Goal: Task Accomplishment & Management: Use online tool/utility

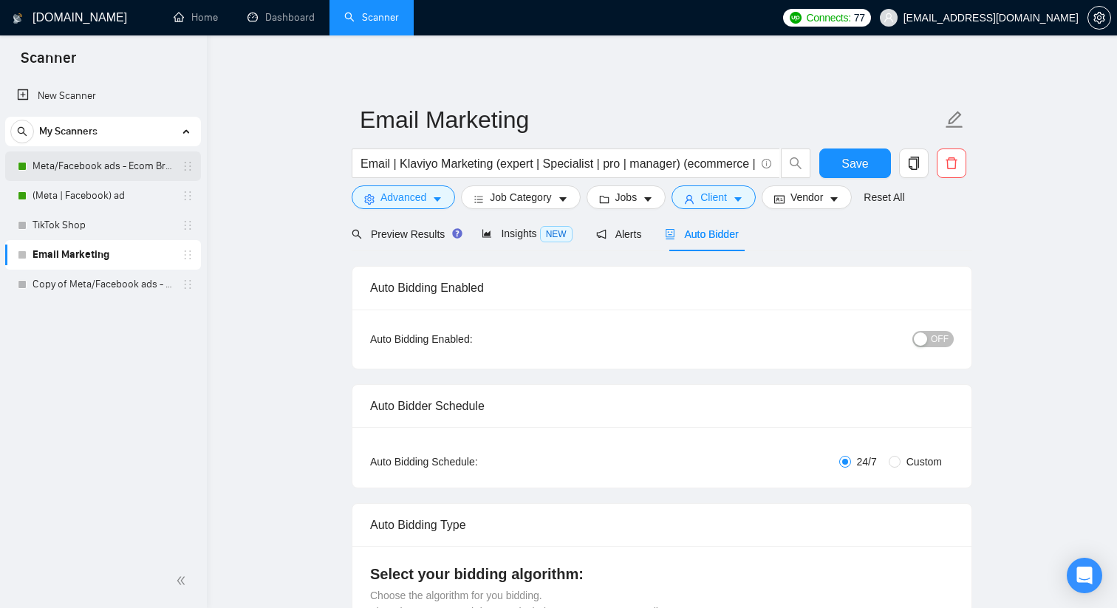
click at [123, 168] on link "Meta/Facebook ads - Ecom Broader" at bounding box center [103, 166] width 140 height 30
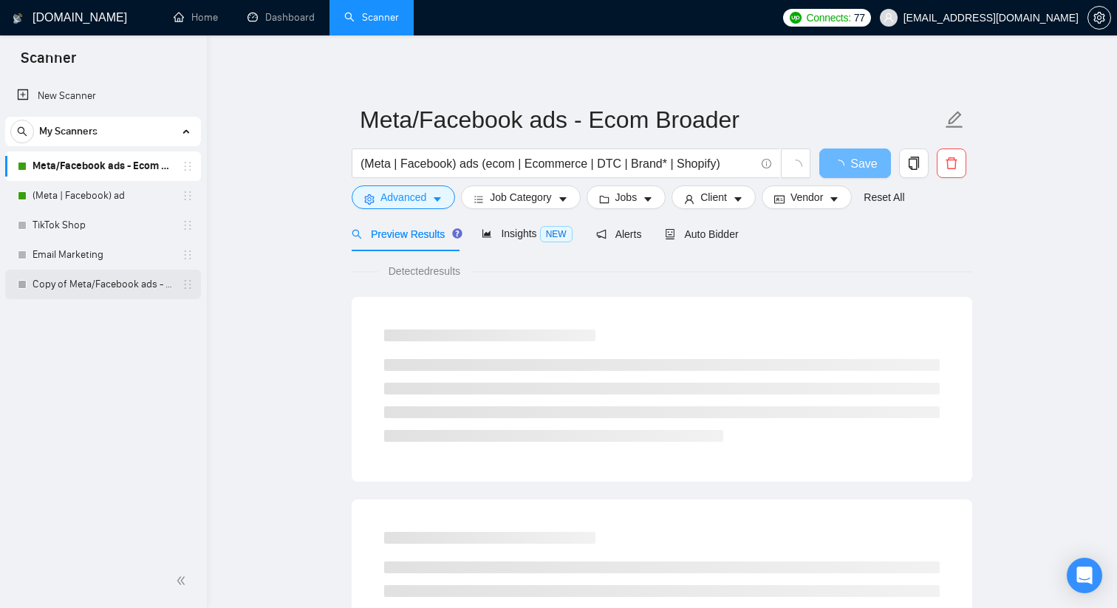
click at [106, 291] on link "Copy of Meta/Facebook ads - Ecom Broader" at bounding box center [103, 285] width 140 height 30
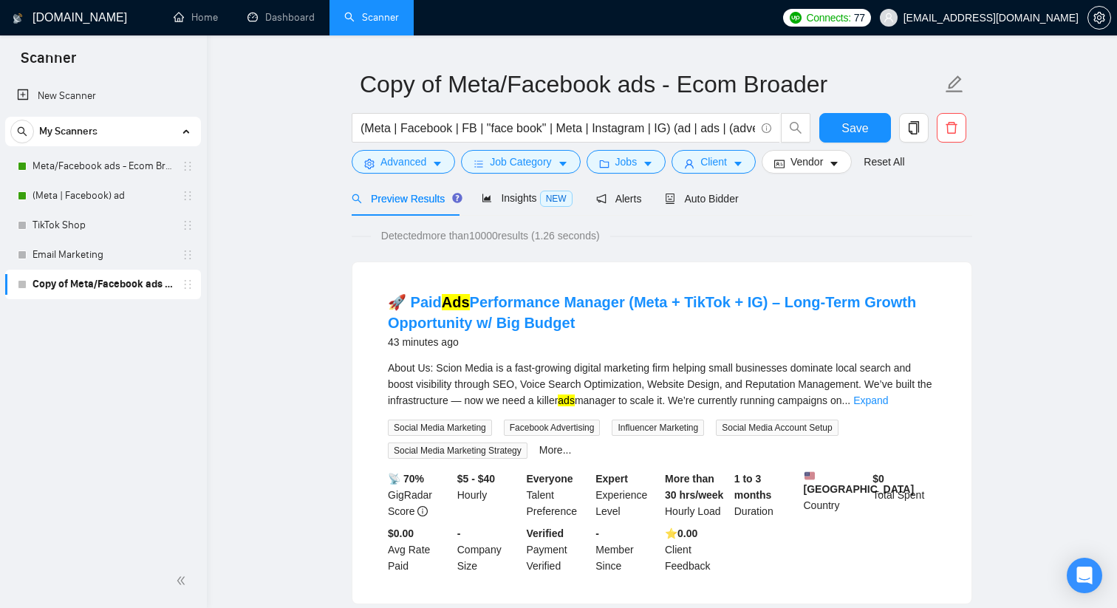
scroll to position [52, 0]
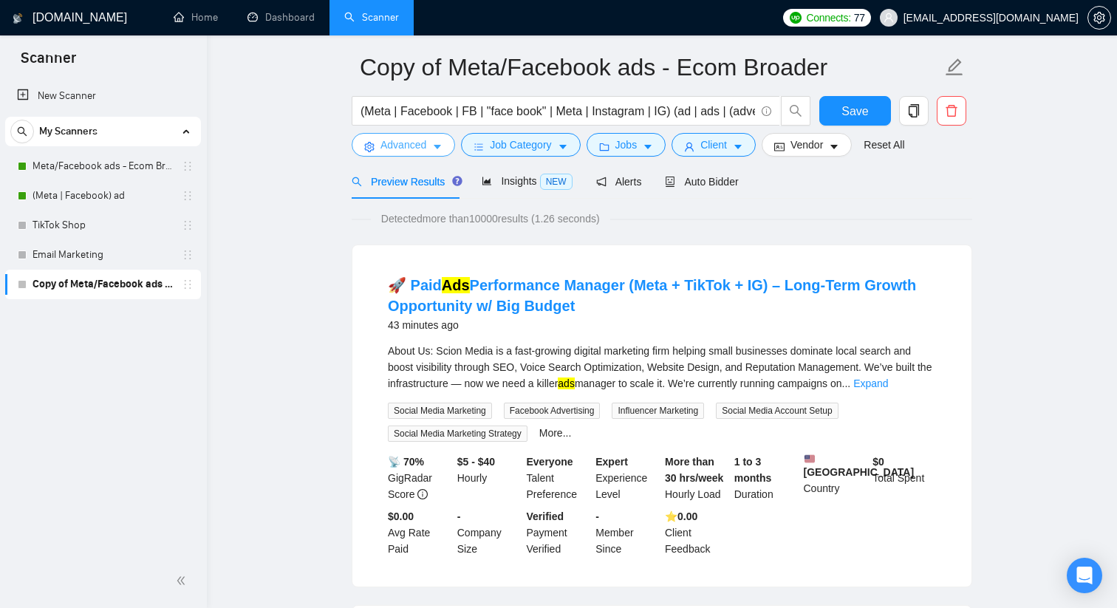
click at [431, 137] on button "Advanced" at bounding box center [403, 145] width 103 height 24
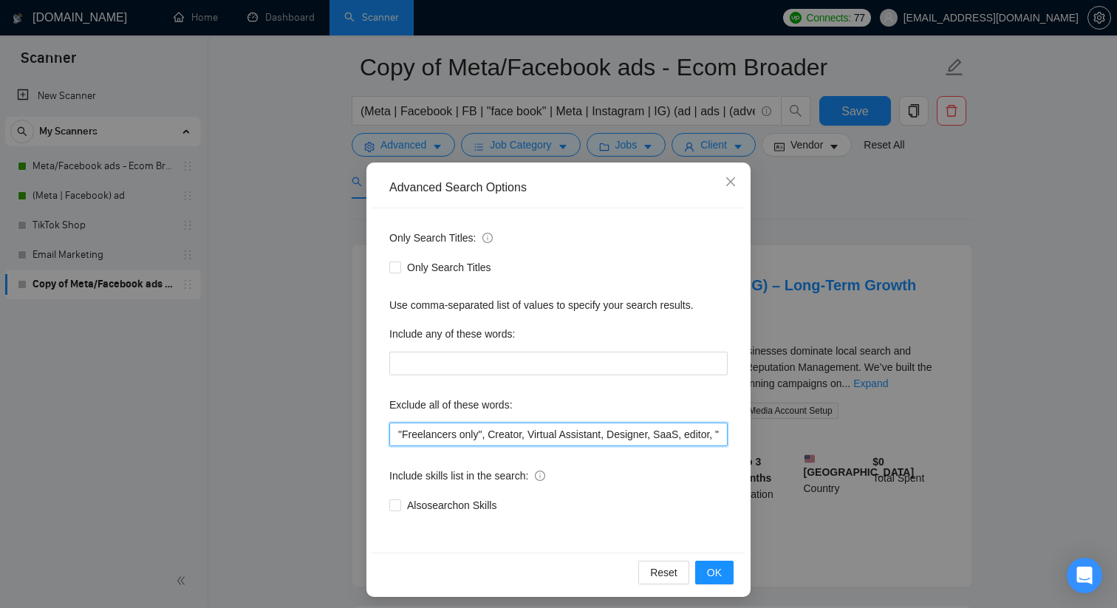
scroll to position [0, 122]
drag, startPoint x: 542, startPoint y: 431, endPoint x: 783, endPoint y: 440, distance: 241.8
click at [783, 440] on div "Advanced Search Options Only Search Titles: Only Search Titles Use comma-separa…" at bounding box center [558, 304] width 1117 height 608
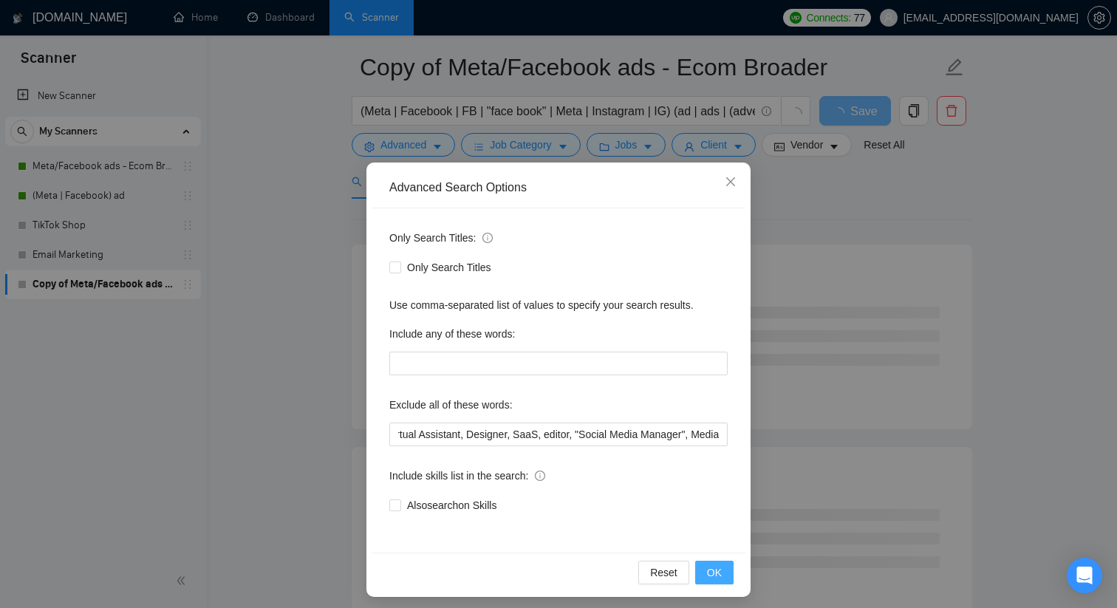
scroll to position [0, 0]
click at [714, 570] on span "OK" at bounding box center [714, 572] width 15 height 16
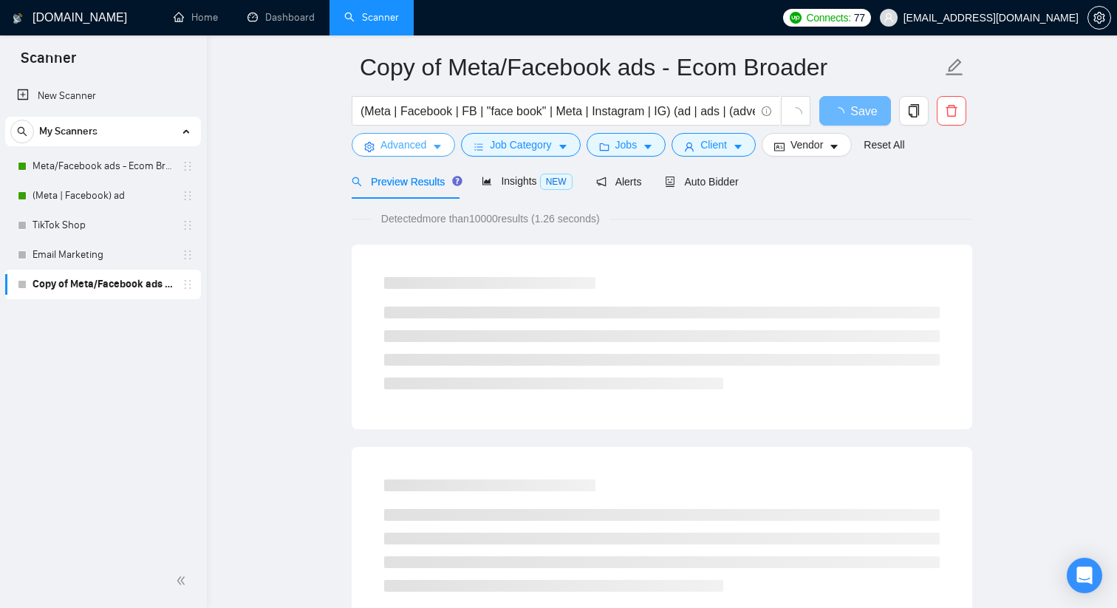
click at [401, 151] on span "Advanced" at bounding box center [404, 145] width 46 height 16
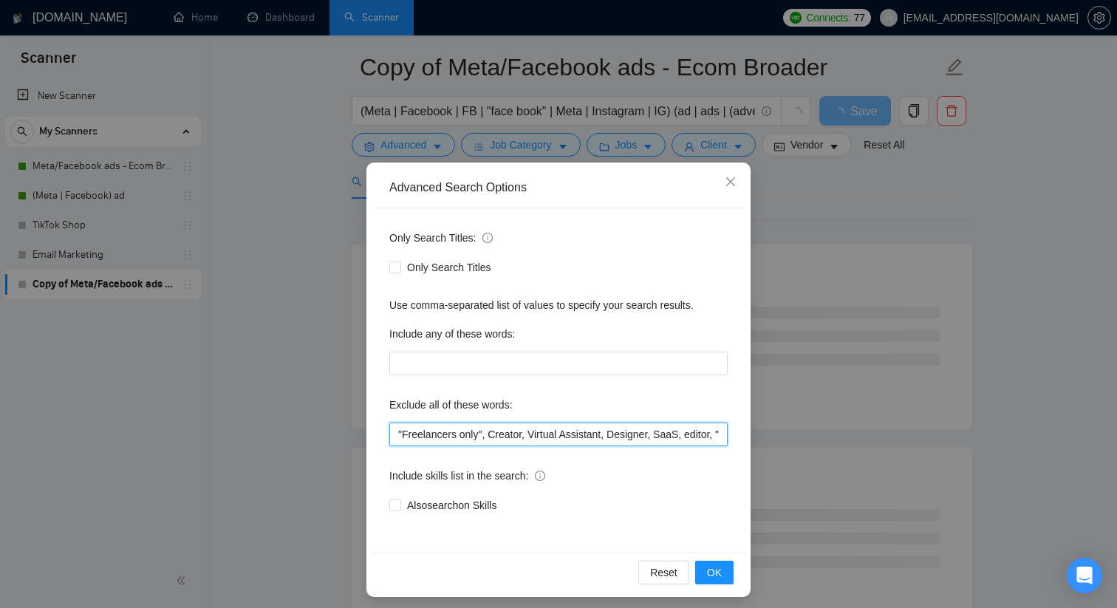
scroll to position [0, 155]
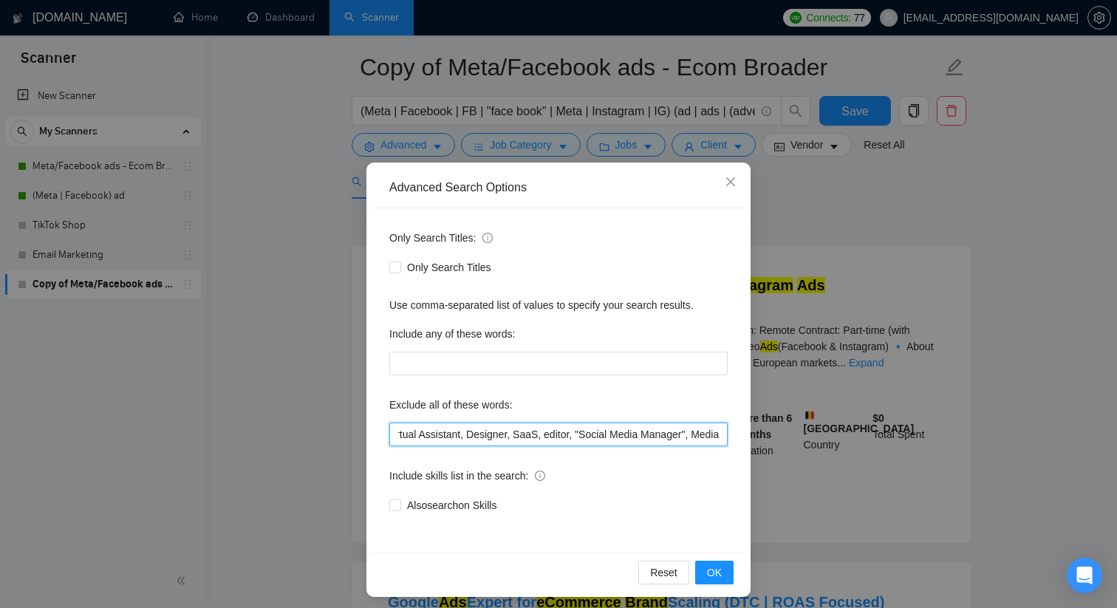
drag, startPoint x: 640, startPoint y: 439, endPoint x: 820, endPoint y: 437, distance: 180.3
click at [819, 440] on div "Advanced Search Options Only Search Titles: Only Search Titles Use comma-separa…" at bounding box center [558, 304] width 1117 height 608
click at [732, 181] on icon "close" at bounding box center [731, 182] width 12 height 12
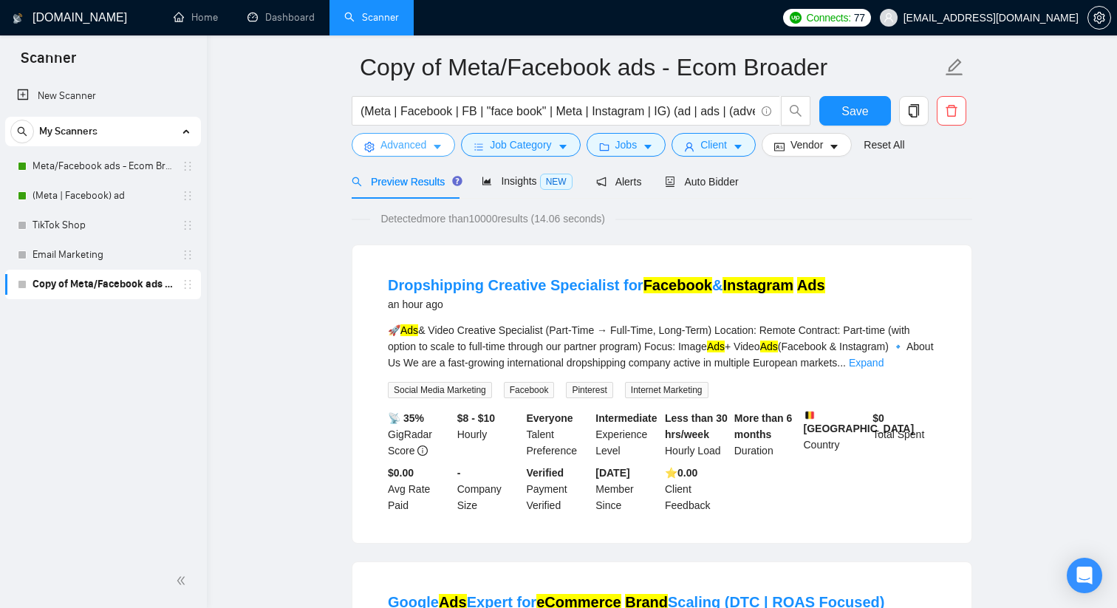
click at [426, 147] on span "Advanced" at bounding box center [404, 145] width 46 height 16
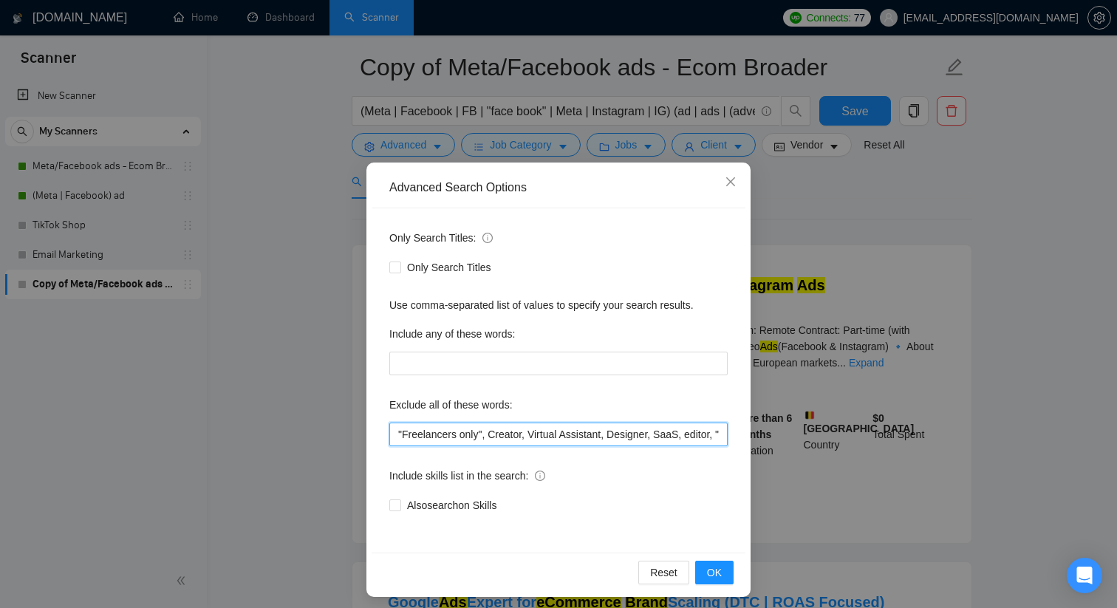
scroll to position [0, 155]
drag, startPoint x: 676, startPoint y: 434, endPoint x: 740, endPoint y: 440, distance: 64.5
click at [740, 440] on div "Only Search Titles: Only Search Titles Use comma-separated list of values to sp…" at bounding box center [559, 380] width 374 height 344
click at [702, 429] on input ""Freelancers only", Creator, Virtual Assistant, Designer, SaaS, editor, "Social…" at bounding box center [558, 435] width 338 height 24
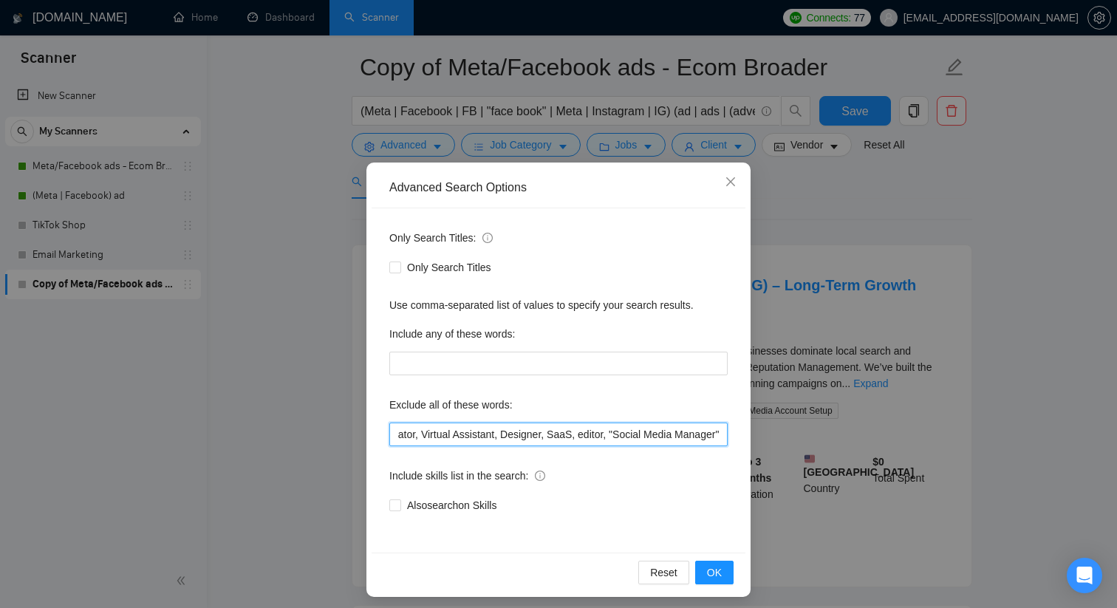
scroll to position [0, 122]
click at [729, 564] on button "OK" at bounding box center [714, 573] width 38 height 24
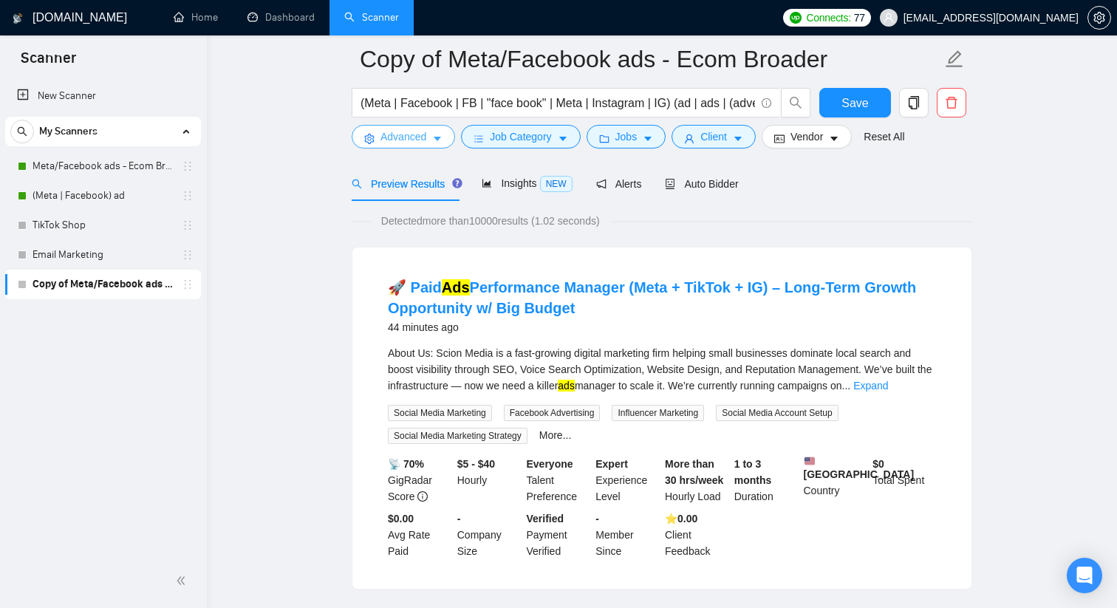
scroll to position [62, 0]
click at [888, 386] on link "Expand" at bounding box center [870, 386] width 35 height 12
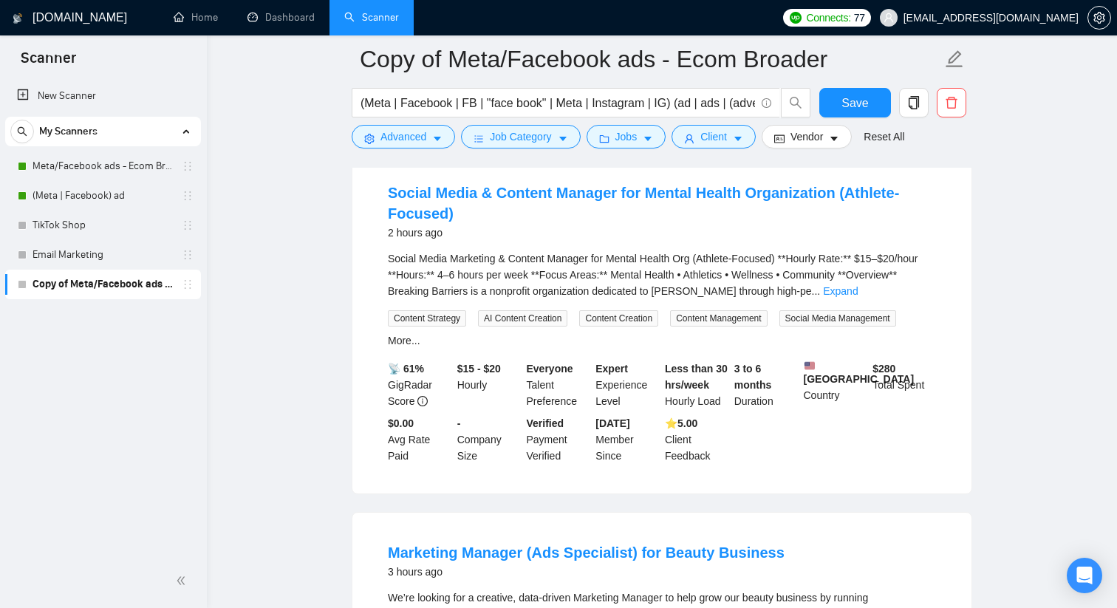
scroll to position [1447, 0]
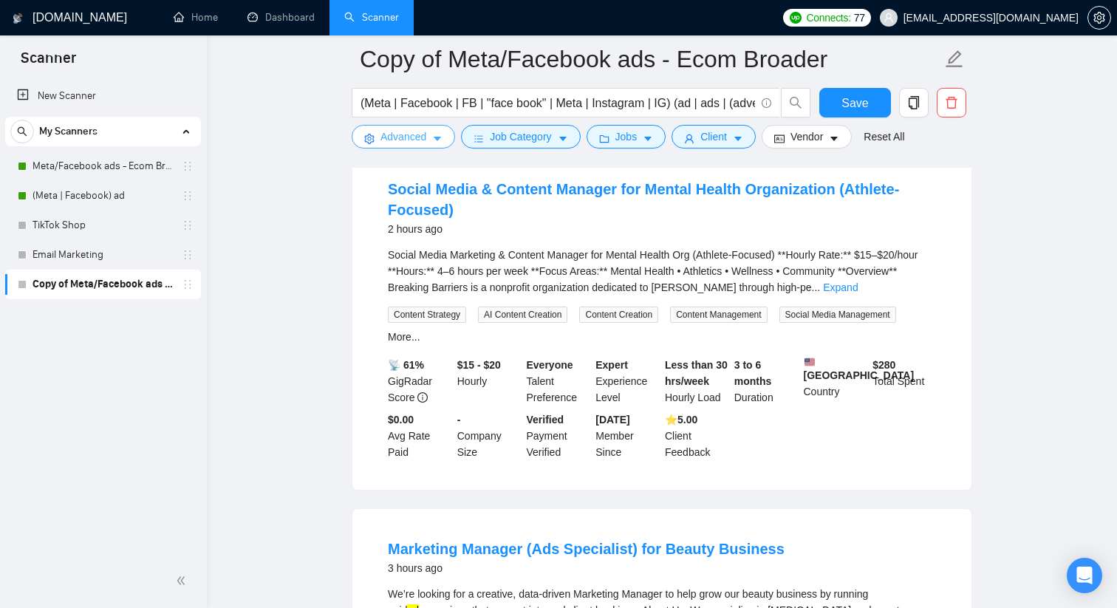
click at [424, 134] on span "Advanced" at bounding box center [404, 137] width 46 height 16
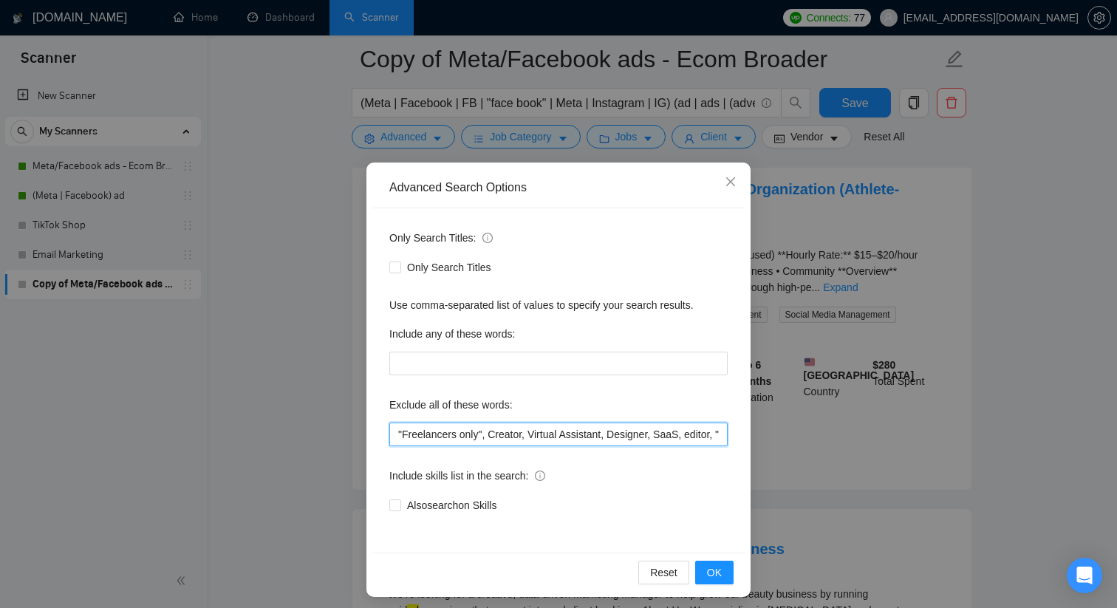
scroll to position [0, 122]
drag, startPoint x: 624, startPoint y: 431, endPoint x: 774, endPoint y: 465, distance: 154.7
click at [774, 465] on div "Advanced Search Options Only Search Titles: Only Search Titles Use comma-separa…" at bounding box center [558, 304] width 1117 height 608
click at [720, 433] on input ""Freelancers only", Creator, Virtual Assistant, Designer, SaaS, editor, "Social…" at bounding box center [558, 435] width 338 height 24
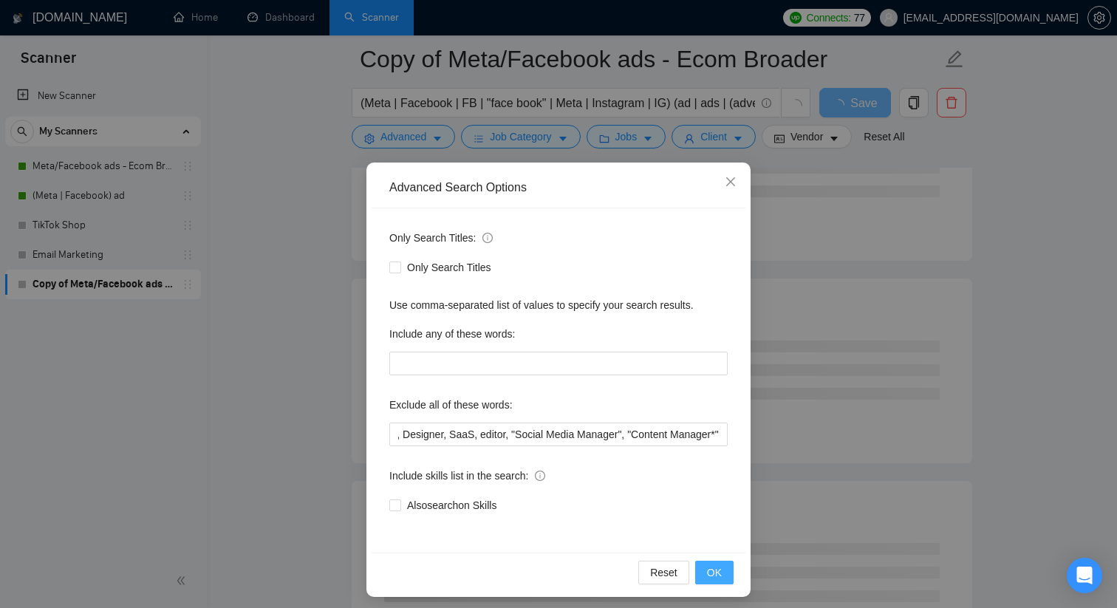
scroll to position [0, 0]
click at [723, 573] on button "OK" at bounding box center [714, 573] width 38 height 24
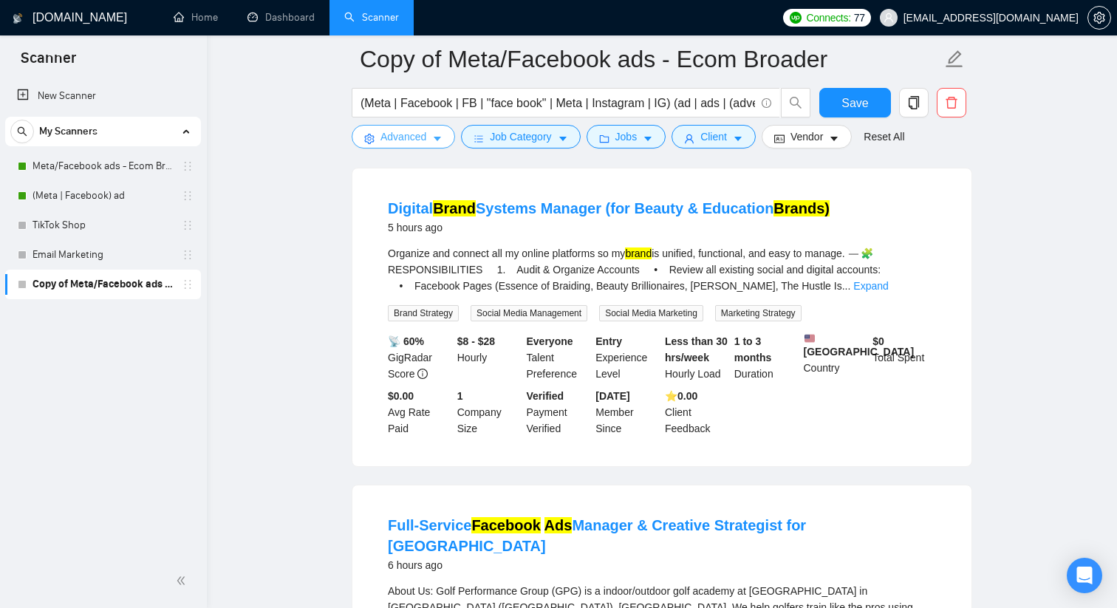
scroll to position [2771, 0]
click at [888, 291] on link "Expand" at bounding box center [870, 285] width 35 height 12
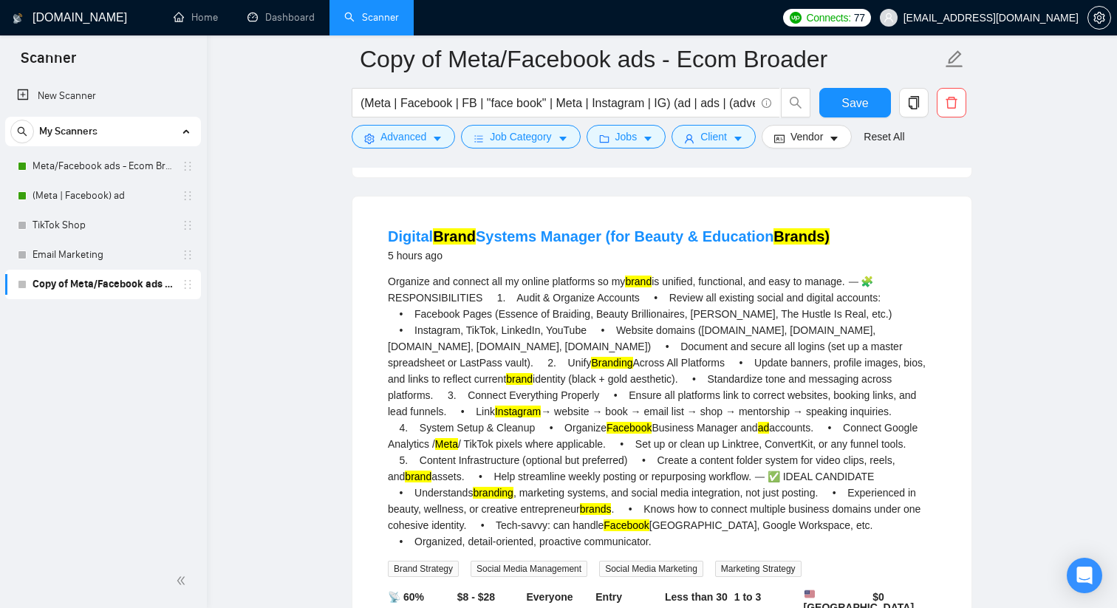
scroll to position [2712, 0]
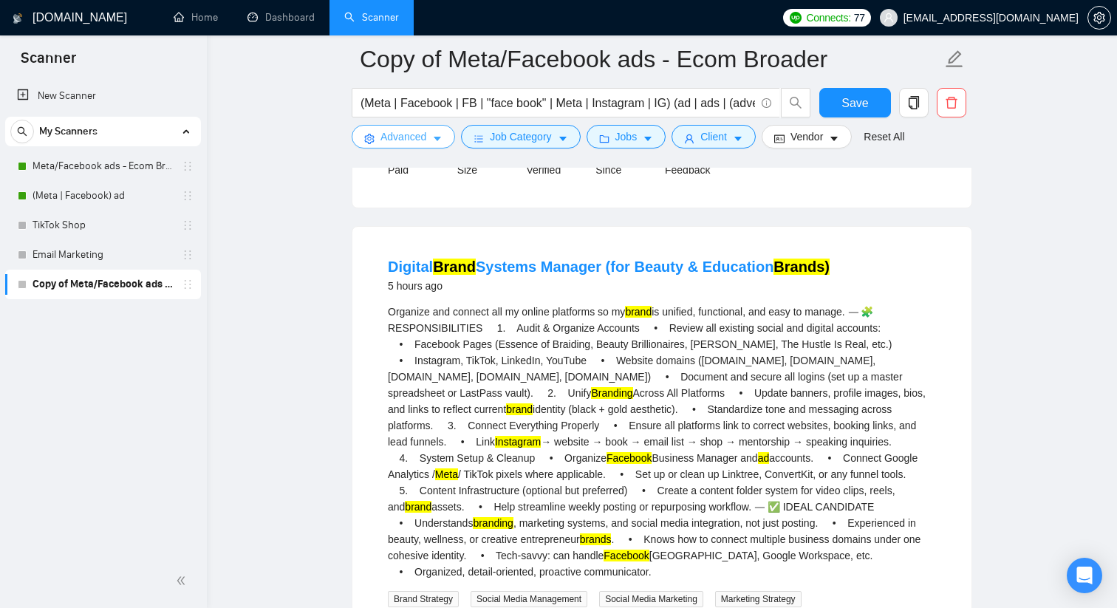
click at [415, 132] on span "Advanced" at bounding box center [404, 137] width 46 height 16
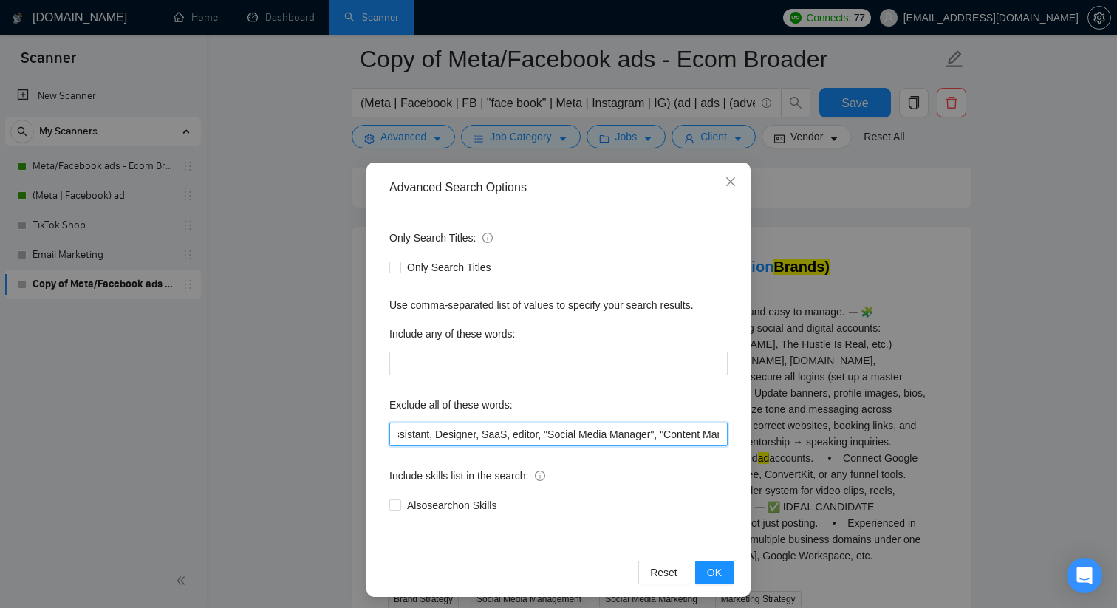
scroll to position [0, 224]
drag, startPoint x: 553, startPoint y: 429, endPoint x: 738, endPoint y: 489, distance: 194.2
click at [738, 489] on div "Only Search Titles: Only Search Titles Use comma-separated list of values to sp…" at bounding box center [559, 380] width 374 height 344
click at [720, 432] on input ""Freelancers only", Creator, Virtual Assistant, Designer, SaaS, editor, "Social…" at bounding box center [558, 435] width 338 height 24
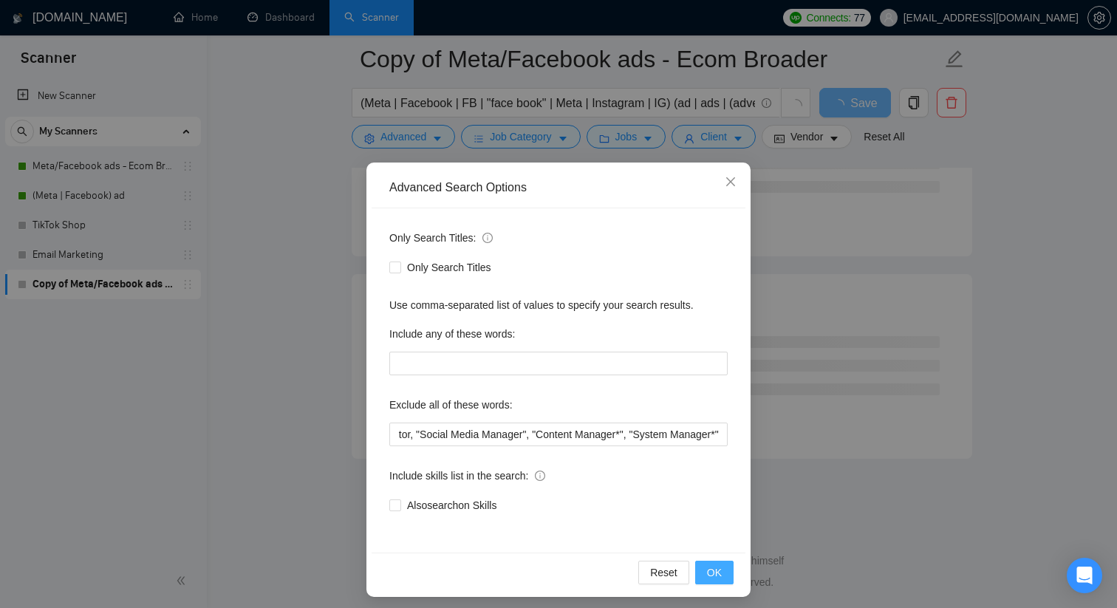
scroll to position [0, 0]
click at [723, 575] on button "OK" at bounding box center [714, 573] width 38 height 24
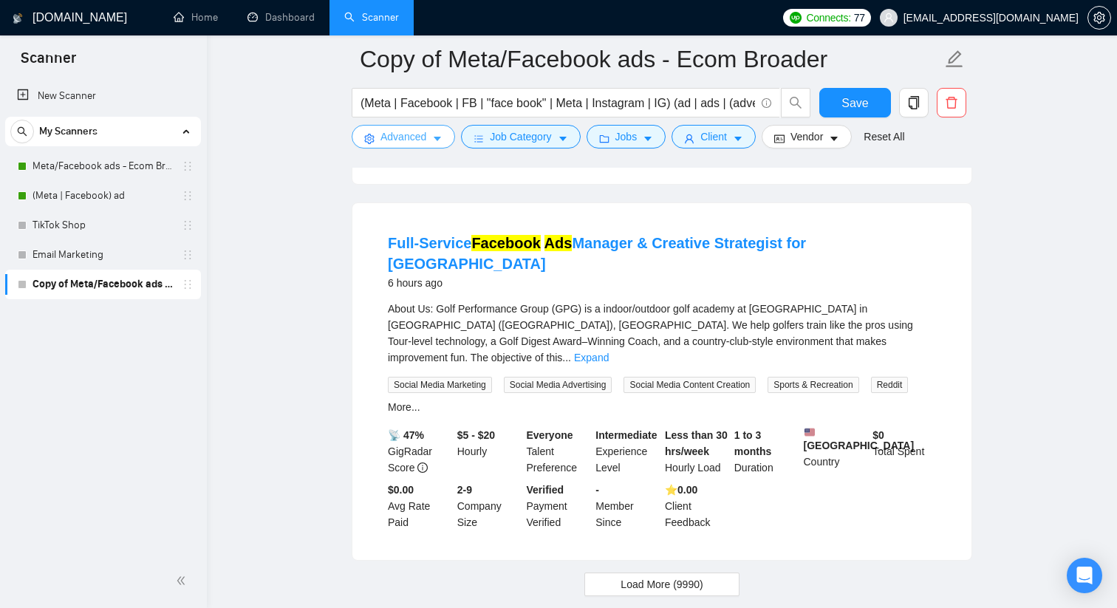
scroll to position [3175, 0]
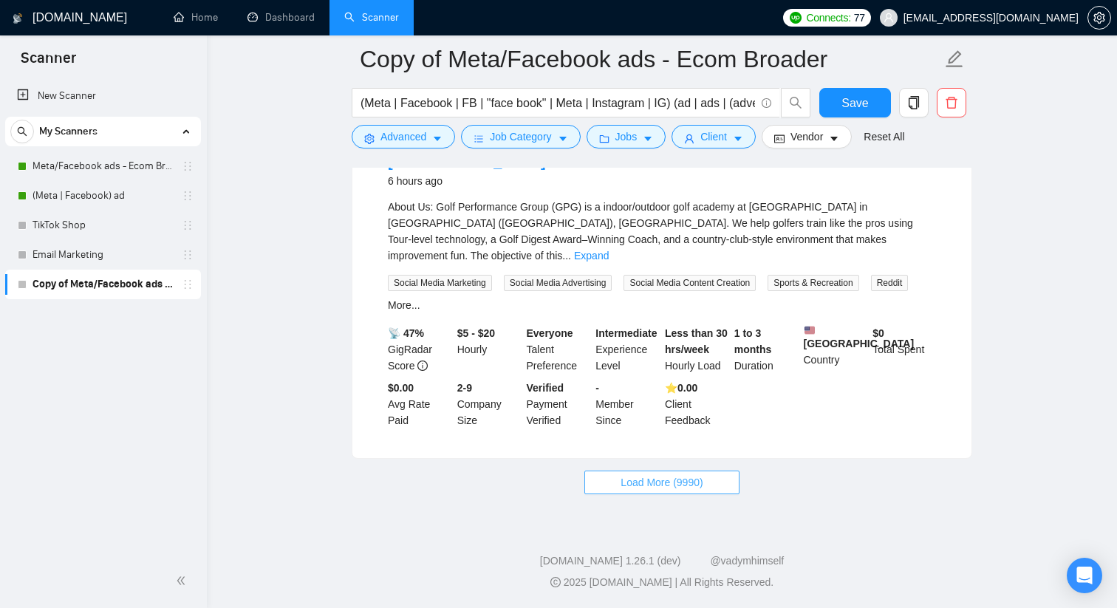
click at [697, 484] on span "Load More (9990)" at bounding box center [662, 482] width 82 height 16
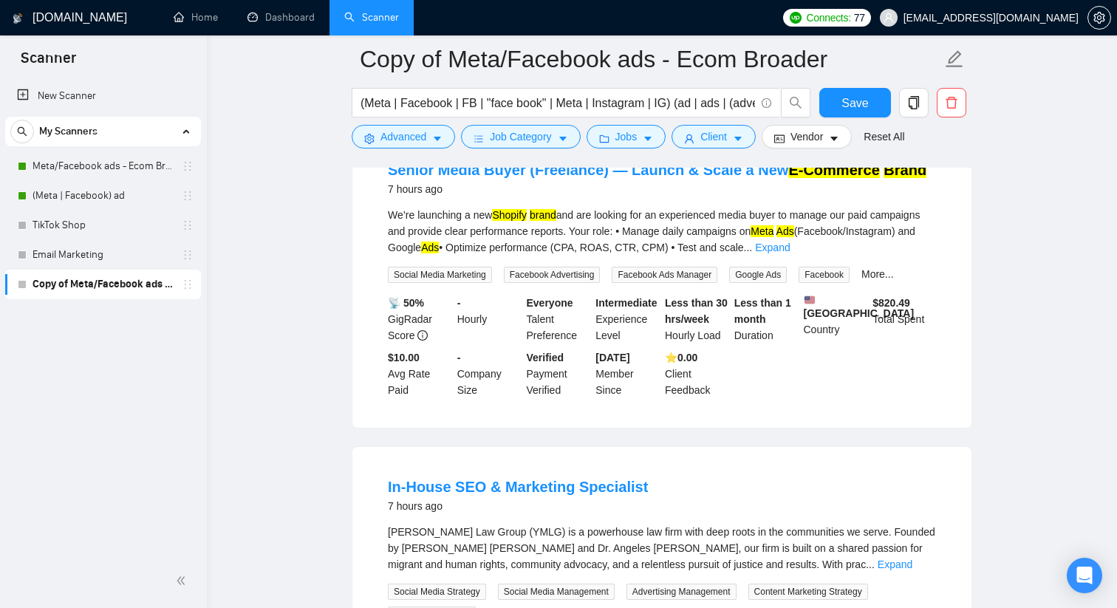
scroll to position [3489, 0]
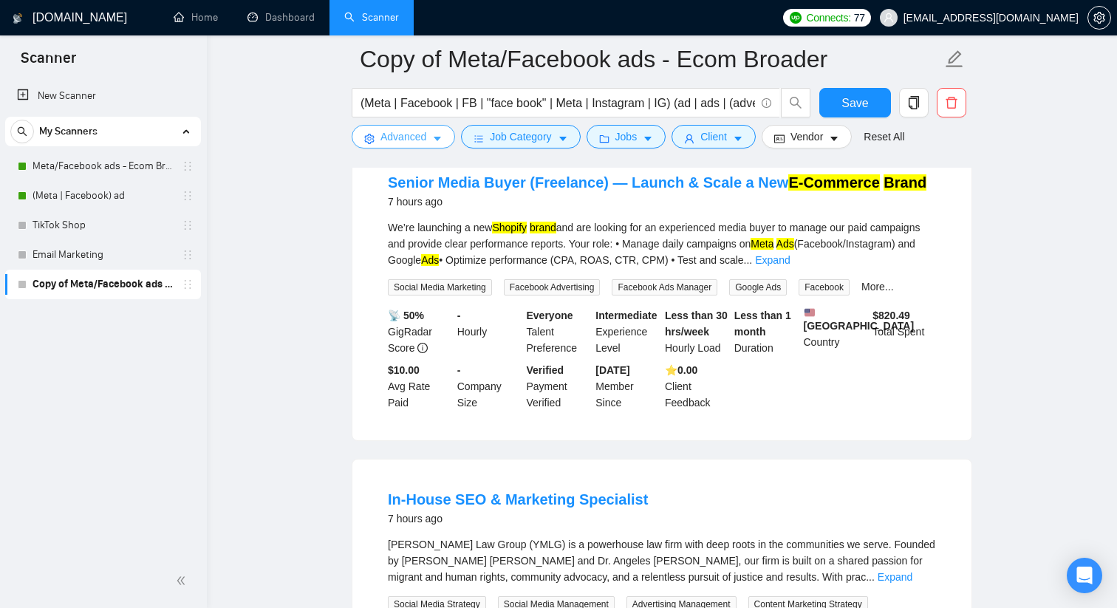
click at [417, 134] on span "Advanced" at bounding box center [404, 137] width 46 height 16
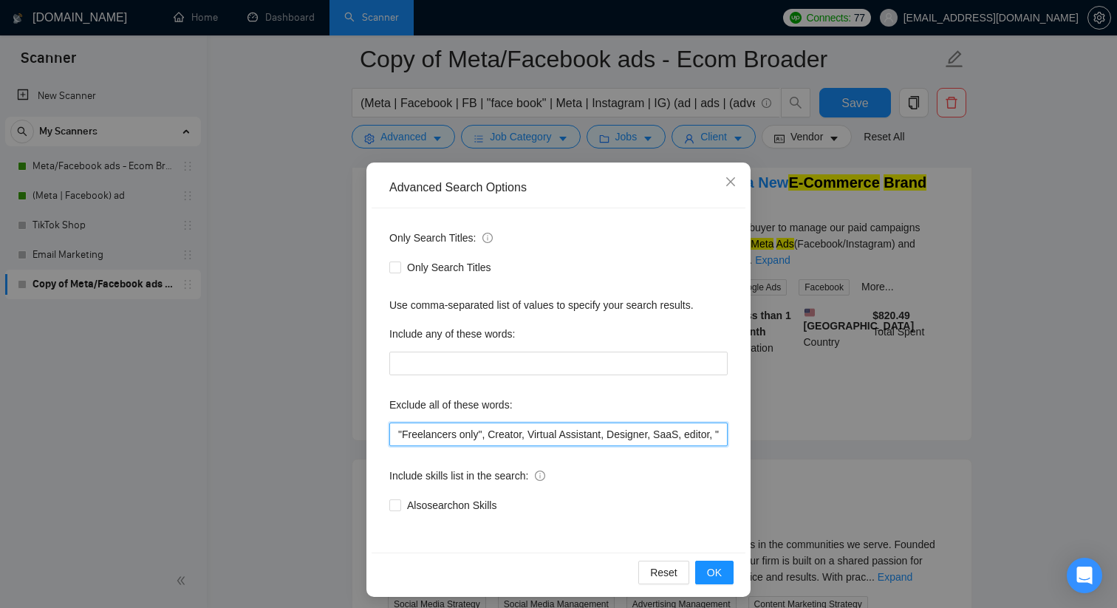
scroll to position [0, 323]
drag, startPoint x: 551, startPoint y: 433, endPoint x: 774, endPoint y: 469, distance: 226.1
click at [774, 469] on div "Advanced Search Options Only Search Titles: Only Search Titles Use comma-separa…" at bounding box center [558, 304] width 1117 height 608
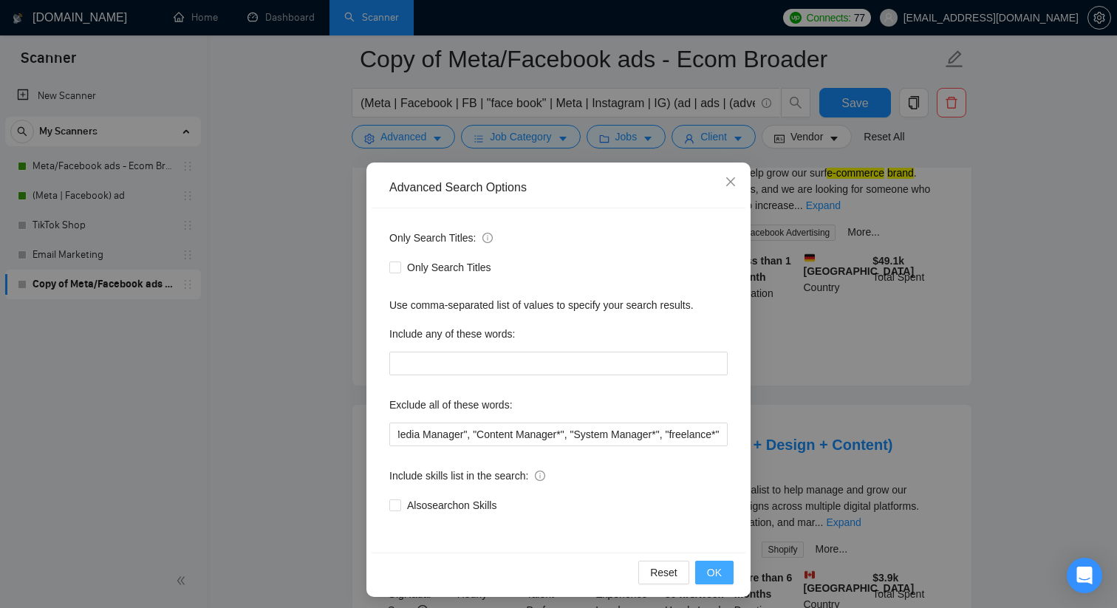
scroll to position [0, 0]
click at [726, 568] on button "OK" at bounding box center [714, 573] width 38 height 24
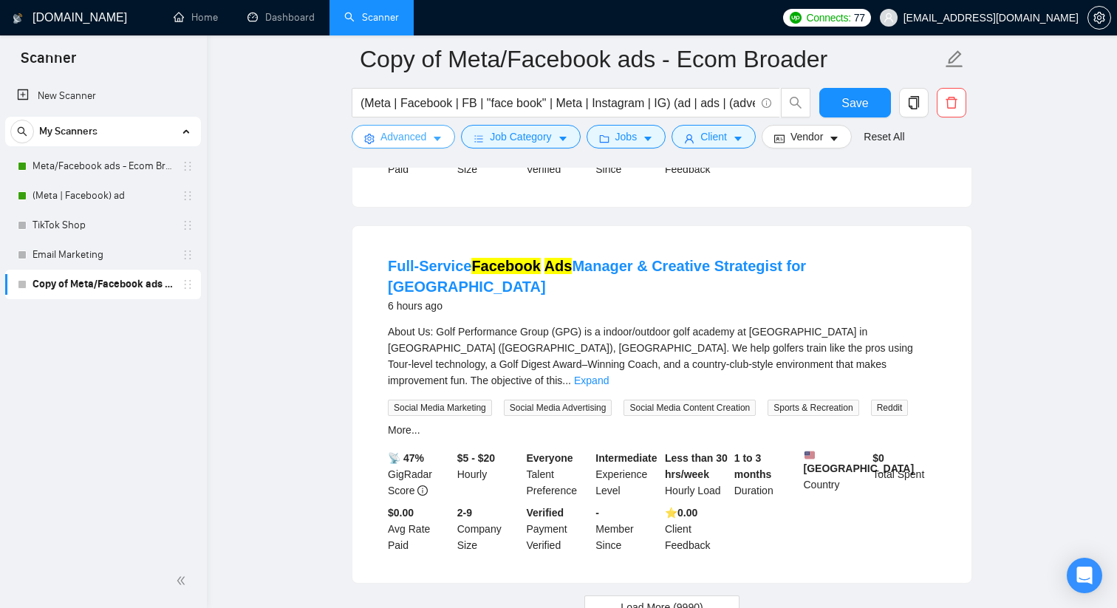
scroll to position [3175, 0]
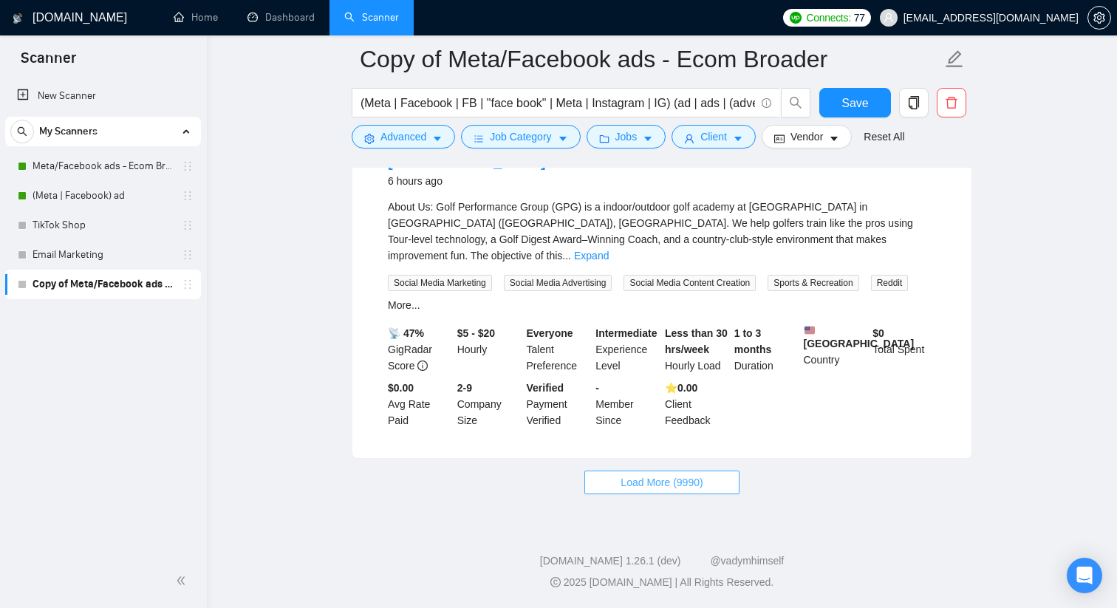
click at [676, 486] on span "Load More (9990)" at bounding box center [662, 482] width 82 height 16
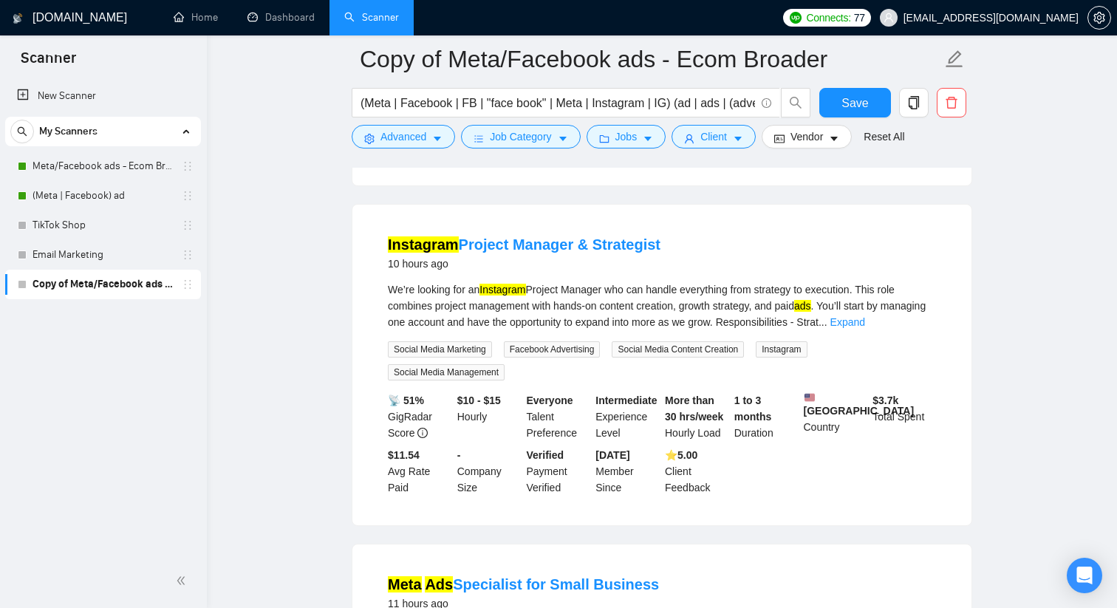
scroll to position [4441, 0]
click at [412, 143] on span "Advanced" at bounding box center [404, 137] width 46 height 16
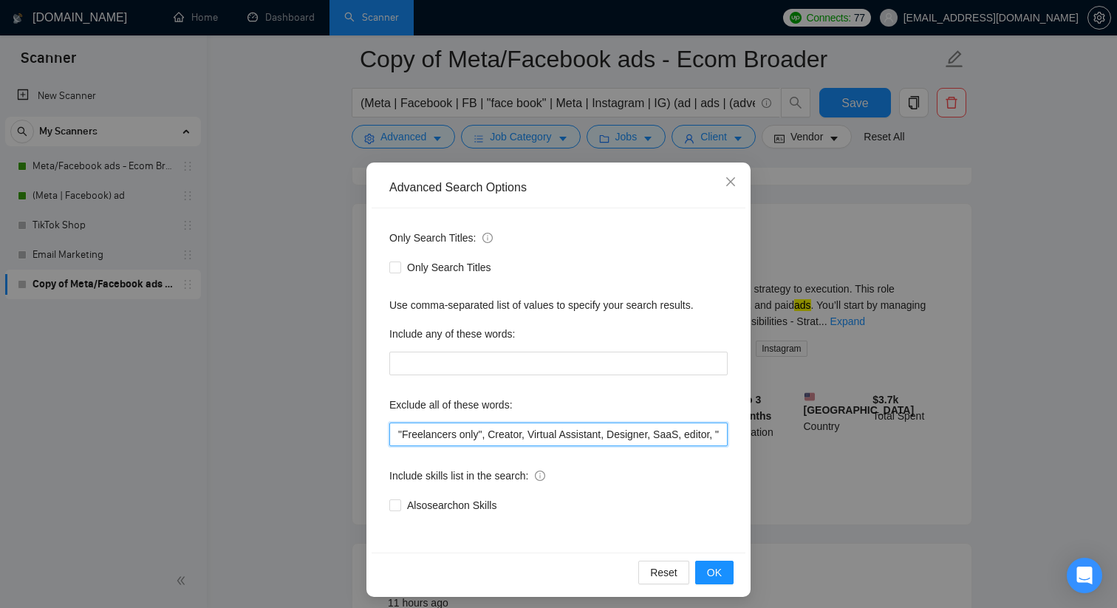
scroll to position [0, 386]
drag, startPoint x: 659, startPoint y: 439, endPoint x: 851, endPoint y: 473, distance: 195.1
click at [851, 473] on div "Advanced Search Options Only Search Titles: Only Search Titles Use comma-separa…" at bounding box center [558, 304] width 1117 height 608
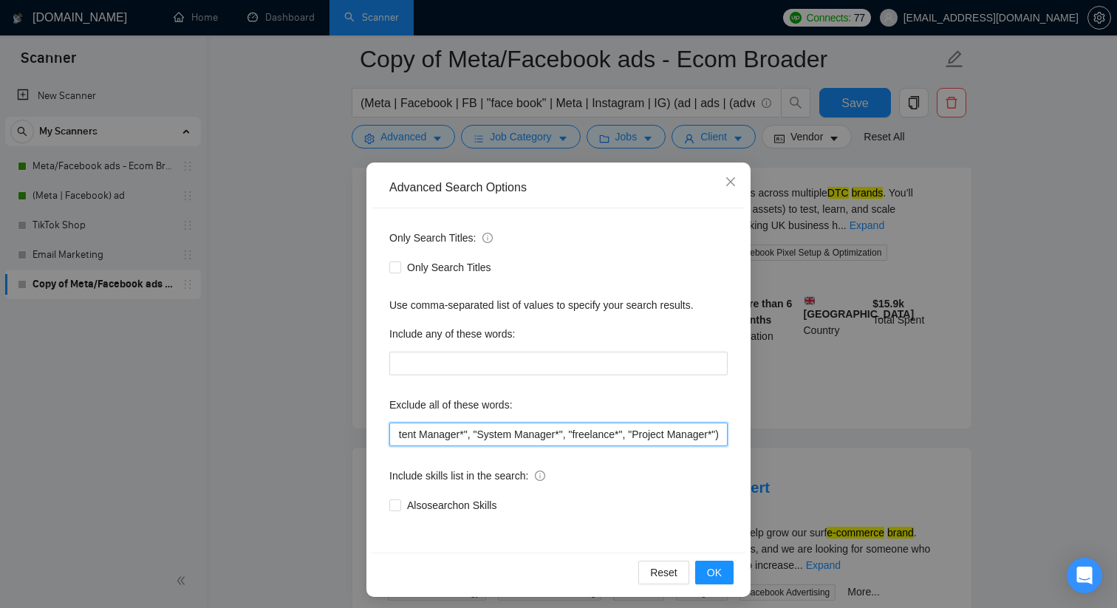
scroll to position [0, 488]
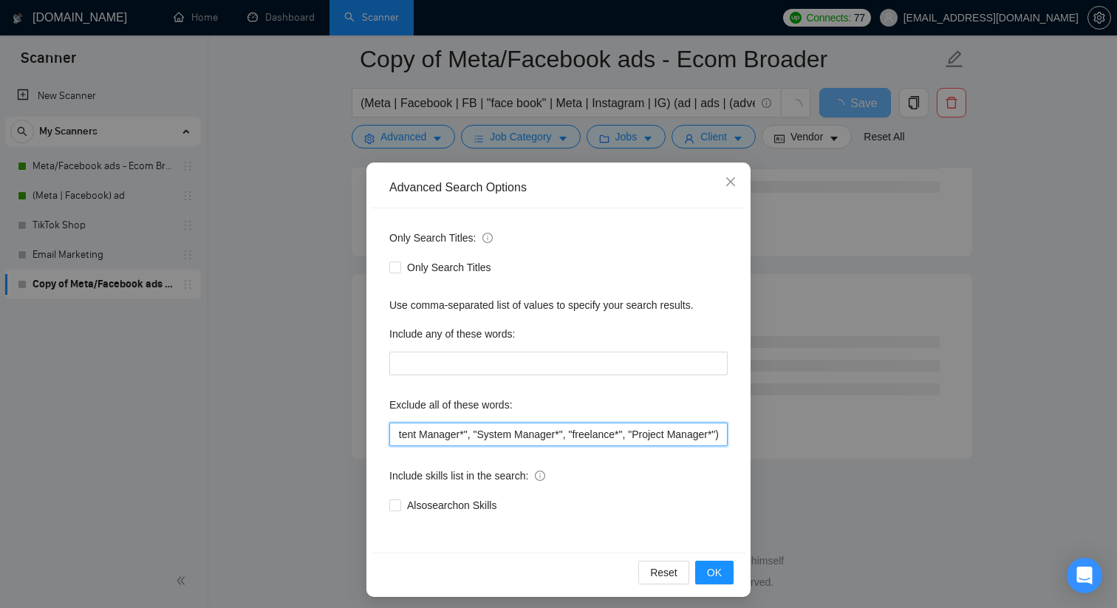
click at [566, 431] on input ""Freelancers only", Creator, Virtual Assistant, Designer, SaaS, editor, "Social…" at bounding box center [558, 435] width 338 height 24
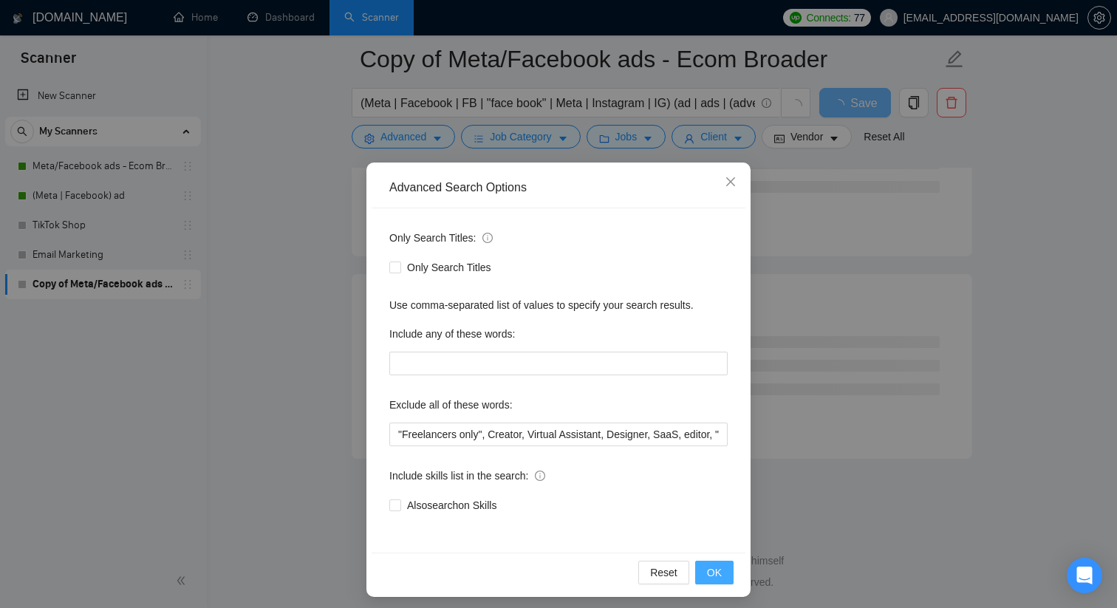
click at [714, 573] on span "OK" at bounding box center [714, 572] width 15 height 16
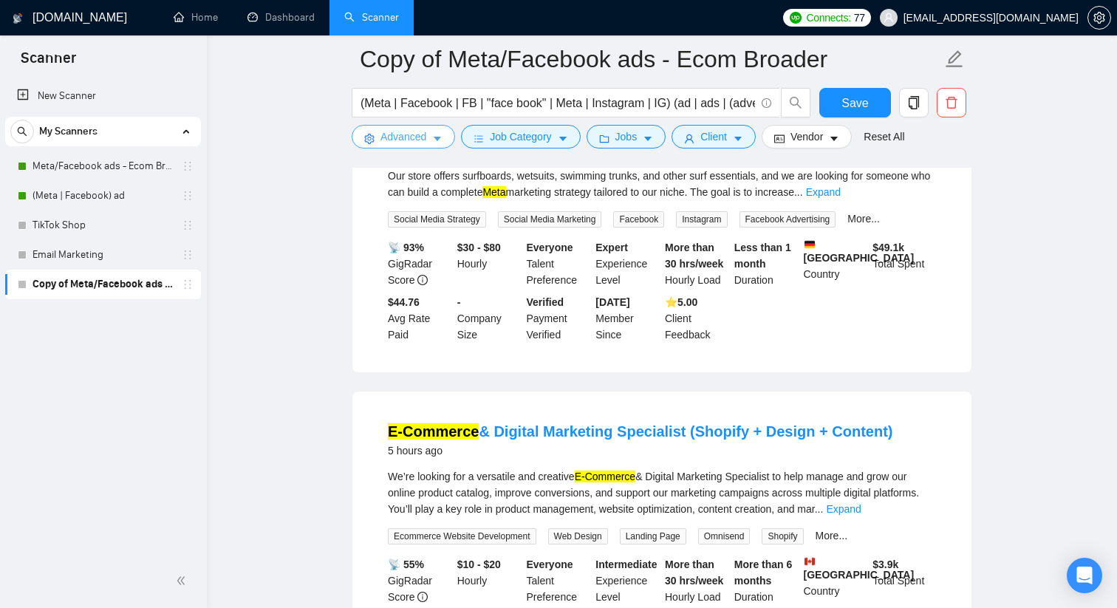
scroll to position [3175, 0]
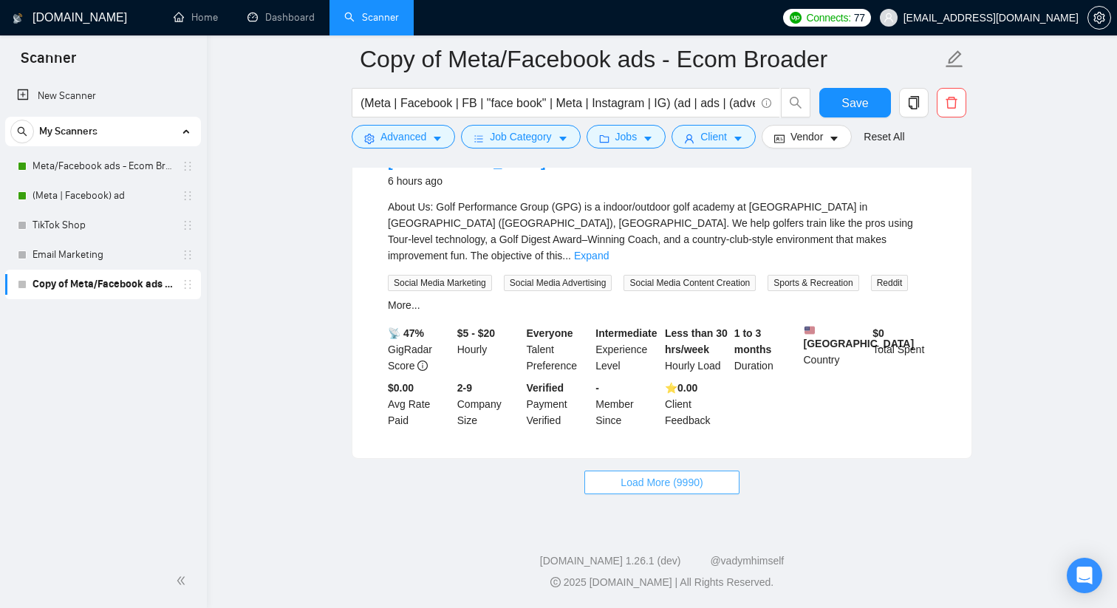
click at [675, 479] on span "Load More (9990)" at bounding box center [662, 482] width 82 height 16
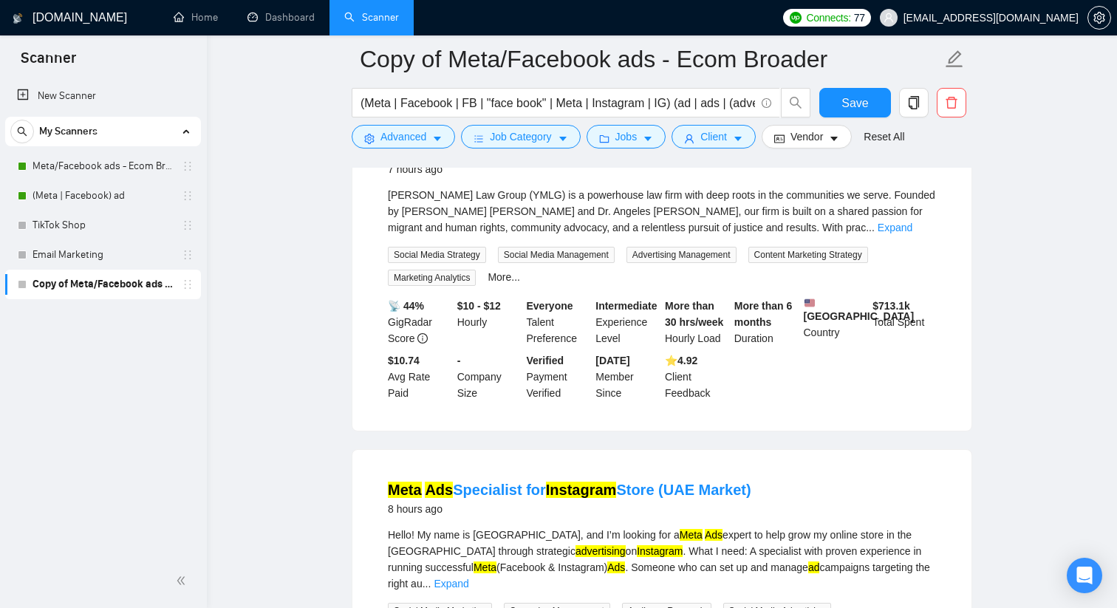
scroll to position [3828, 0]
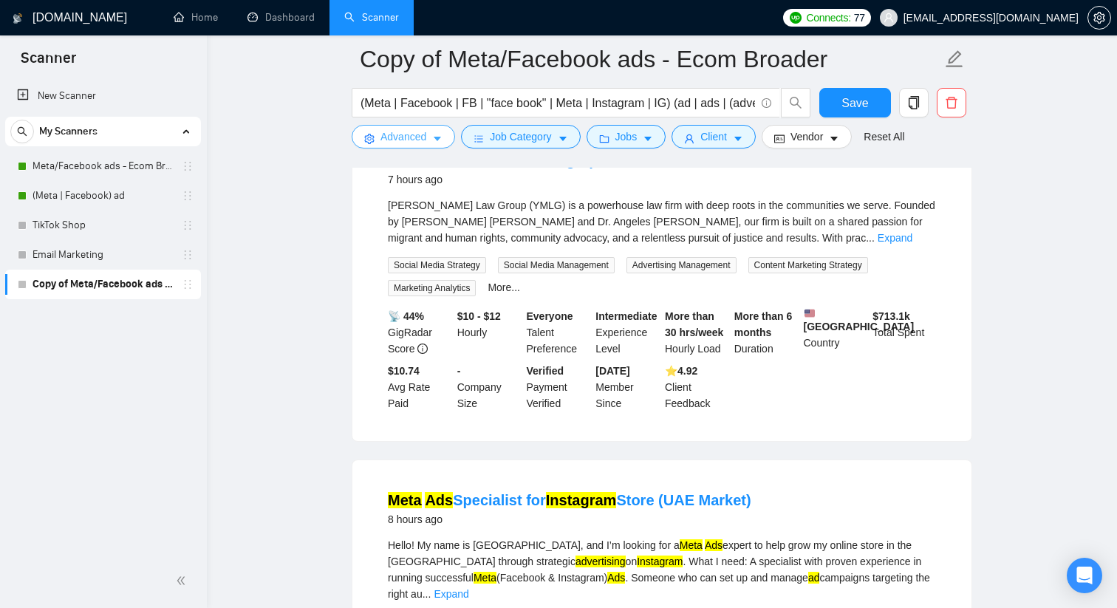
click at [395, 134] on span "Advanced" at bounding box center [404, 137] width 46 height 16
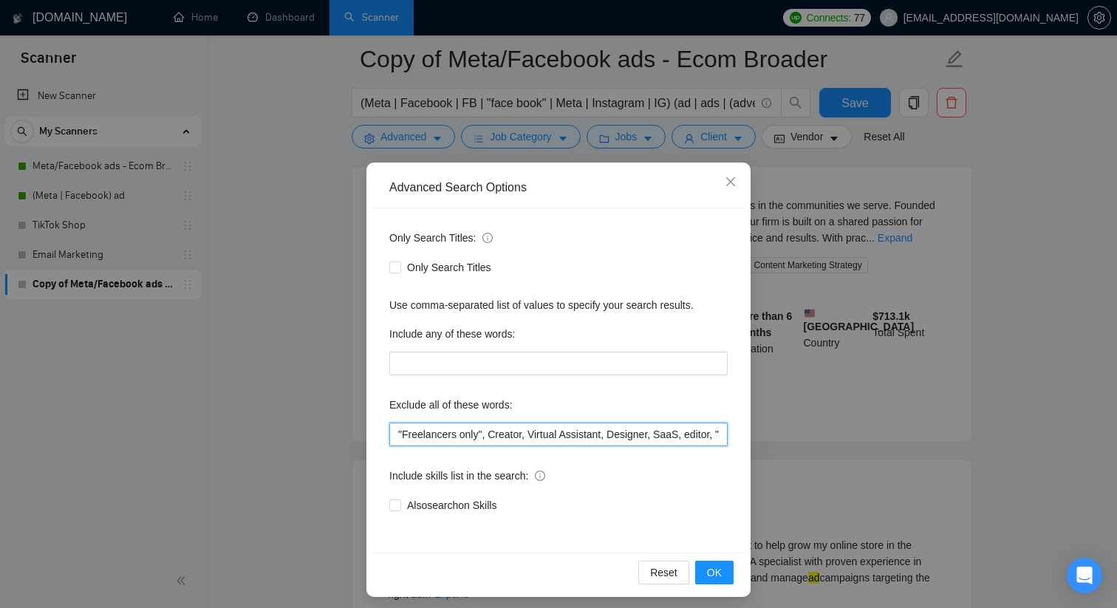
drag, startPoint x: 551, startPoint y: 434, endPoint x: 771, endPoint y: 446, distance: 220.5
click at [771, 446] on div "Advanced Search Options Only Search Titles: Only Search Titles Use comma-separa…" at bounding box center [558, 304] width 1117 height 608
drag, startPoint x: 674, startPoint y: 435, endPoint x: 839, endPoint y: 444, distance: 165.7
click at [839, 444] on div "Advanced Search Options Only Search Titles: Only Search Titles Use comma-separa…" at bounding box center [558, 304] width 1117 height 608
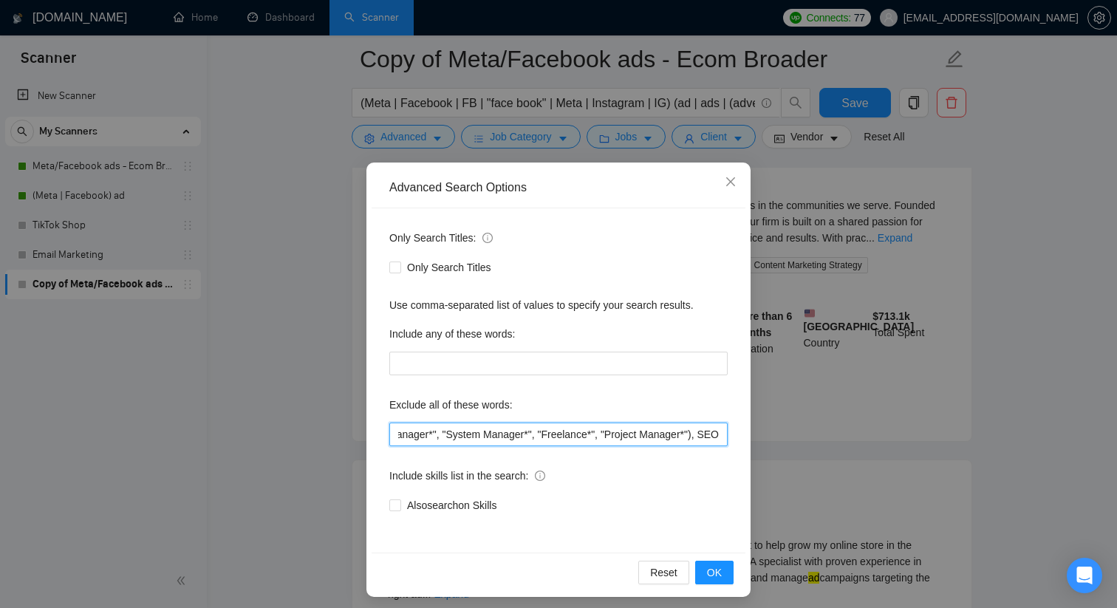
scroll to position [0, 516]
click at [717, 568] on span "OK" at bounding box center [714, 572] width 15 height 16
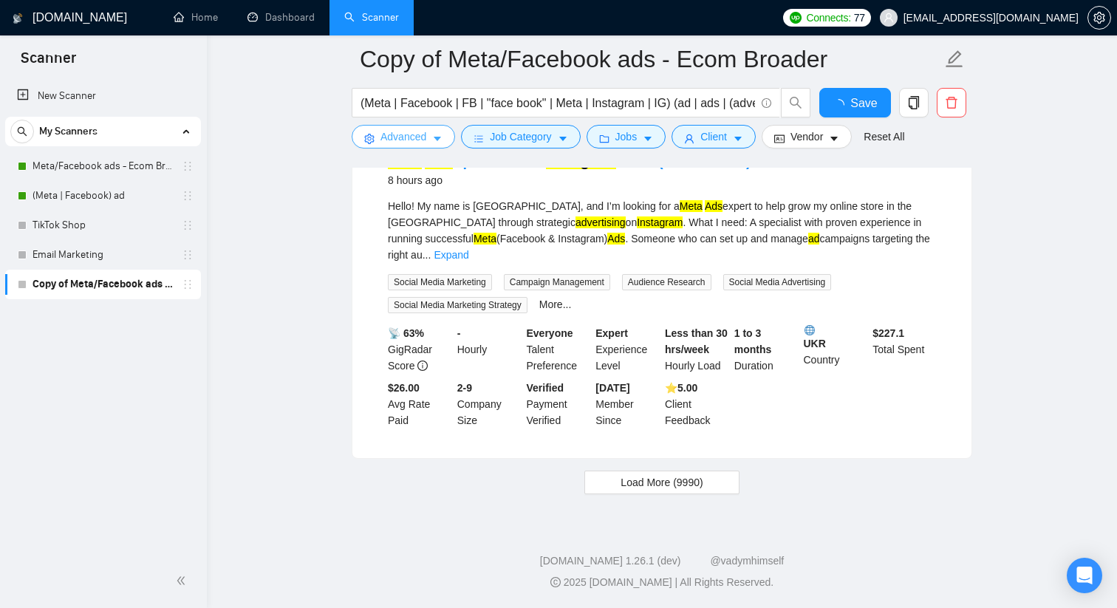
scroll to position [3154, 0]
click at [639, 483] on span "Load More (9990)" at bounding box center [662, 482] width 82 height 16
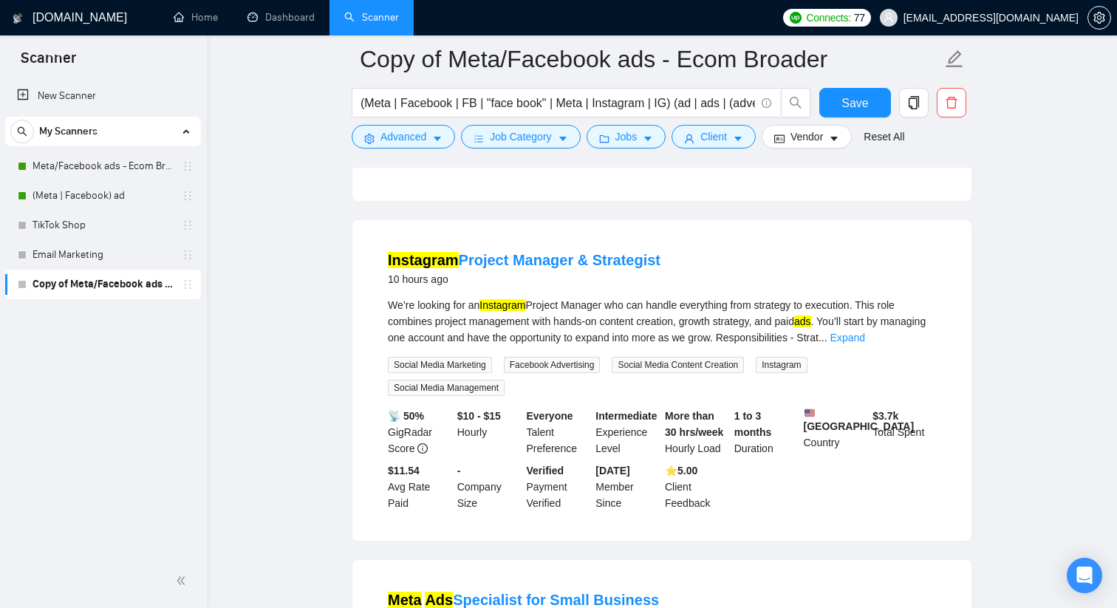
scroll to position [3408, 0]
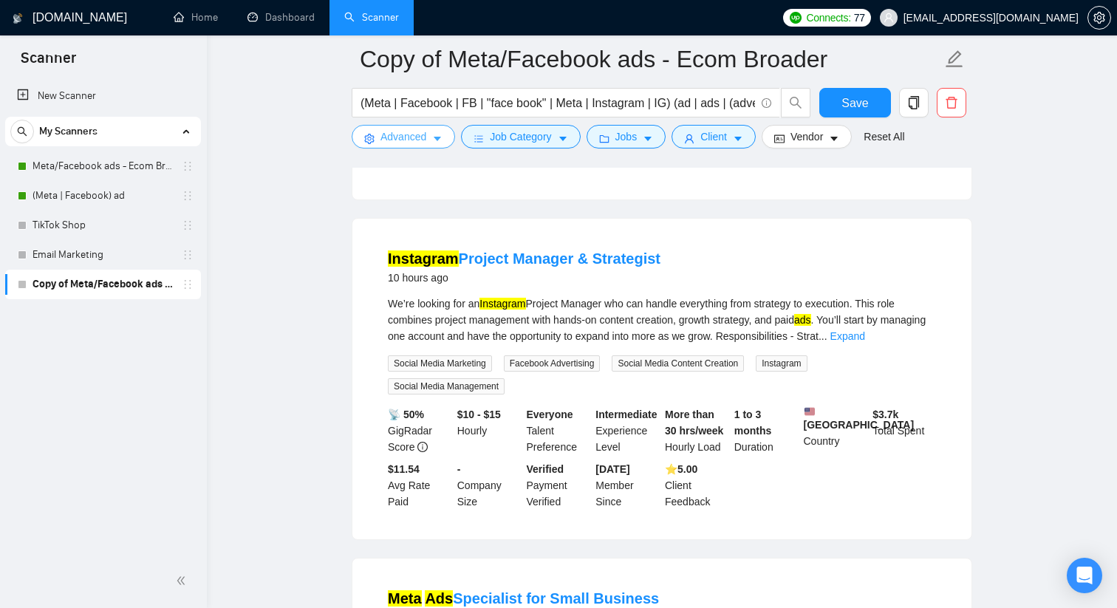
click at [419, 129] on span "Advanced" at bounding box center [404, 137] width 46 height 16
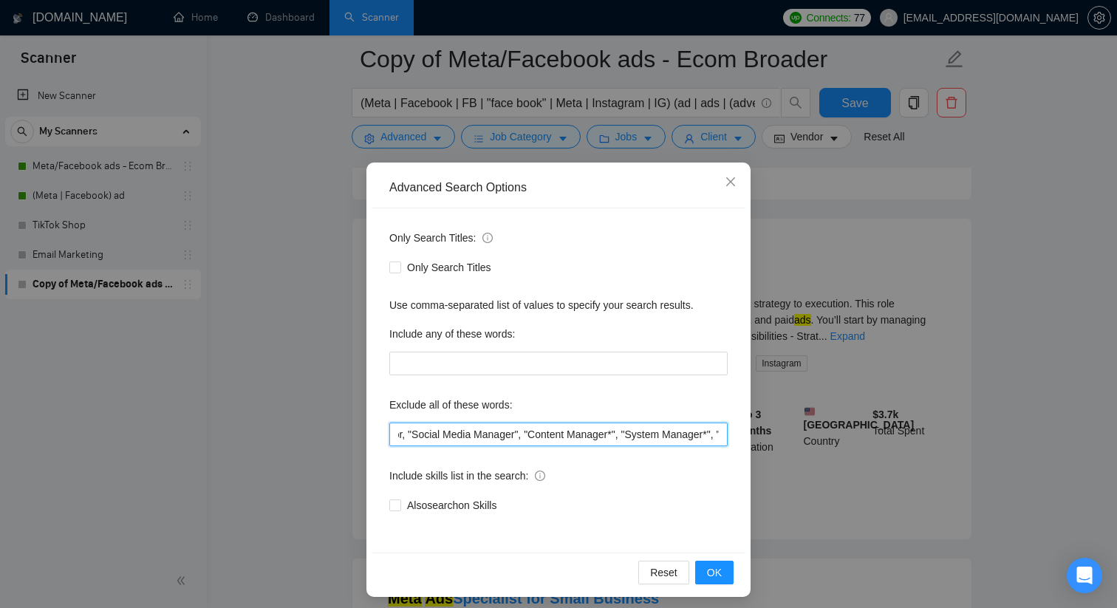
scroll to position [0, 516]
drag, startPoint x: 670, startPoint y: 437, endPoint x: 757, endPoint y: 457, distance: 89.6
click at [757, 457] on div "Advanced Search Options Only Search Titles: Only Search Titles Use comma-separa…" at bounding box center [558, 304] width 1117 height 608
click at [693, 428] on input ""Freelancers only", Creator, Virtual Assistant, Designer, SaaS, editor, "Social…" at bounding box center [558, 435] width 338 height 24
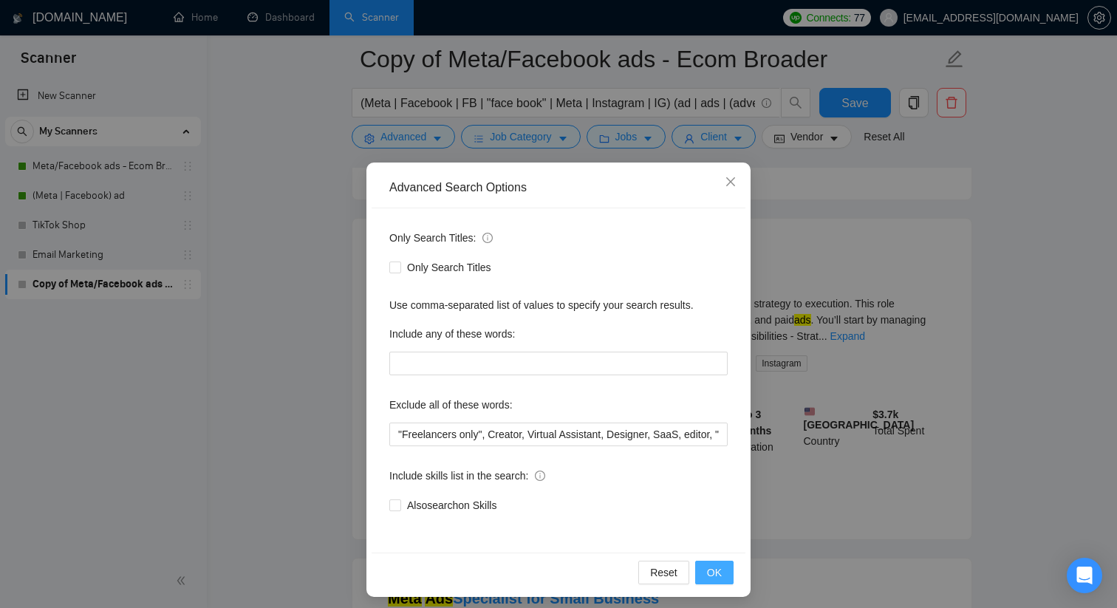
click at [716, 579] on span "OK" at bounding box center [714, 572] width 15 height 16
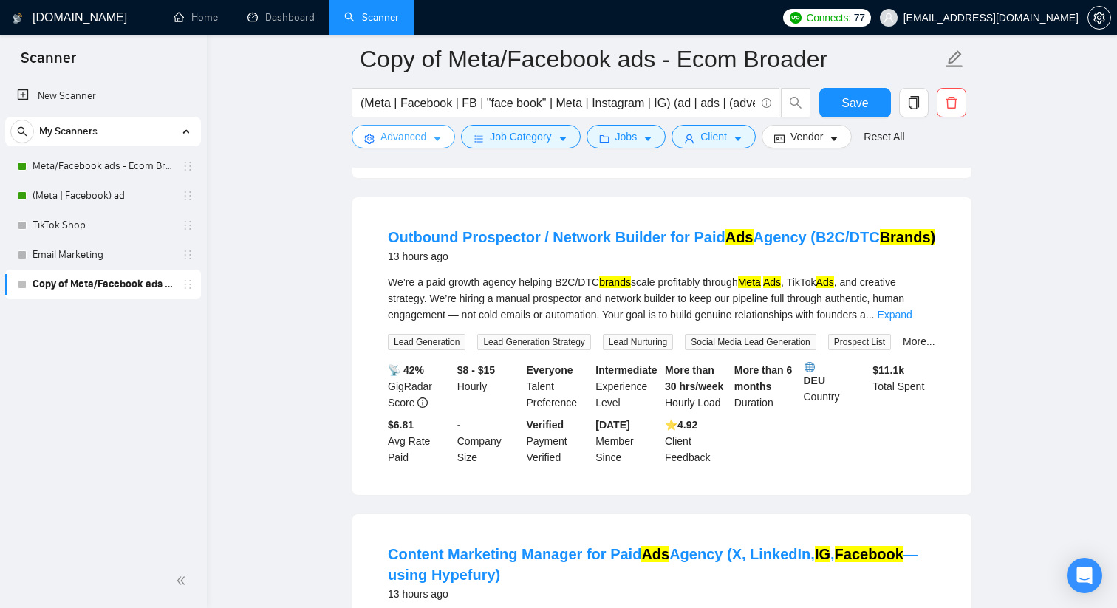
scroll to position [5793, 0]
click at [397, 133] on span "Advanced" at bounding box center [404, 137] width 46 height 16
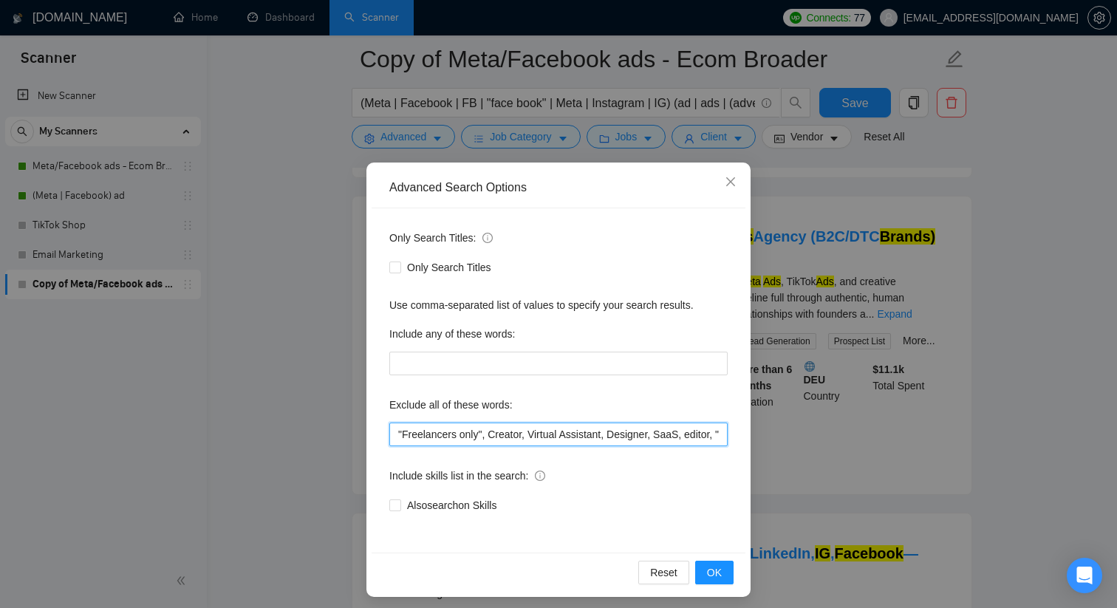
scroll to position [0, 516]
drag, startPoint x: 672, startPoint y: 432, endPoint x: 873, endPoint y: 444, distance: 202.1
click at [873, 444] on div "Advanced Search Options Only Search Titles: Only Search Titles Use comma-separa…" at bounding box center [558, 304] width 1117 height 608
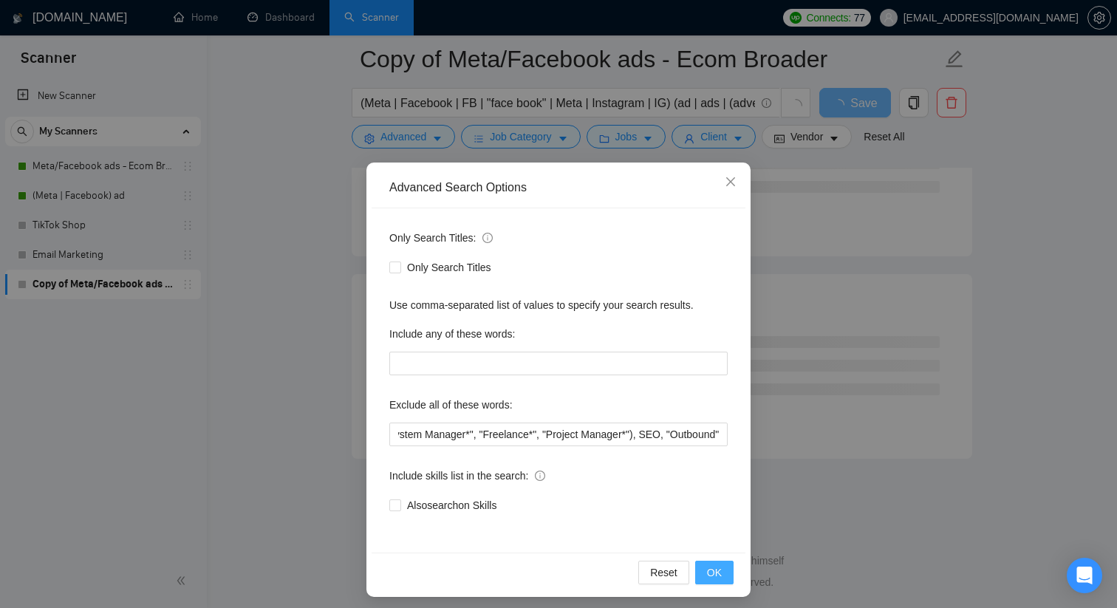
scroll to position [0, 0]
click at [724, 564] on button "OK" at bounding box center [714, 573] width 38 height 24
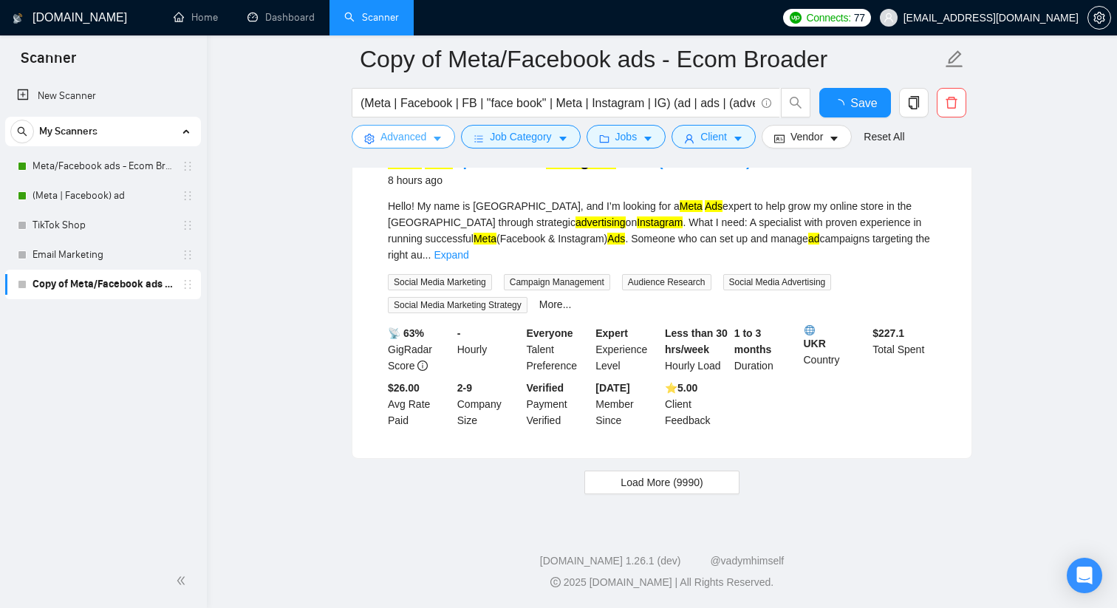
scroll to position [3154, 0]
click at [706, 480] on button "Load More (9990)" at bounding box center [661, 483] width 154 height 24
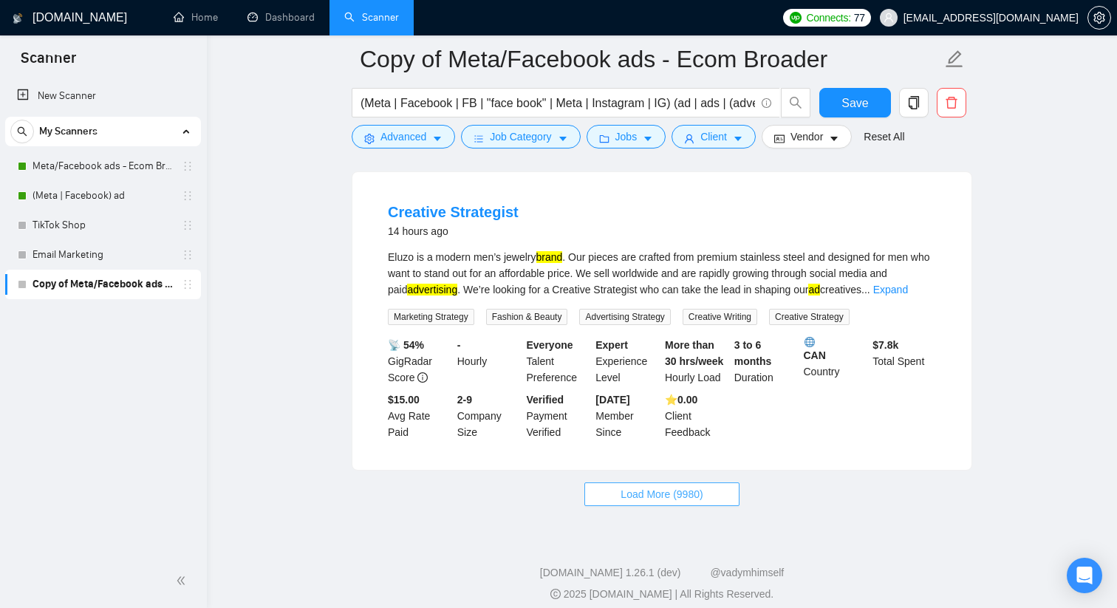
scroll to position [6543, 0]
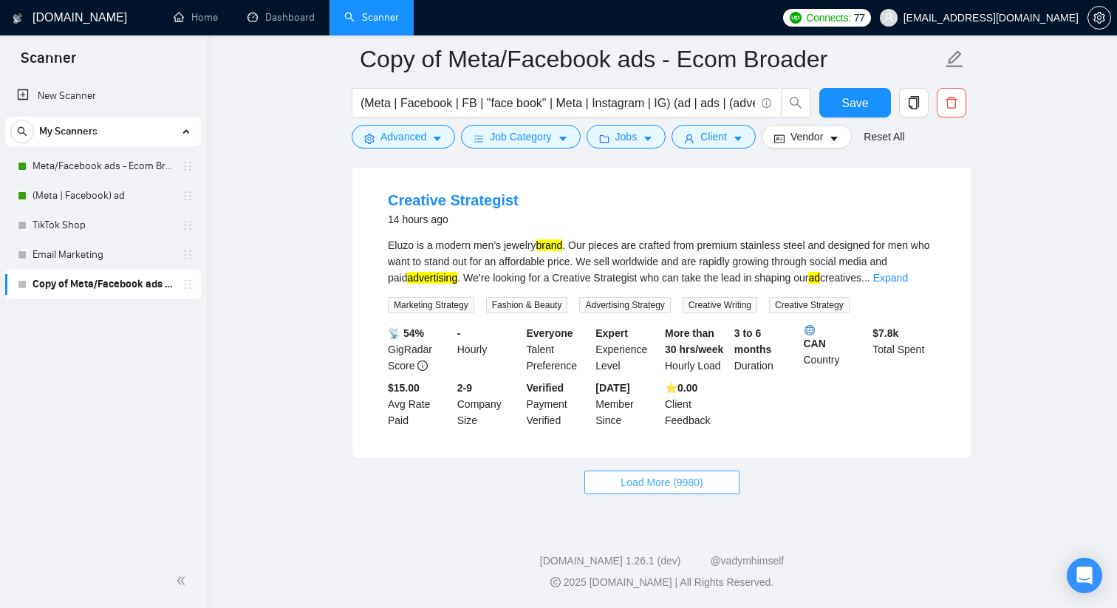
click at [696, 482] on span "Load More (9980)" at bounding box center [662, 482] width 82 height 16
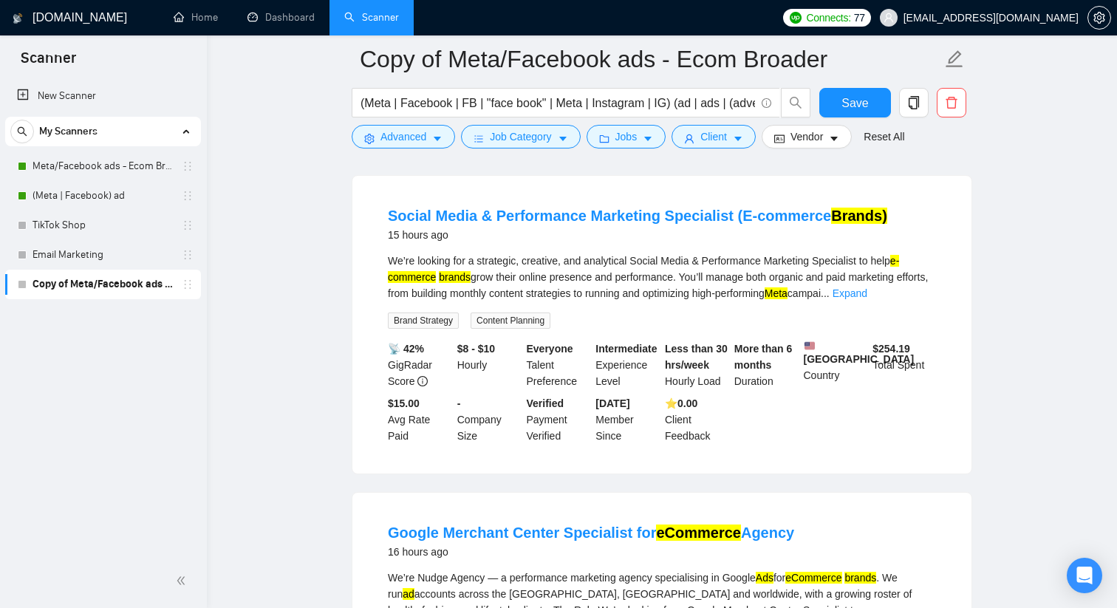
scroll to position [6835, 0]
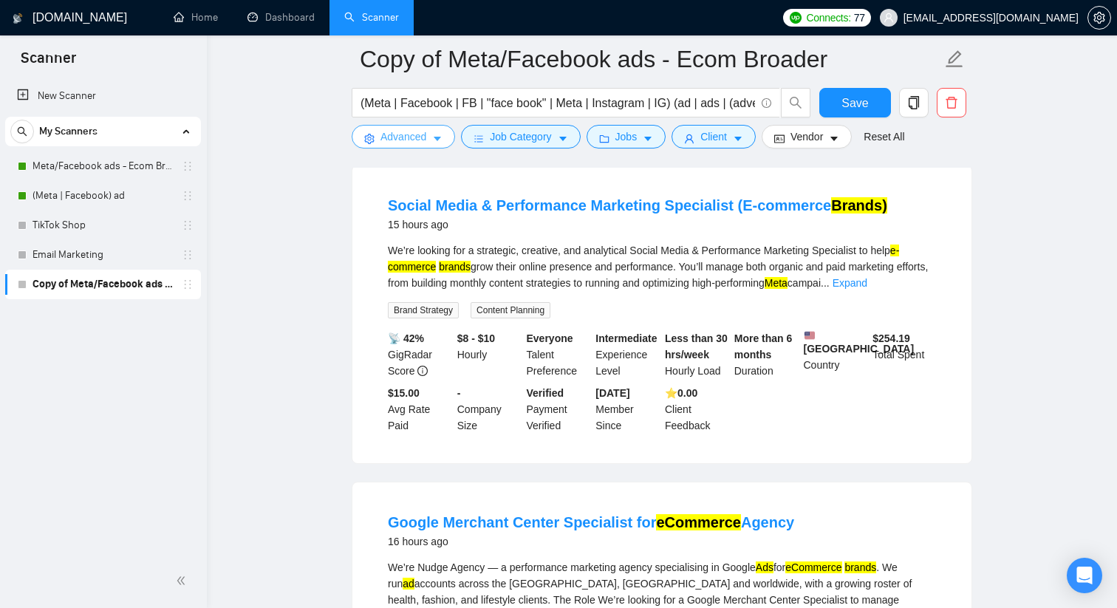
click at [441, 145] on button "Advanced" at bounding box center [403, 137] width 103 height 24
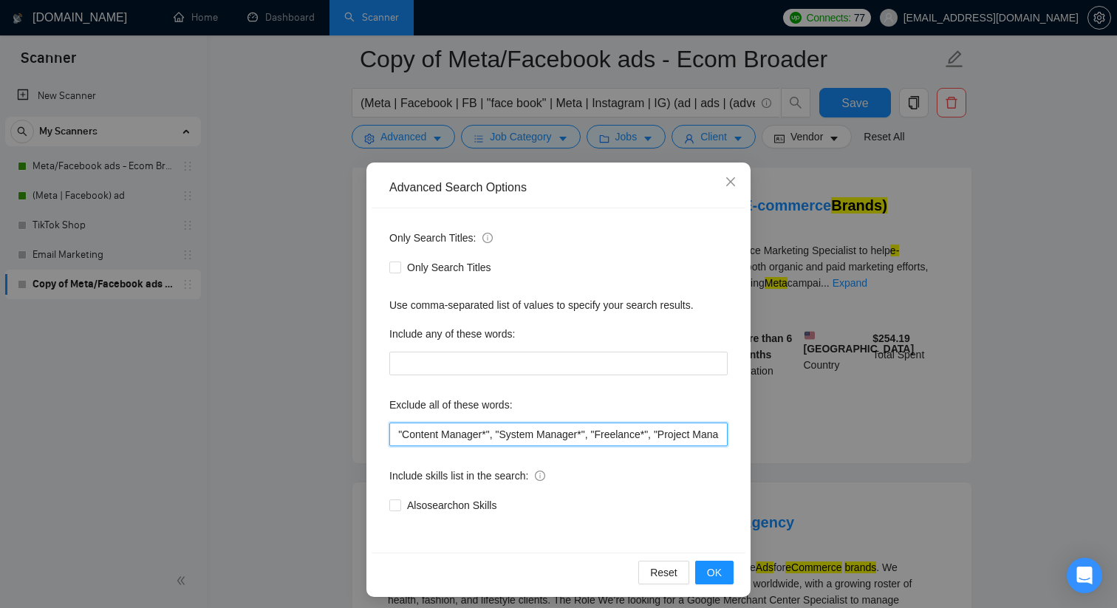
scroll to position [0, 579]
drag, startPoint x: 598, startPoint y: 431, endPoint x: 768, endPoint y: 471, distance: 175.3
click at [768, 471] on div "Advanced Search Options Only Search Titles: Only Search Titles Use comma-separa…" at bounding box center [558, 304] width 1117 height 608
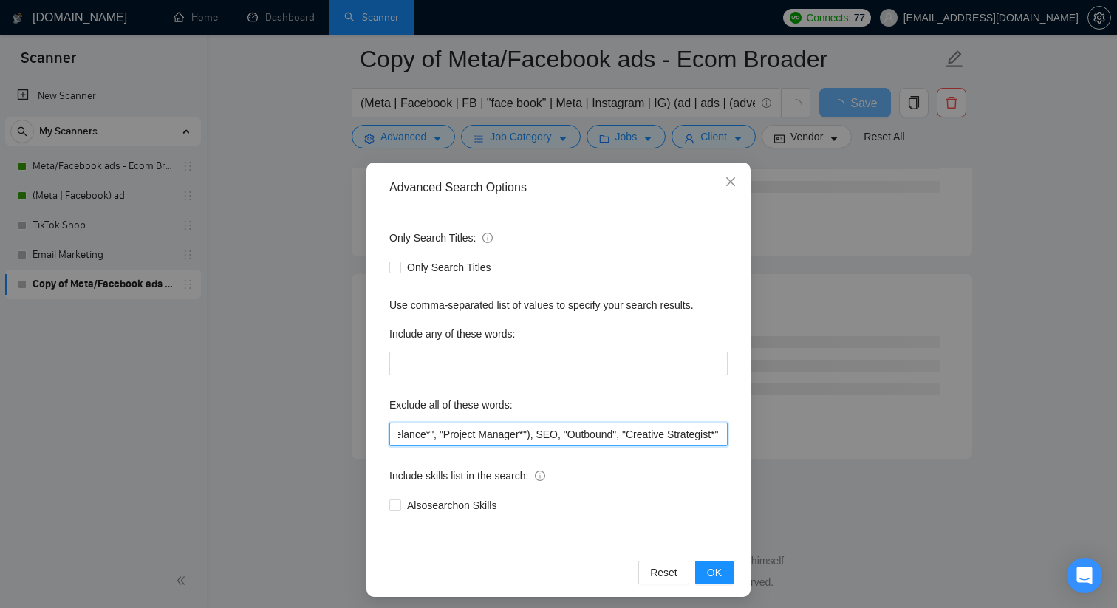
scroll to position [0, 687]
drag, startPoint x: 703, startPoint y: 430, endPoint x: 768, endPoint y: 434, distance: 65.1
click at [767, 434] on div "Advanced Search Options Only Search Titles: Only Search Titles Use comma-separa…" at bounding box center [558, 304] width 1117 height 608
click at [726, 435] on input ""Freelancers only", Creator, Virtual Assistant, Designer, SaaS, editor, "Social…" at bounding box center [558, 435] width 338 height 24
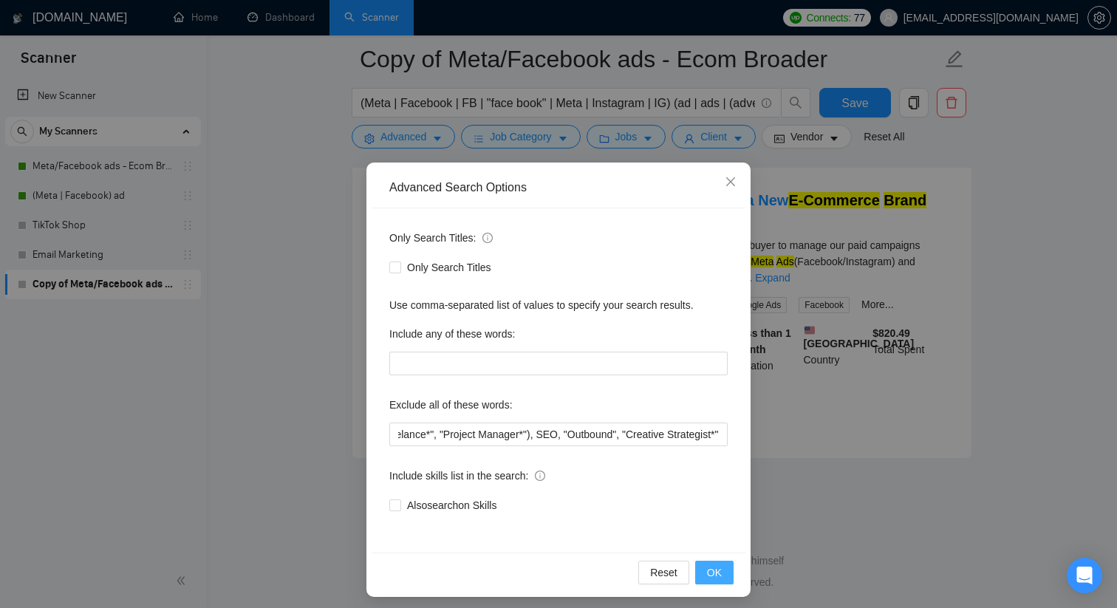
scroll to position [0, 0]
click at [717, 573] on span "OK" at bounding box center [714, 572] width 15 height 16
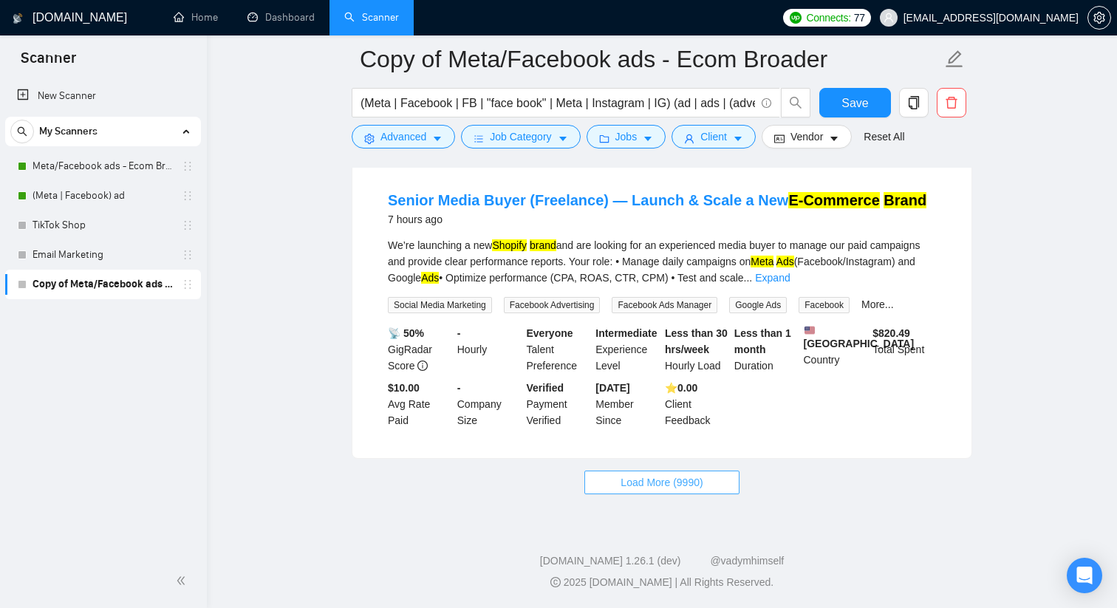
click at [671, 474] on span "Load More (9990)" at bounding box center [662, 482] width 82 height 16
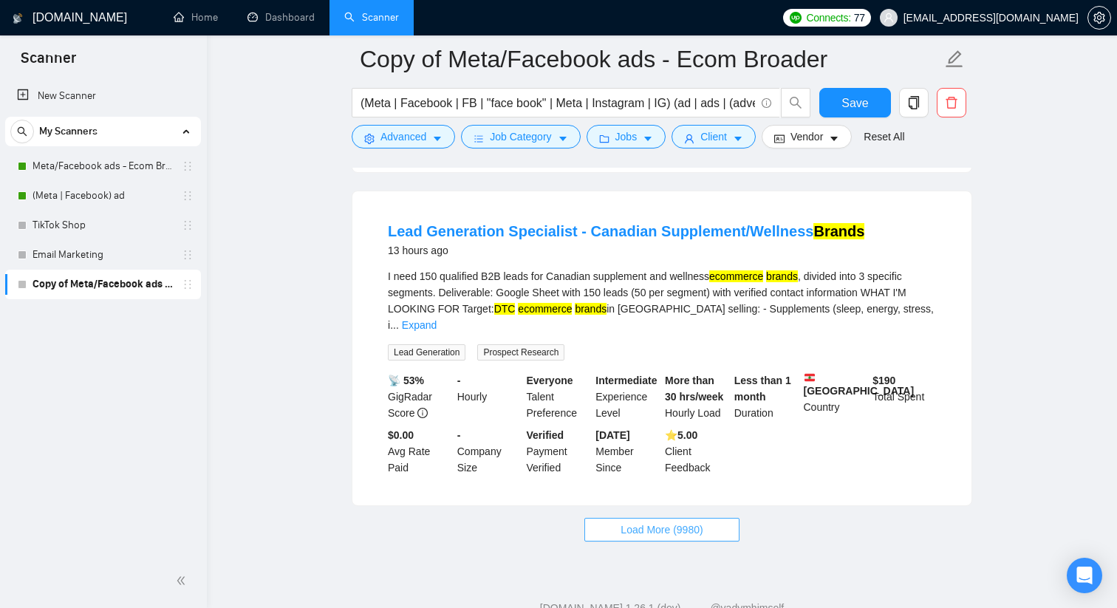
scroll to position [6543, 0]
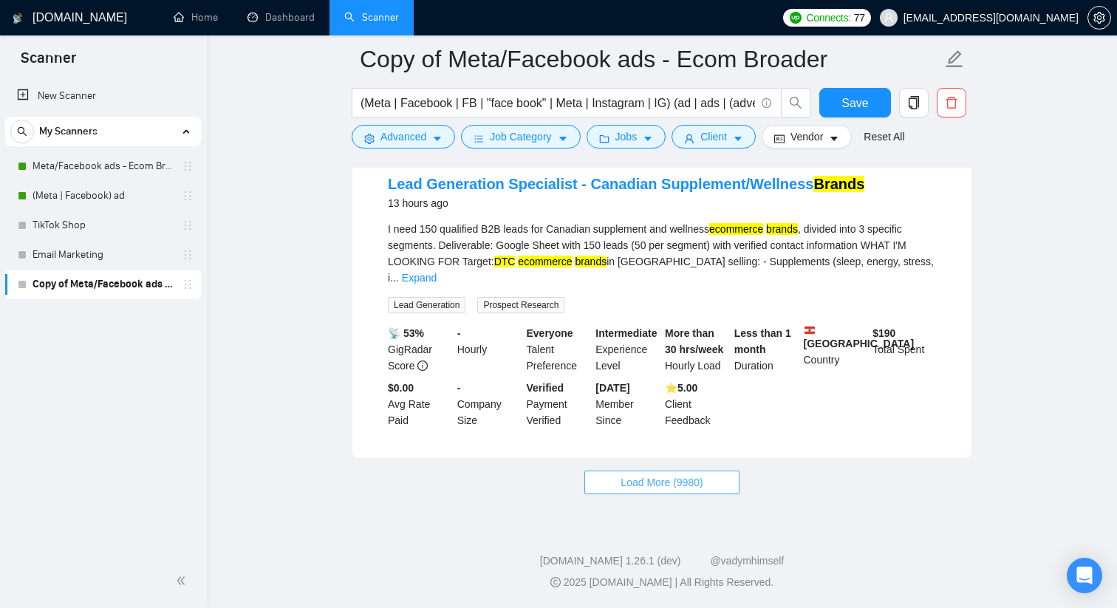
click at [672, 474] on span "Load More (9980)" at bounding box center [662, 482] width 82 height 16
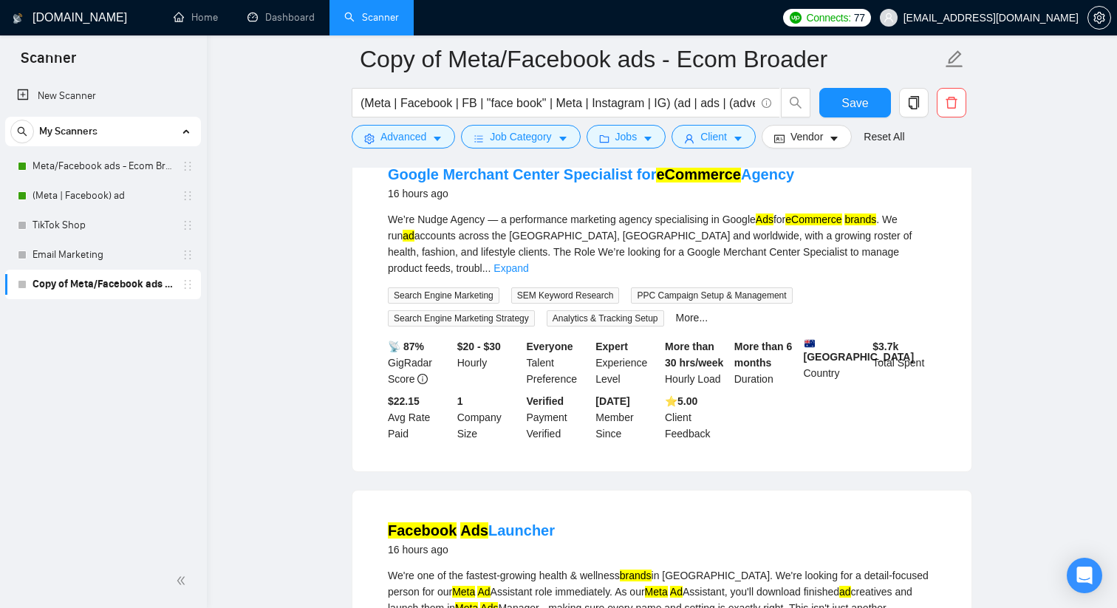
scroll to position [7502, 0]
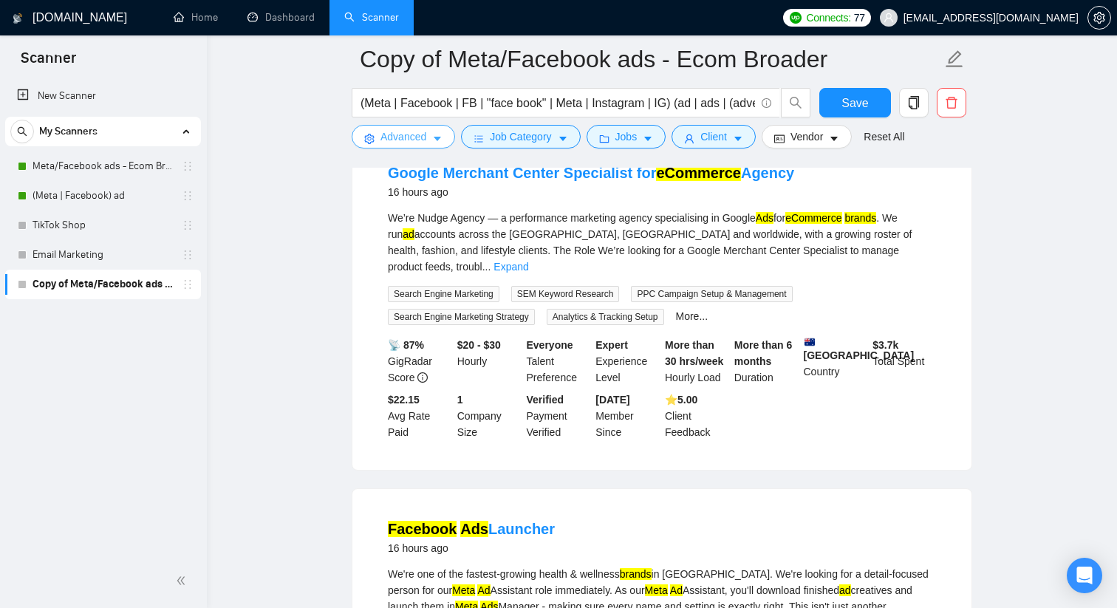
click at [406, 132] on span "Advanced" at bounding box center [404, 137] width 46 height 16
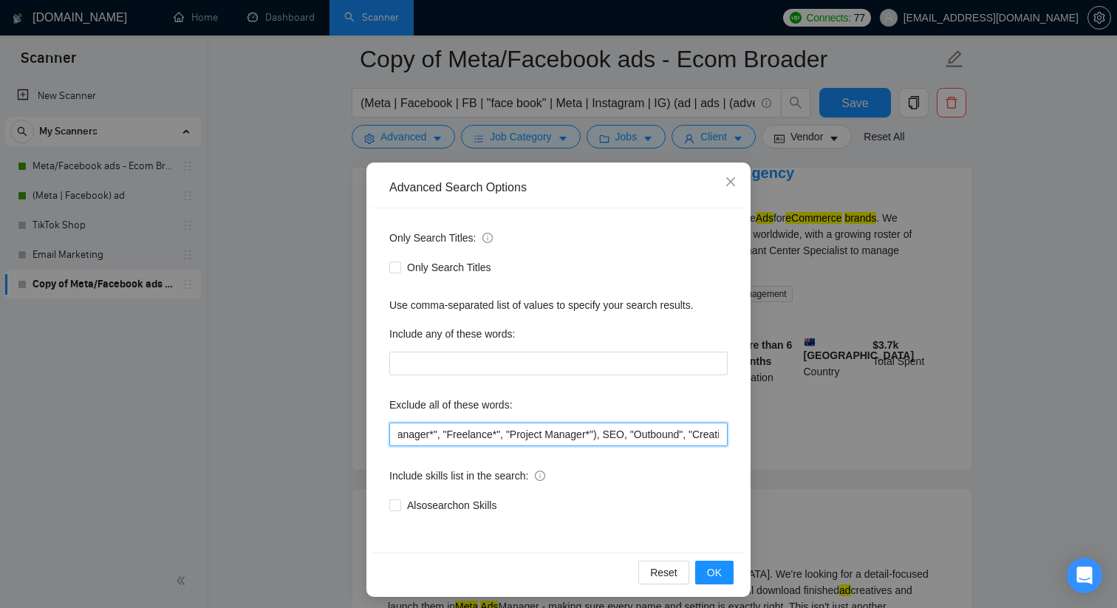
scroll to position [0, 632]
drag, startPoint x: 592, startPoint y: 434, endPoint x: 714, endPoint y: 474, distance: 128.3
click at [714, 474] on div "Only Search Titles: Only Search Titles Use comma-separated list of values to sp…" at bounding box center [559, 380] width 374 height 344
click at [653, 429] on input ""Freelancers only", Creator, Virtual Assistant, Designer, SaaS, editor, "Social…" at bounding box center [558, 435] width 338 height 24
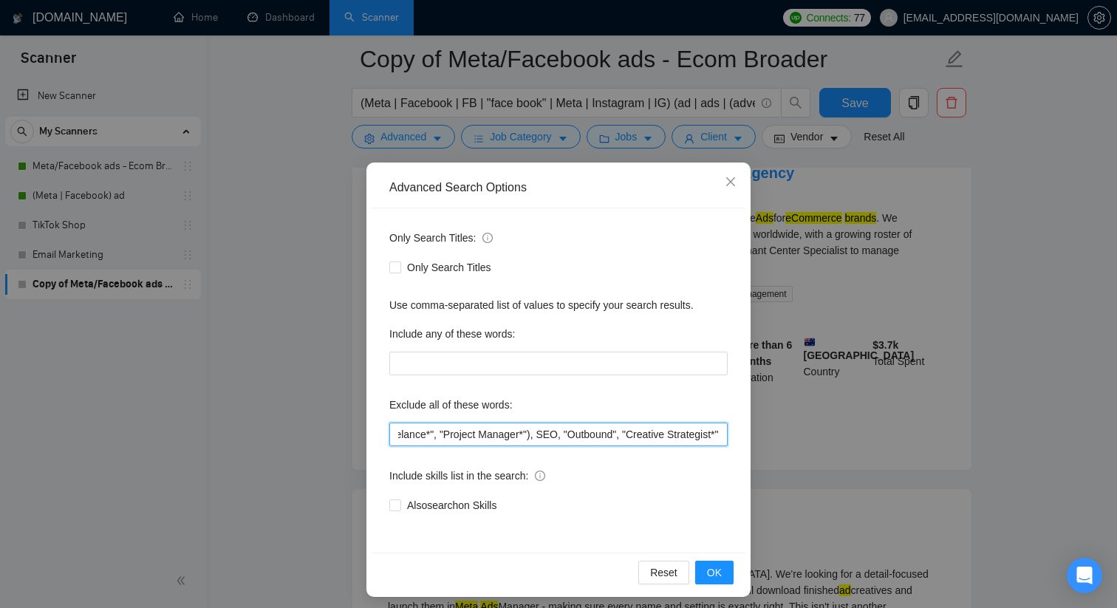
drag, startPoint x: 653, startPoint y: 429, endPoint x: 773, endPoint y: 429, distance: 119.7
click at [773, 429] on div "Advanced Search Options Only Search Titles: Only Search Titles Use comma-separa…" at bounding box center [558, 304] width 1117 height 608
click at [719, 431] on input ""Freelancers only", Creator, Virtual Assistant, Designer, SaaS, editor, "Social…" at bounding box center [558, 435] width 338 height 24
click at [714, 566] on span "OK" at bounding box center [714, 572] width 15 height 16
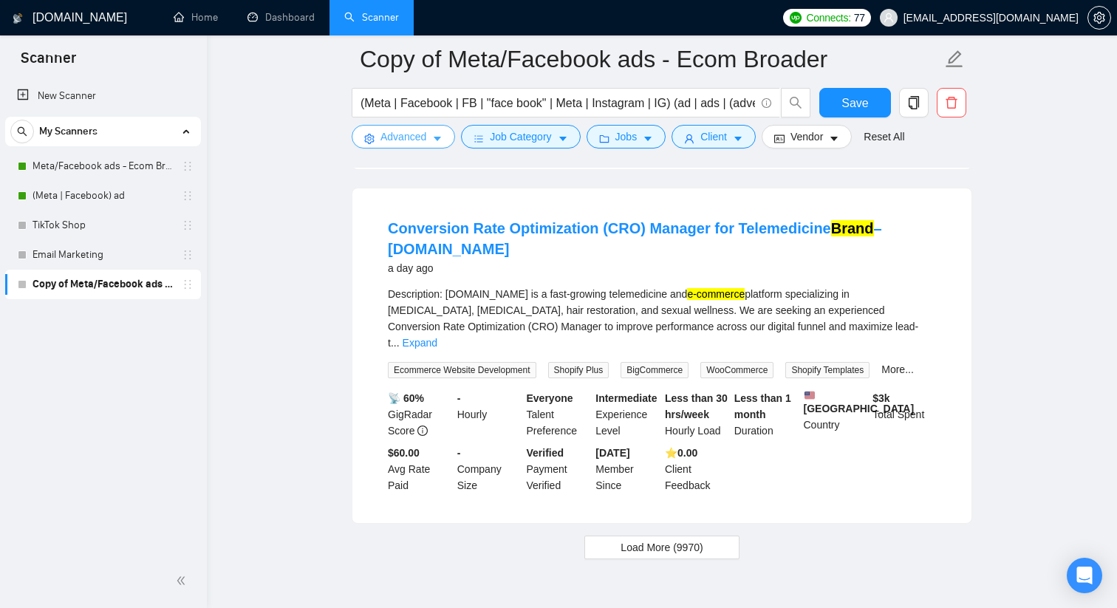
scroll to position [9777, 0]
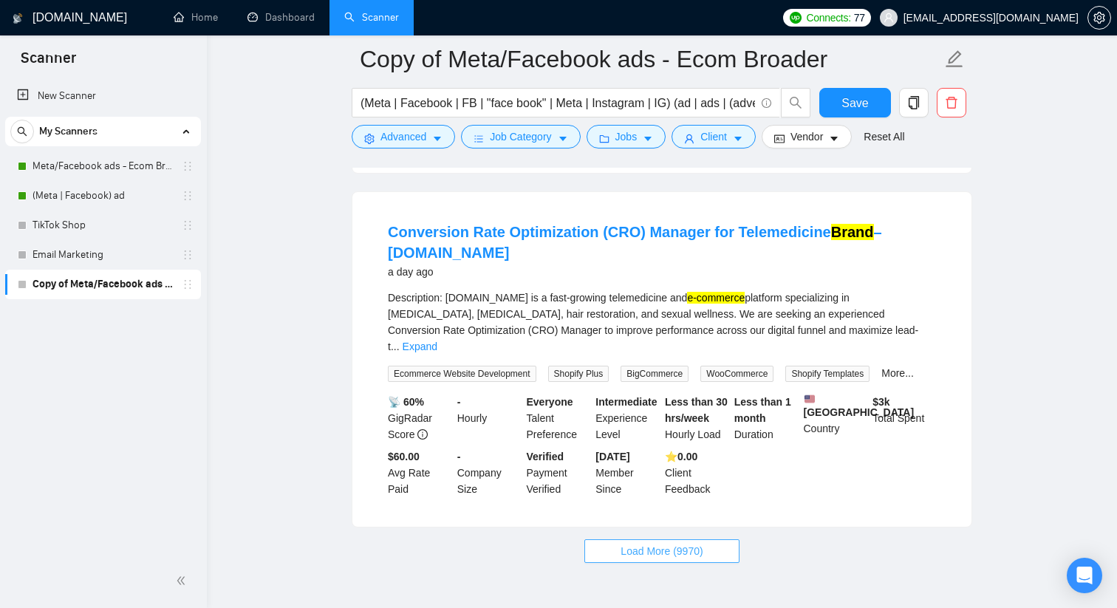
click at [675, 543] on span "Load More (9970)" at bounding box center [662, 551] width 82 height 16
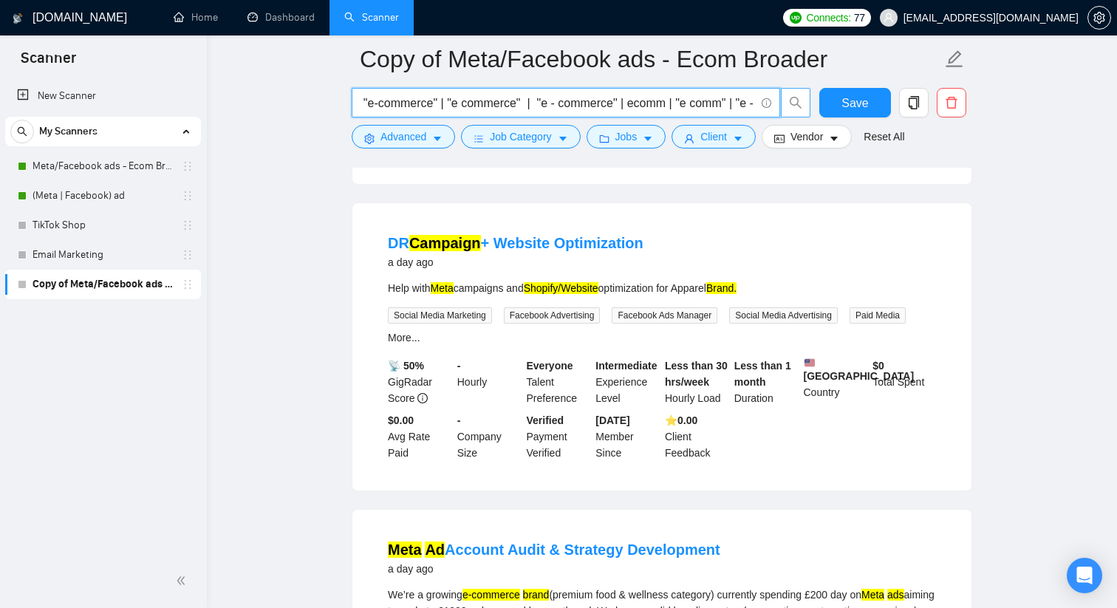
scroll to position [0, 1068]
drag, startPoint x: 559, startPoint y: 104, endPoint x: 794, endPoint y: 110, distance: 235.0
click at [794, 110] on span "(Meta | Facebook | FB | "face book" | Meta | Instagram | IG) (ad | ads | (adver…" at bounding box center [582, 103] width 460 height 30
click at [740, 103] on input "(Meta | Facebook | FB | "face book" | Meta | Instagram | IG) (ad | ads | (adver…" at bounding box center [558, 103] width 395 height 18
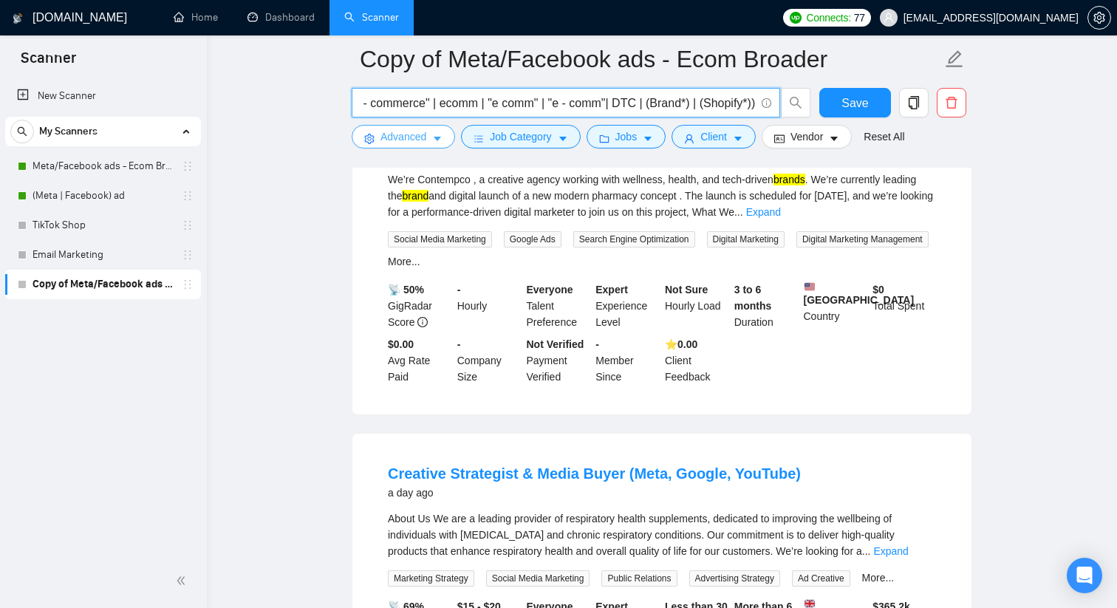
scroll to position [0, 0]
click at [433, 135] on button "Advanced" at bounding box center [403, 137] width 103 height 24
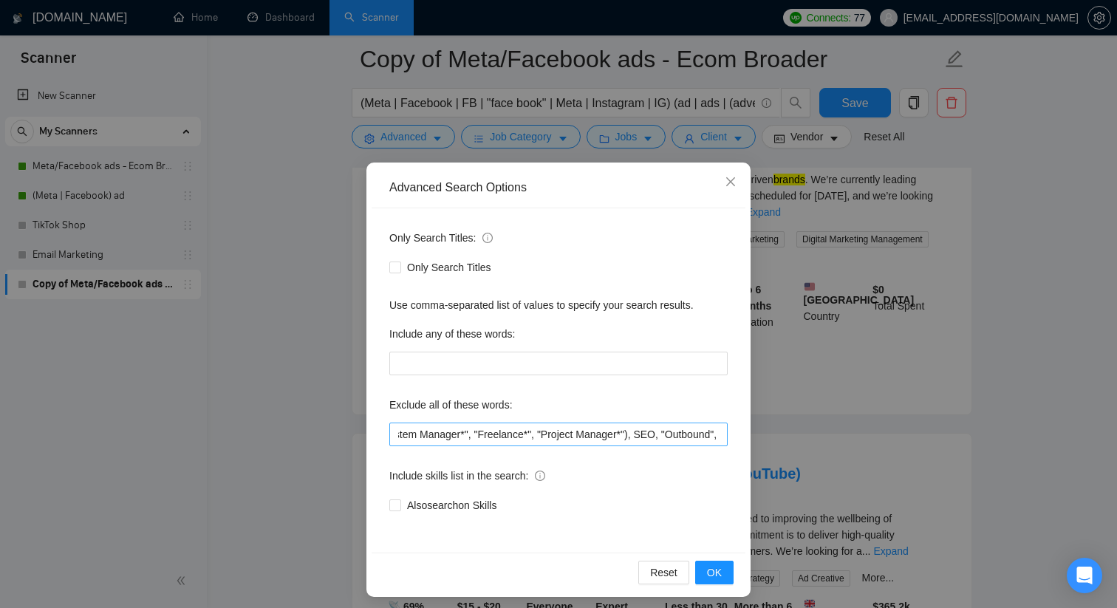
scroll to position [0, 687]
drag, startPoint x: 709, startPoint y: 431, endPoint x: 778, endPoint y: 445, distance: 70.7
click at [778, 445] on div "Advanced Search Options Only Search Titles: Only Search Titles Use comma-separa…" at bounding box center [558, 304] width 1117 height 608
paste input ""this job is not open to teams", "this job is not open to agency", "this job is…"
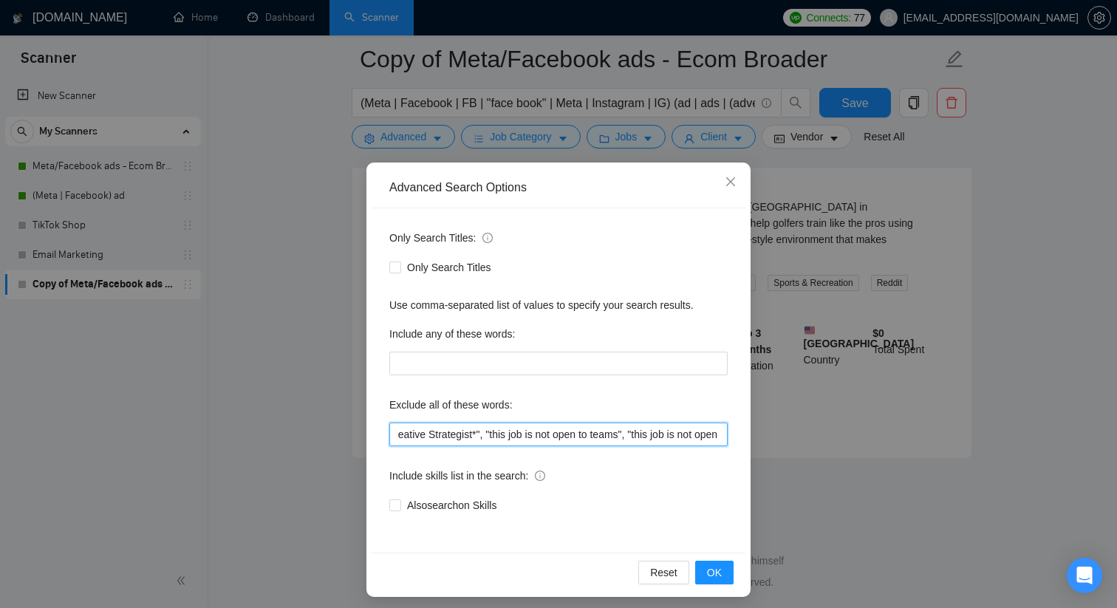
scroll to position [0, 723]
type input ""Freelancers only", Creator, Virtual Assistant, Designer, SaaS, editor, "Social…"
click at [715, 573] on span "OK" at bounding box center [714, 572] width 15 height 16
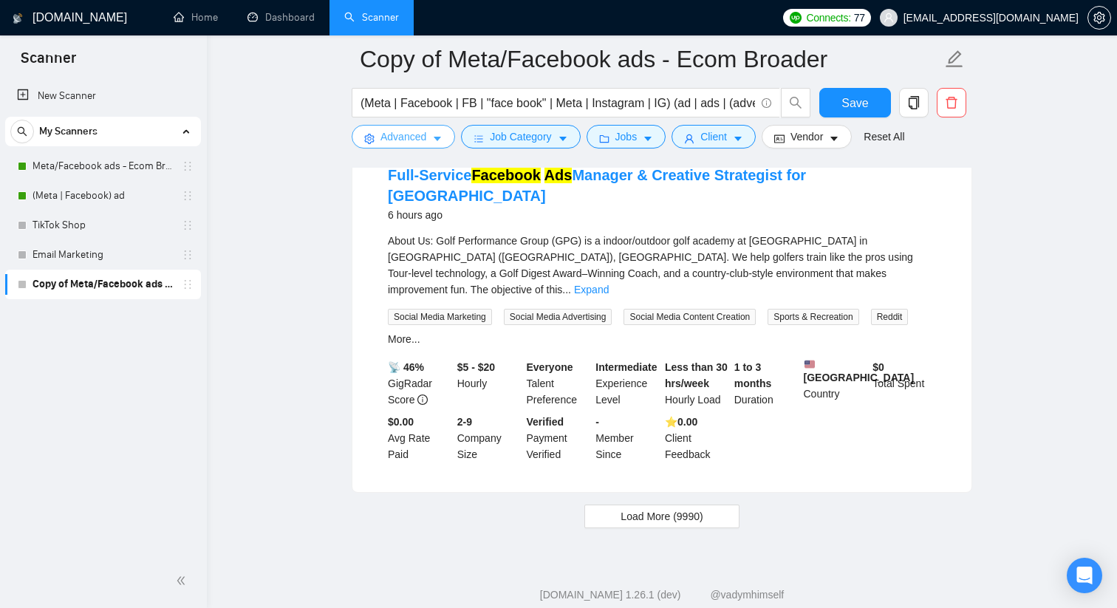
scroll to position [3053, 0]
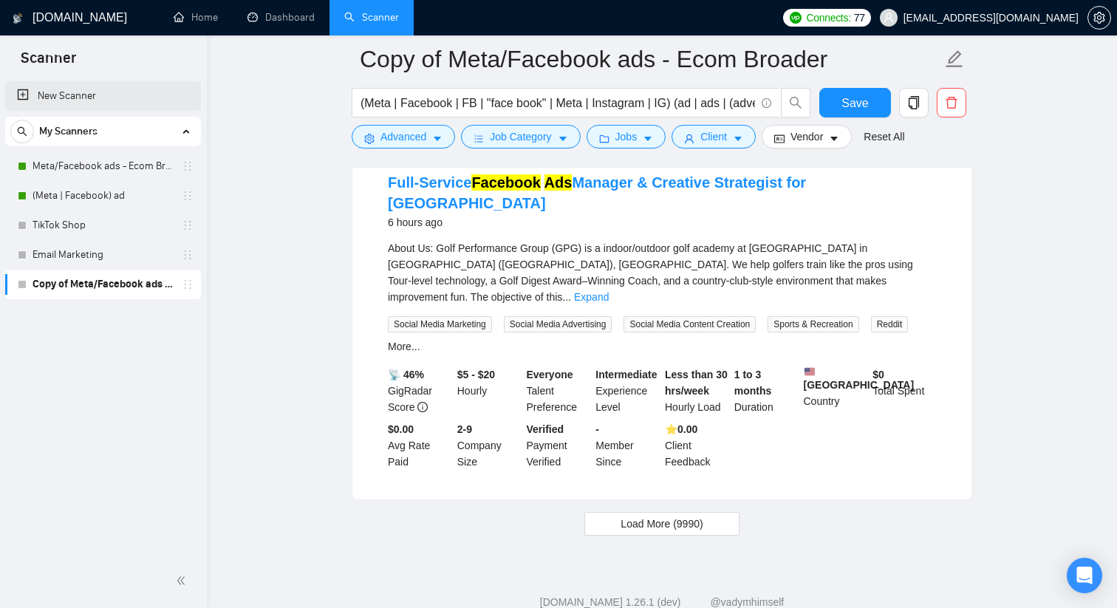
click at [83, 86] on link "New Scanner" at bounding box center [103, 96] width 172 height 30
click at [849, 97] on span "Save" at bounding box center [855, 103] width 27 height 18
click at [71, 98] on link "New Scanner" at bounding box center [103, 96] width 172 height 30
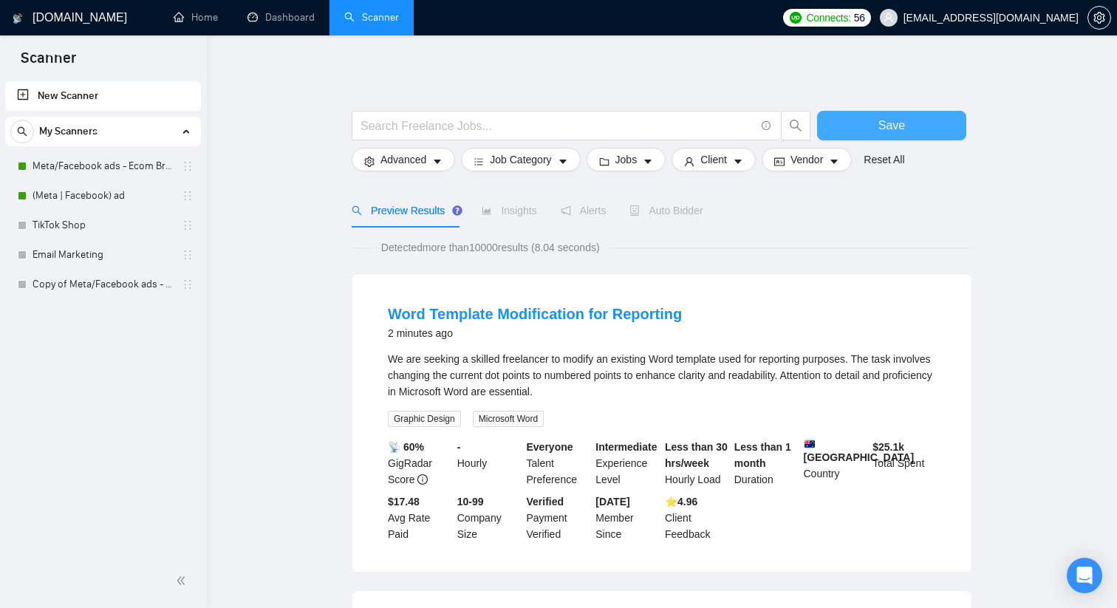
click at [842, 131] on button "Save" at bounding box center [891, 126] width 149 height 30
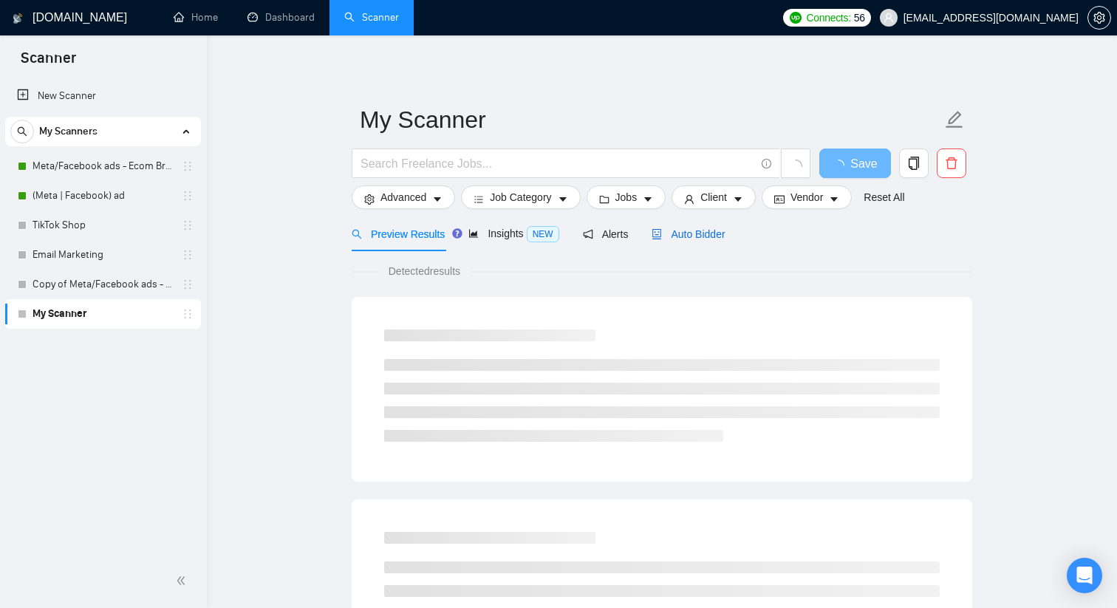
click at [679, 231] on span "Auto Bidder" at bounding box center [688, 234] width 73 height 12
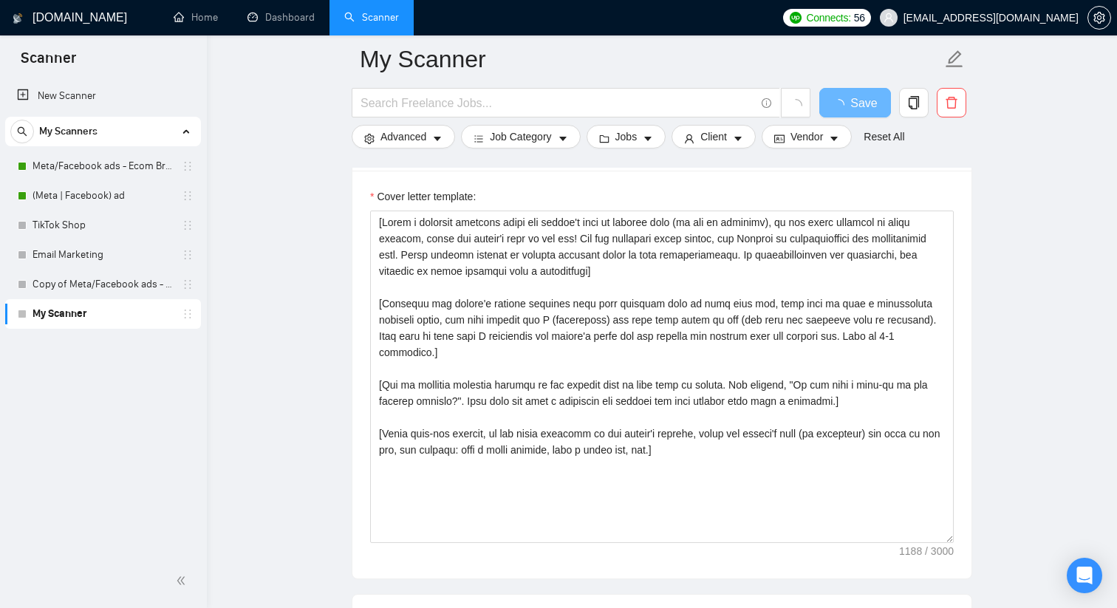
scroll to position [1586, 0]
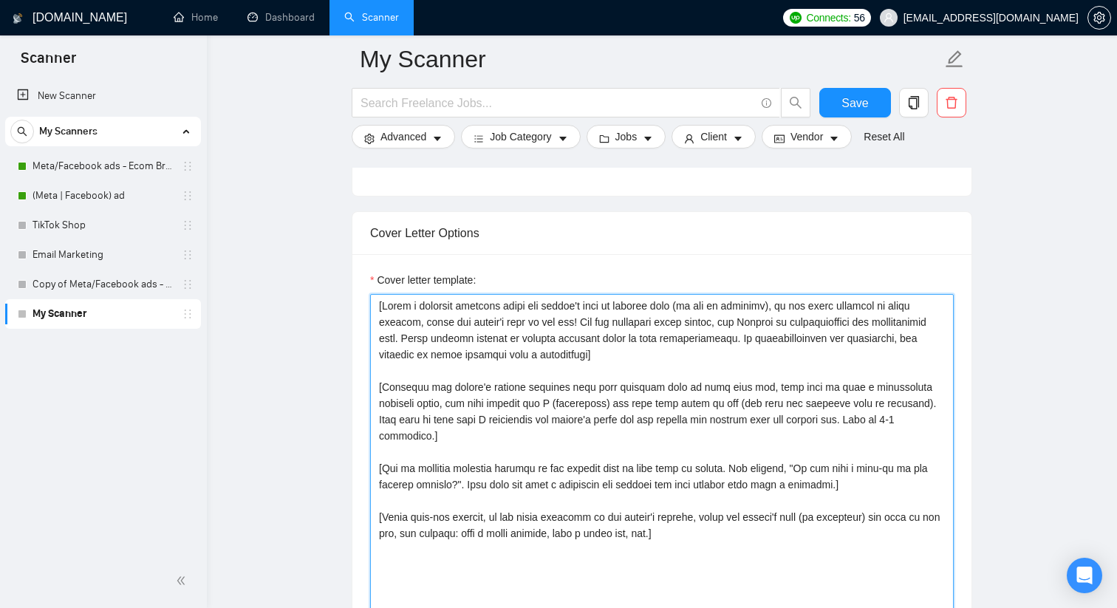
click at [383, 301] on textarea "Cover letter template:" at bounding box center [662, 460] width 584 height 332
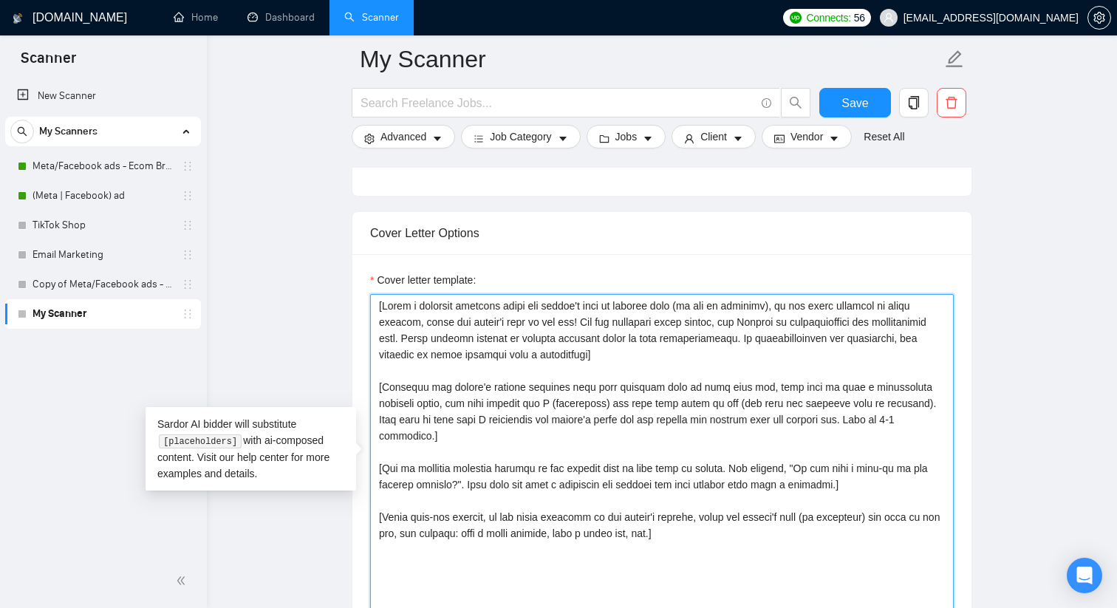
click at [383, 301] on textarea "Cover letter template:" at bounding box center [662, 460] width 584 height 332
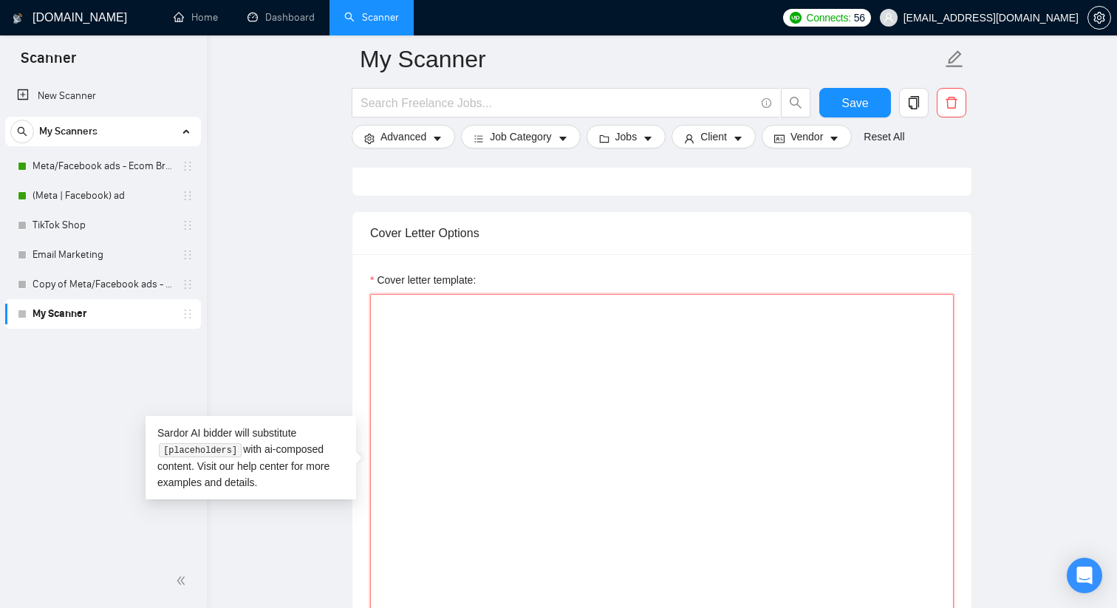
paste textarea "[Lorem i dolorsit ametcons adipi eli seddoe’t inci ut laboree dolo (ma aliquaen…"
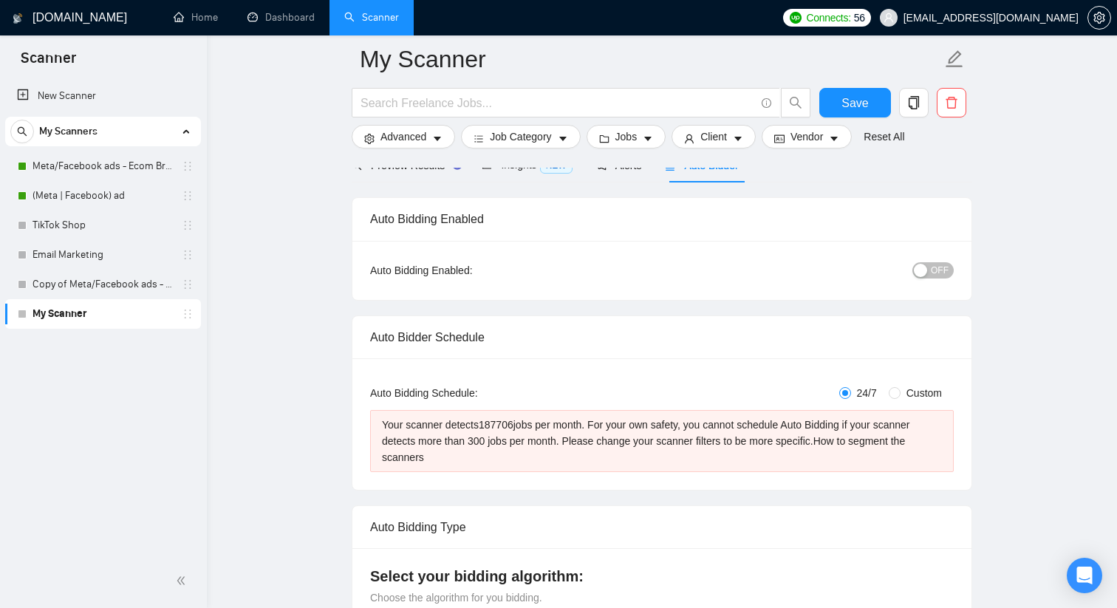
scroll to position [0, 0]
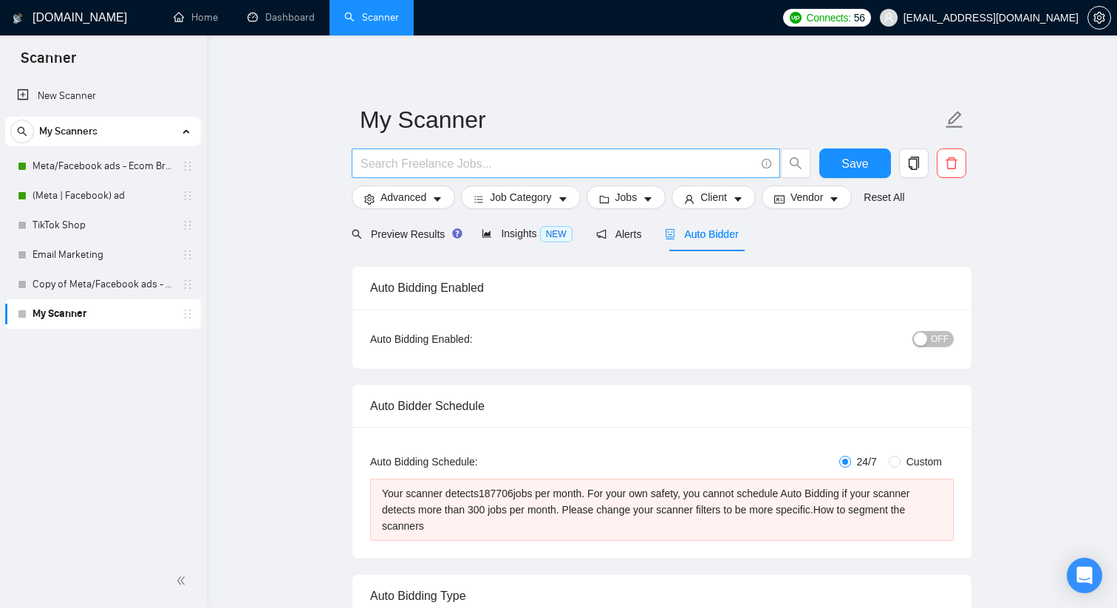
type textarea "[Lorem i dolorsit ametcons adipi eli seddoe’t inci ut laboree dolo (ma aliquaen…"
click at [418, 166] on input "text" at bounding box center [558, 163] width 395 height 18
type input "m"
type input "facebook ads"
click at [427, 234] on span "Preview Results" at bounding box center [405, 234] width 106 height 12
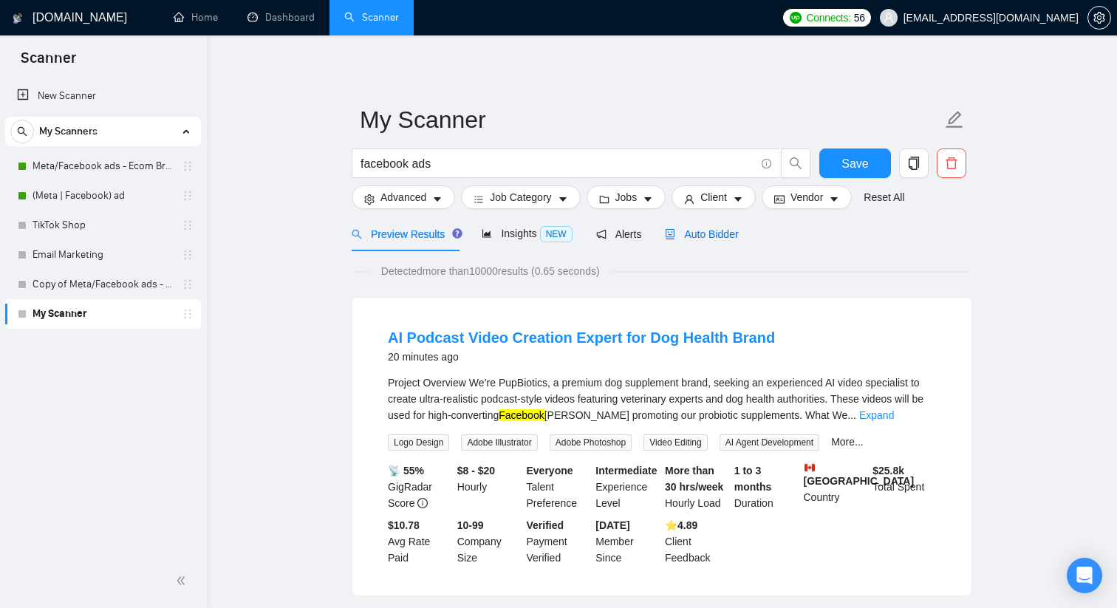
click at [707, 234] on span "Auto Bidder" at bounding box center [701, 234] width 73 height 12
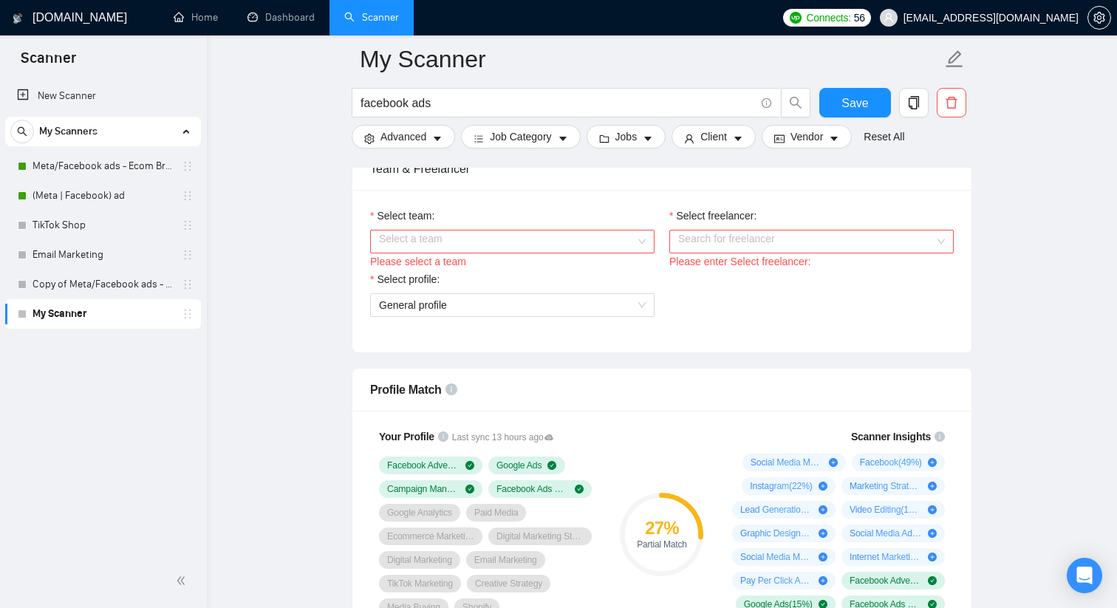
scroll to position [799, 0]
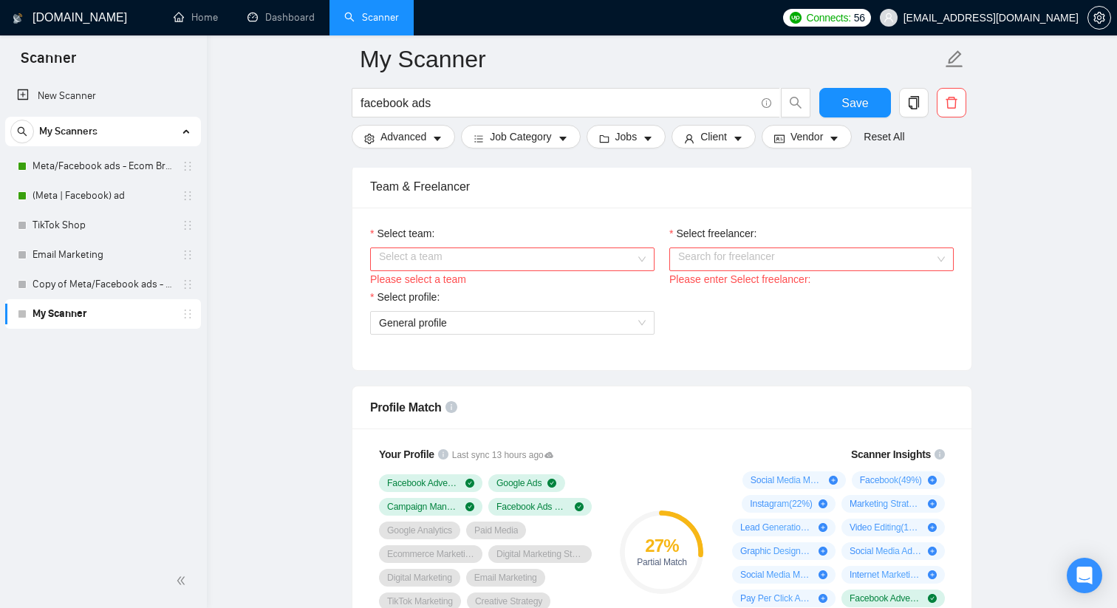
click at [586, 270] on input "Select team:" at bounding box center [507, 259] width 256 height 22
click at [559, 310] on div "Days Ahead" at bounding box center [512, 304] width 267 height 16
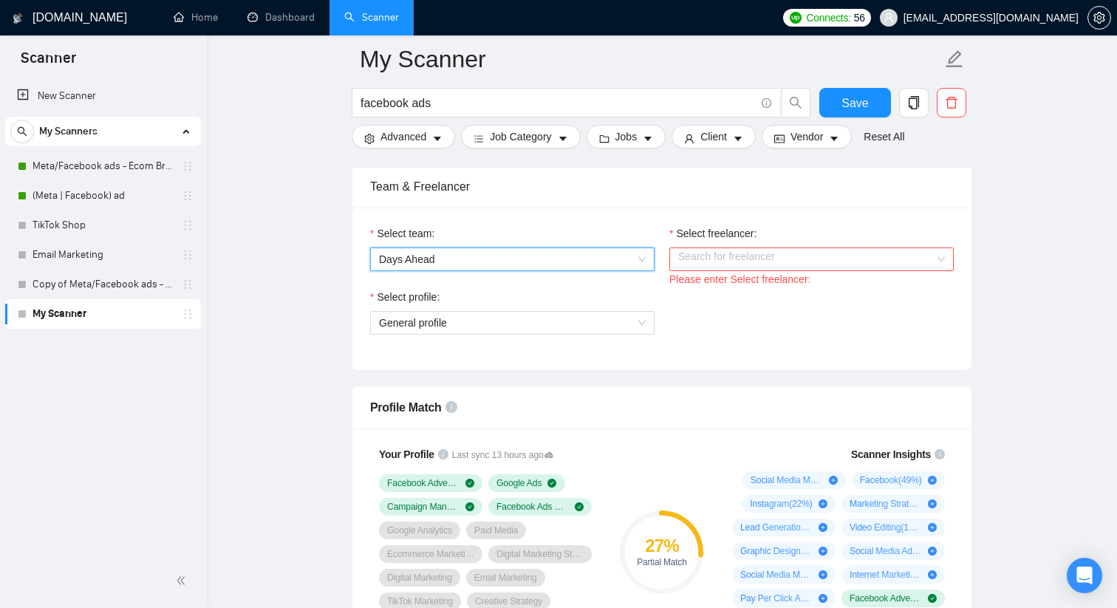
click at [724, 267] on input "Select freelancer:" at bounding box center [806, 259] width 256 height 22
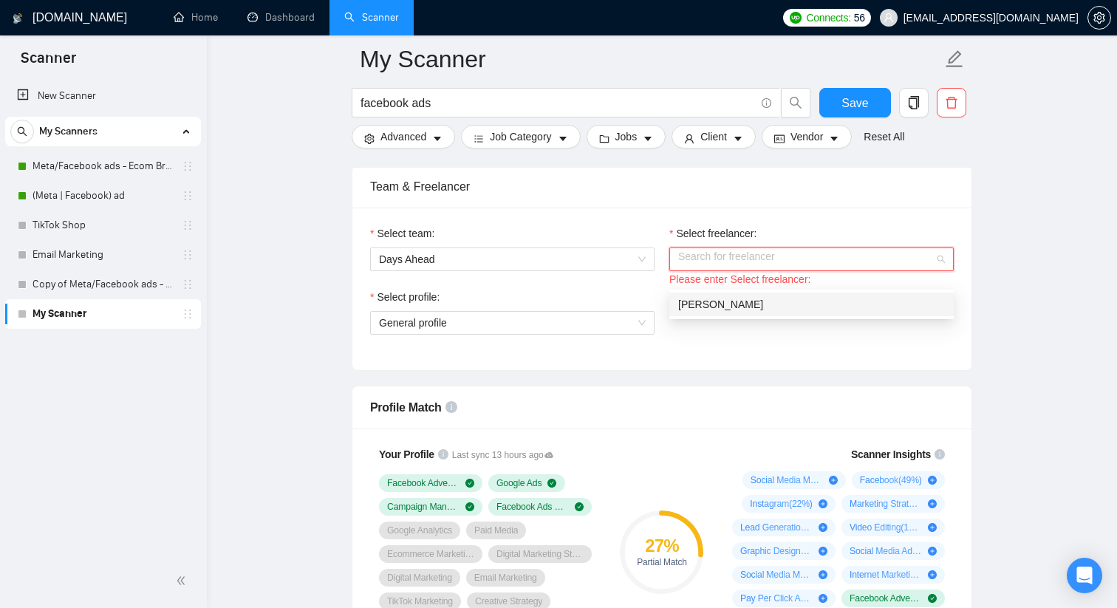
click at [720, 305] on span "[PERSON_NAME]" at bounding box center [720, 305] width 85 height 12
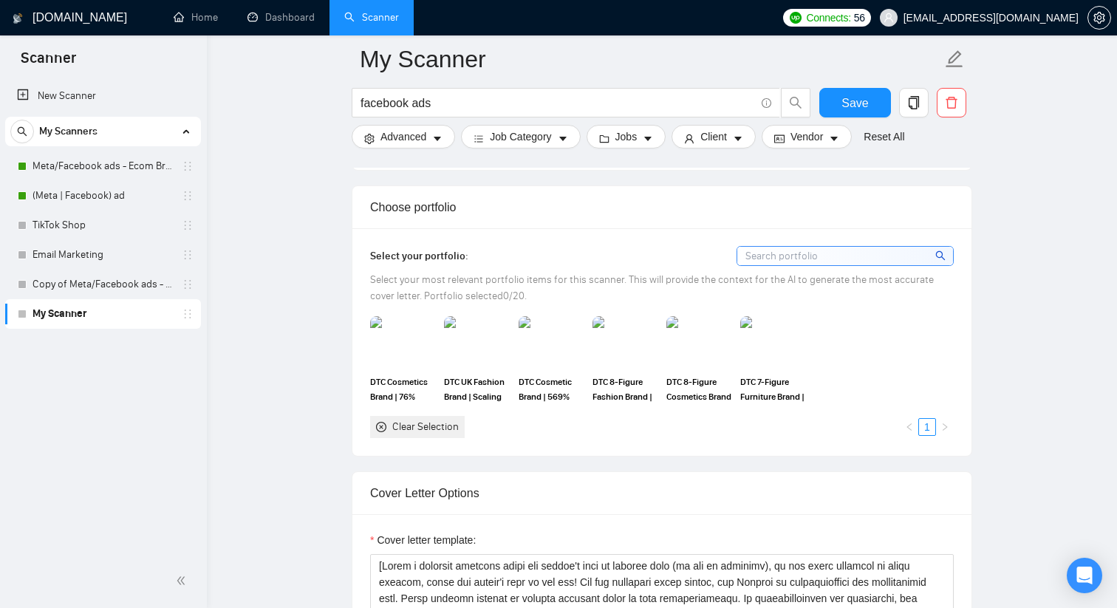
scroll to position [1335, 0]
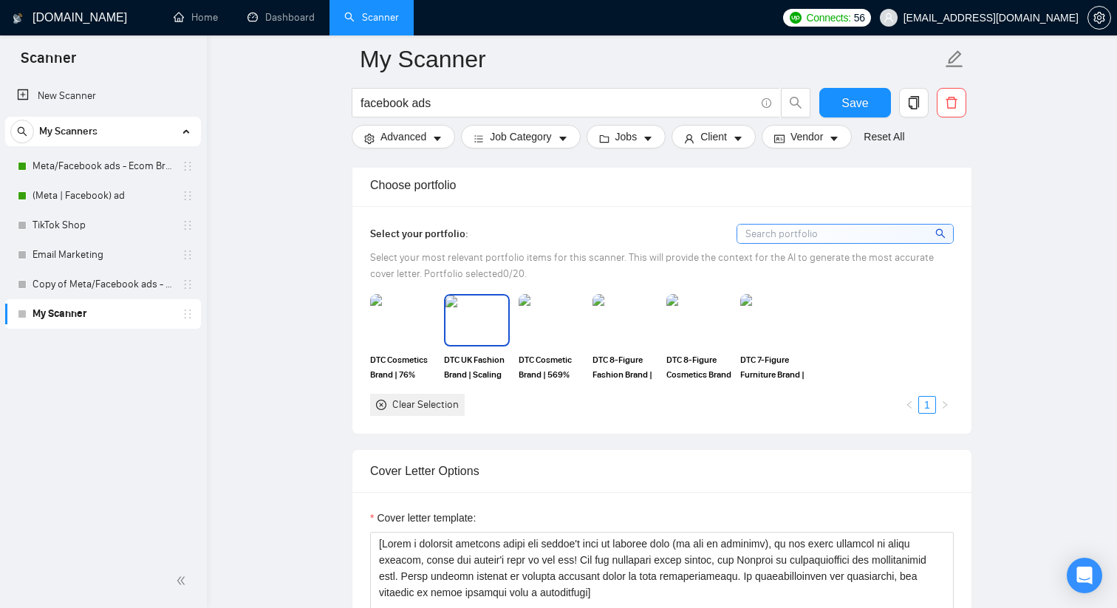
click at [487, 344] on img at bounding box center [477, 320] width 62 height 49
click at [570, 344] on img at bounding box center [551, 320] width 62 height 49
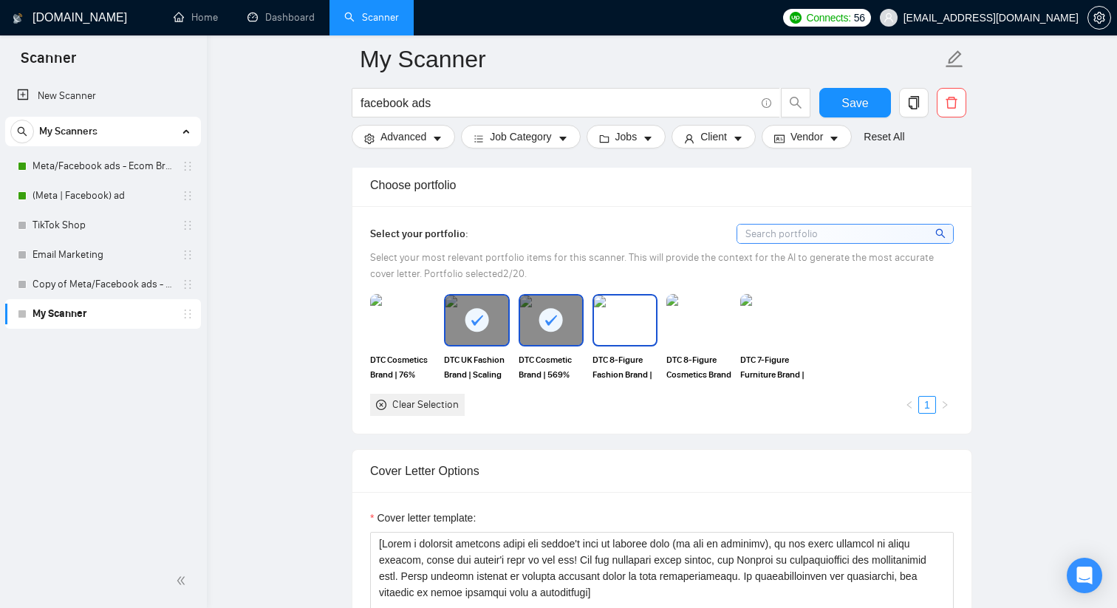
click at [638, 344] on img at bounding box center [625, 320] width 62 height 49
click at [678, 344] on img at bounding box center [699, 320] width 62 height 49
click at [793, 346] on img at bounding box center [772, 320] width 65 height 52
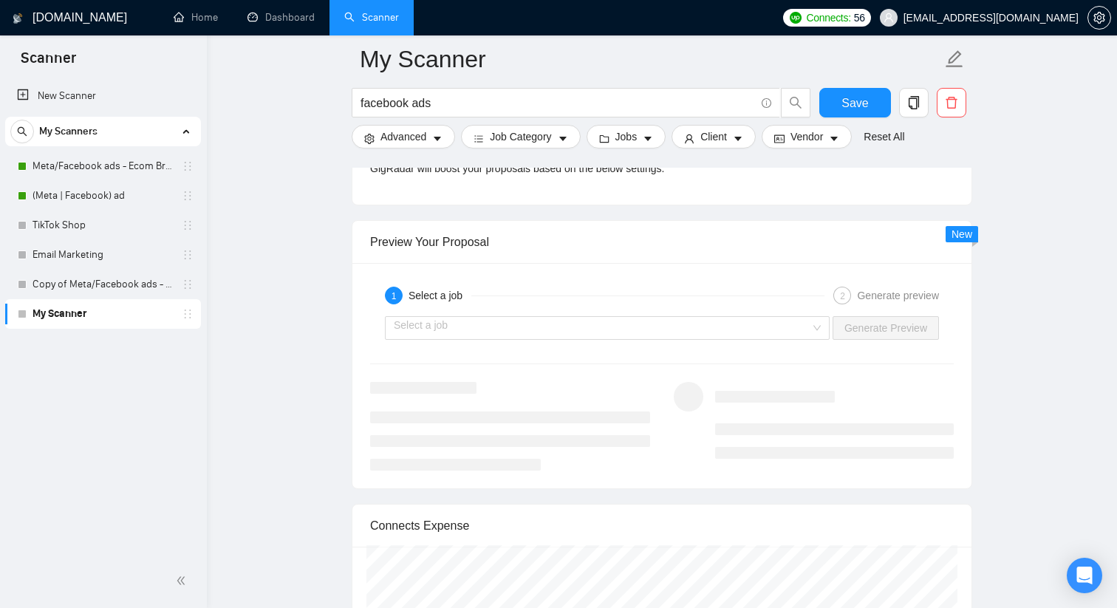
scroll to position [2749, 0]
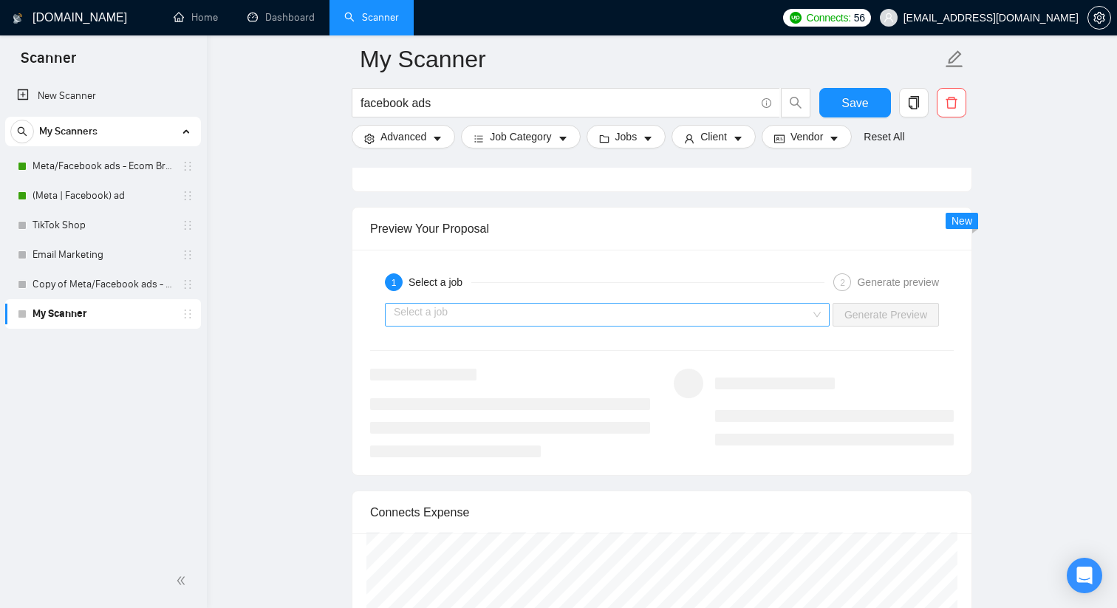
click at [718, 326] on input "search" at bounding box center [602, 315] width 417 height 22
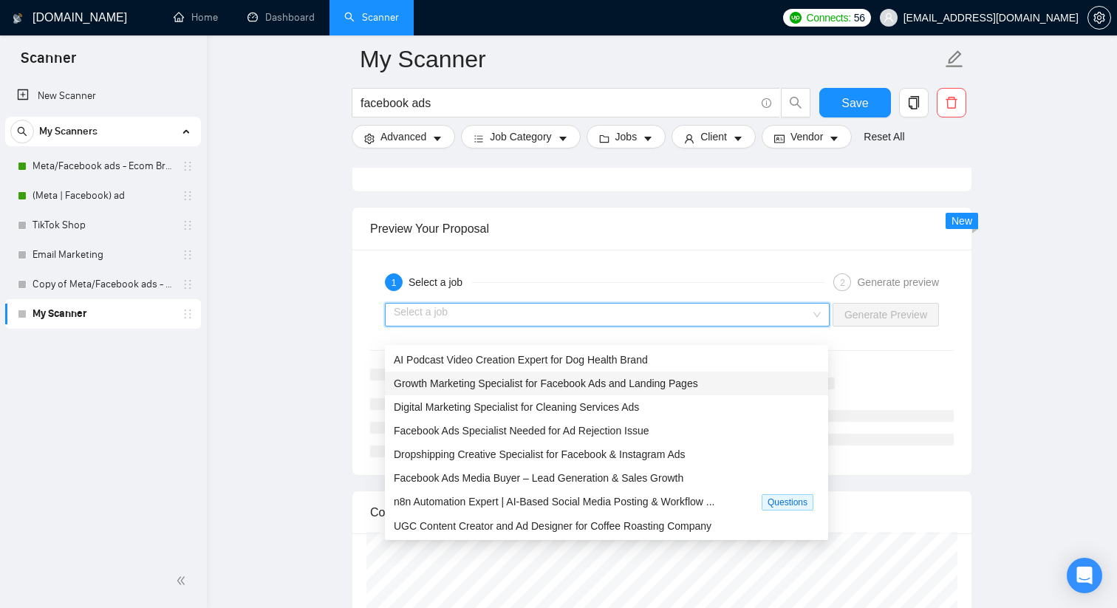
click at [676, 389] on div "Growth Marketing Specialist for Facebook Ads and Landing Pages" at bounding box center [607, 383] width 426 height 16
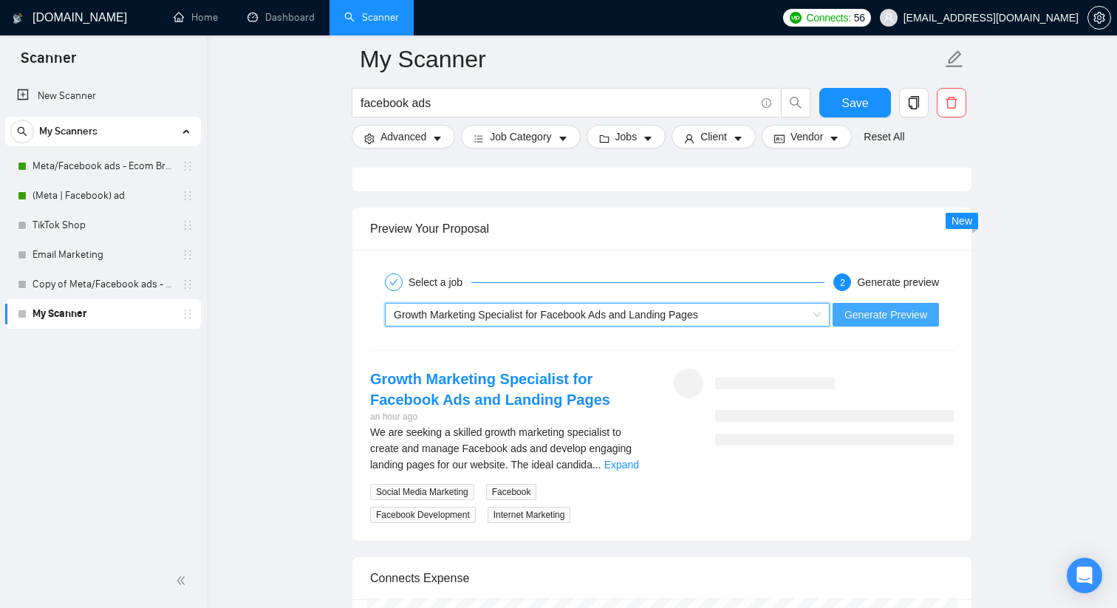
click at [879, 323] on span "Generate Preview" at bounding box center [886, 315] width 83 height 16
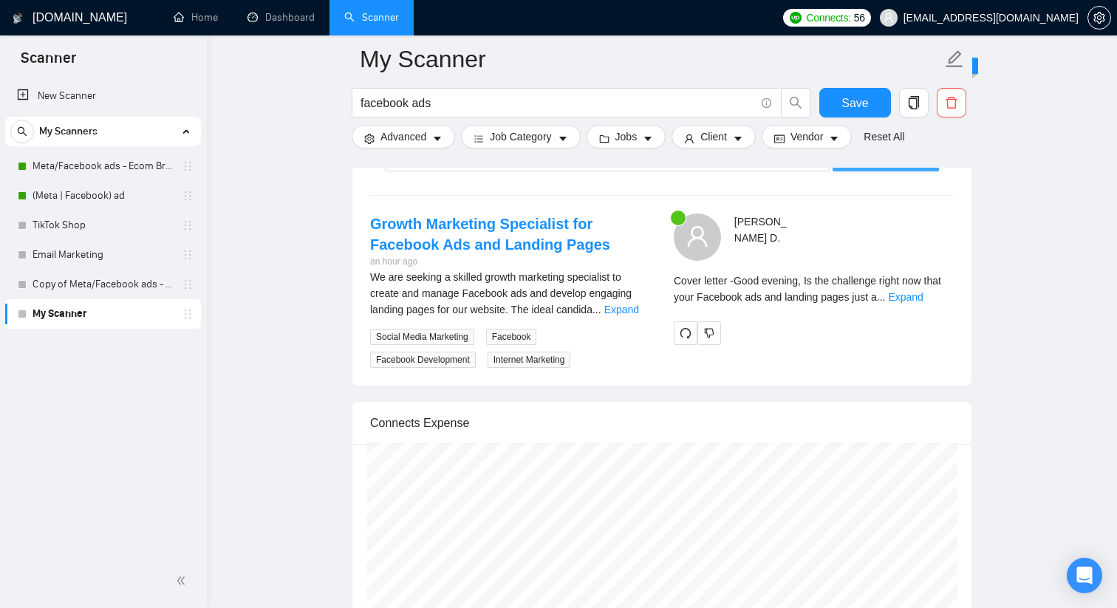
scroll to position [2940, 0]
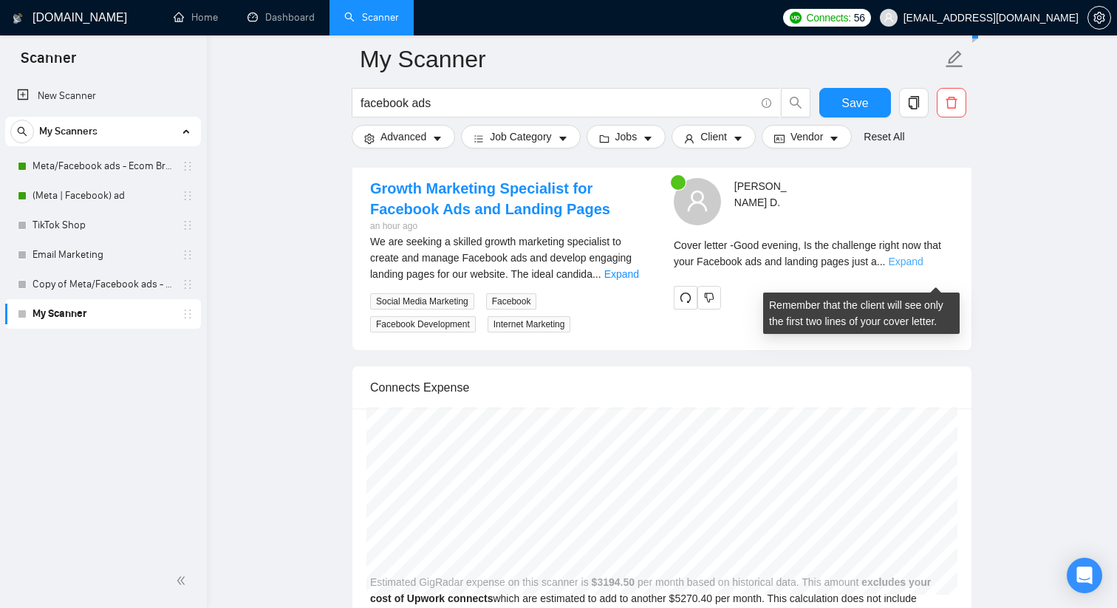
click at [923, 267] on link "Expand" at bounding box center [905, 262] width 35 height 12
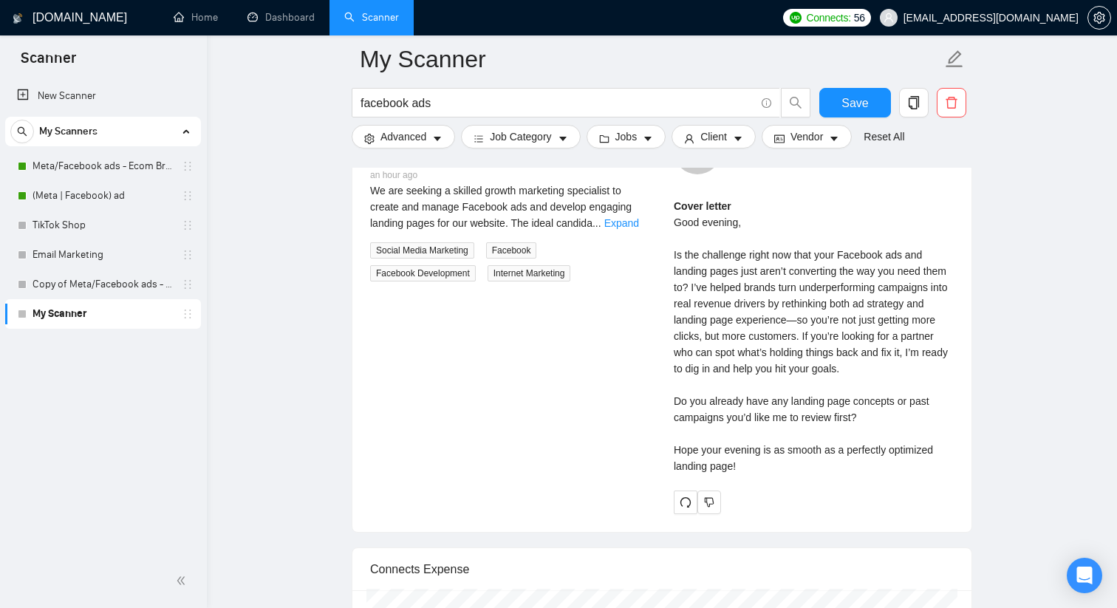
scroll to position [2992, 0]
click at [445, 105] on input "facebook ads" at bounding box center [558, 103] width 395 height 18
click at [423, 103] on input "facebook ads" at bounding box center [558, 103] width 395 height 18
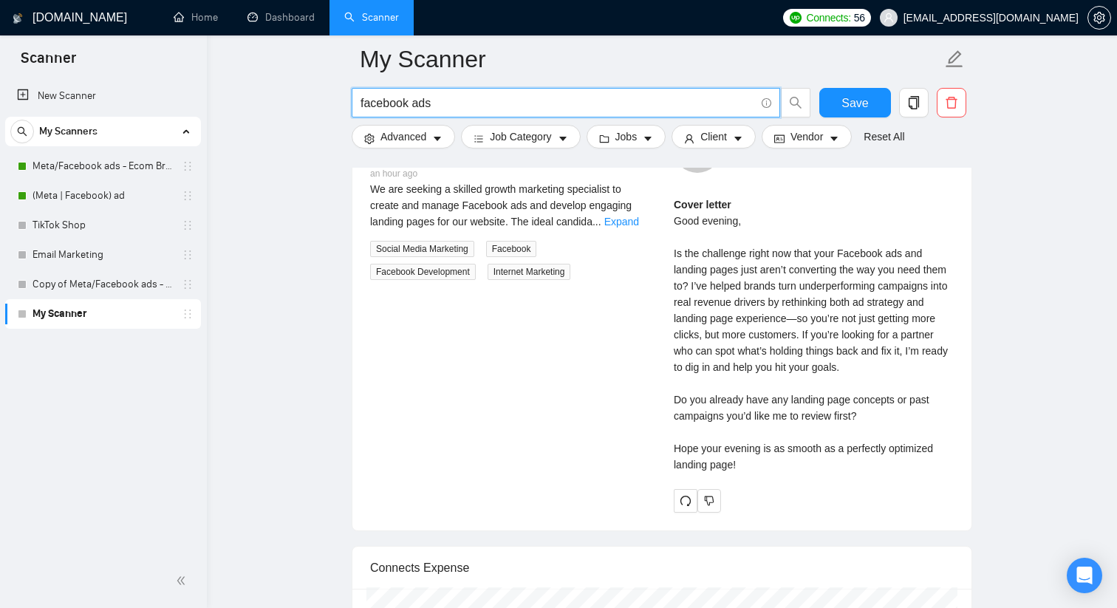
click at [423, 103] on input "facebook ads" at bounding box center [558, 103] width 395 height 18
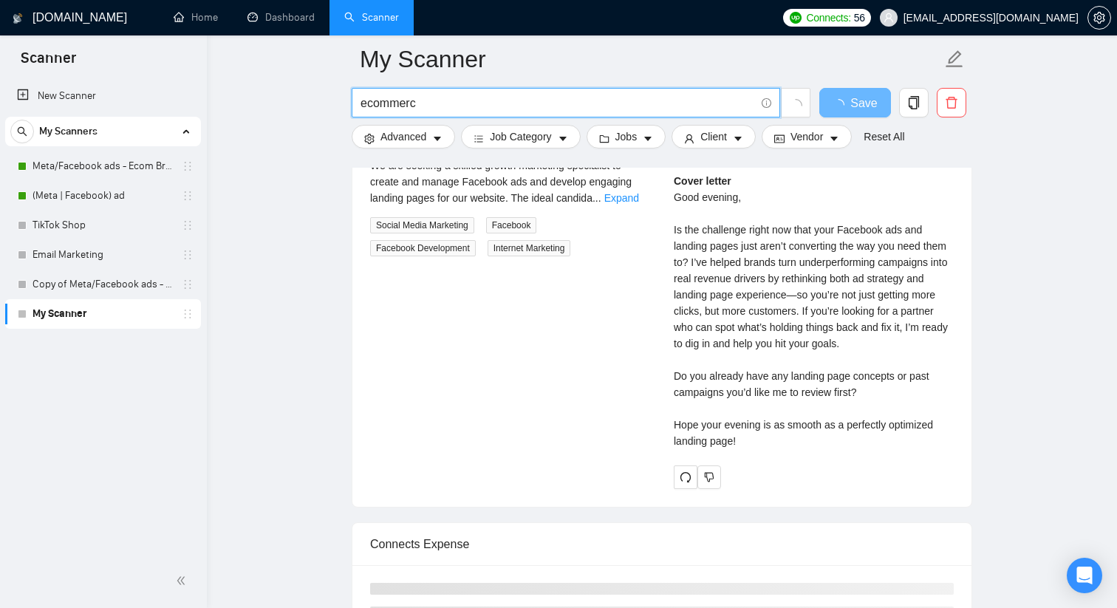
type input "ecommerce"
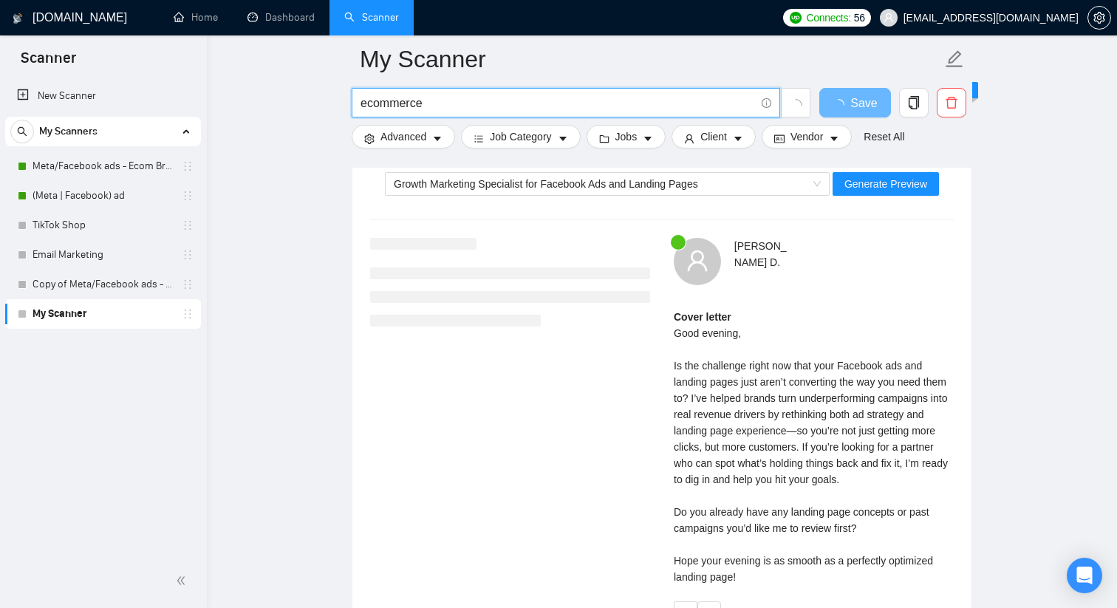
scroll to position [2763, 0]
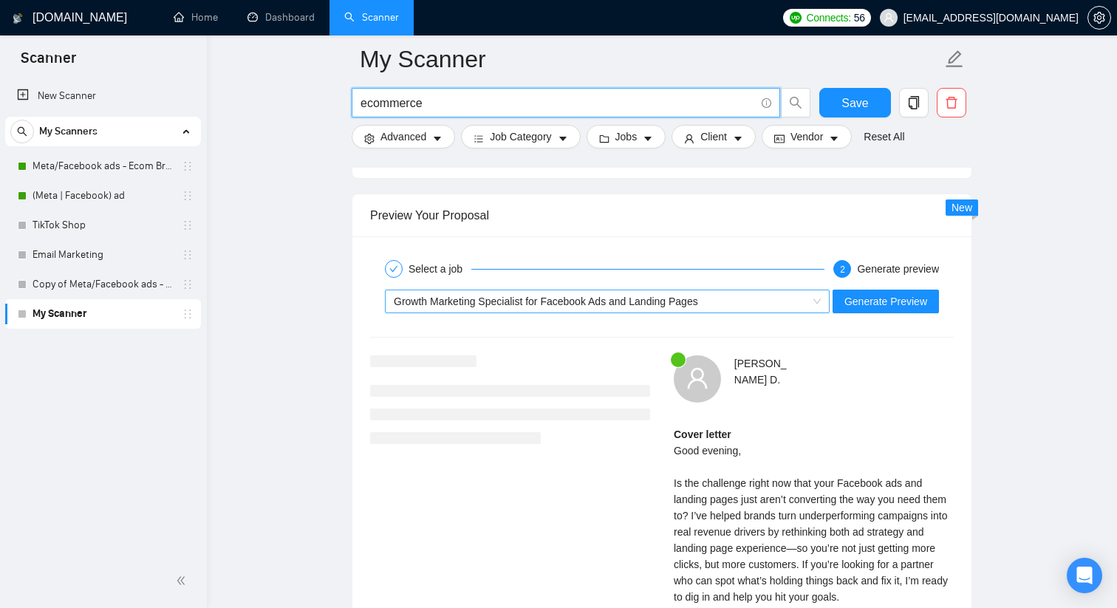
click at [698, 307] on span "Growth Marketing Specialist for Facebook Ads and Landing Pages" at bounding box center [546, 302] width 304 height 12
type input "ecommerce"
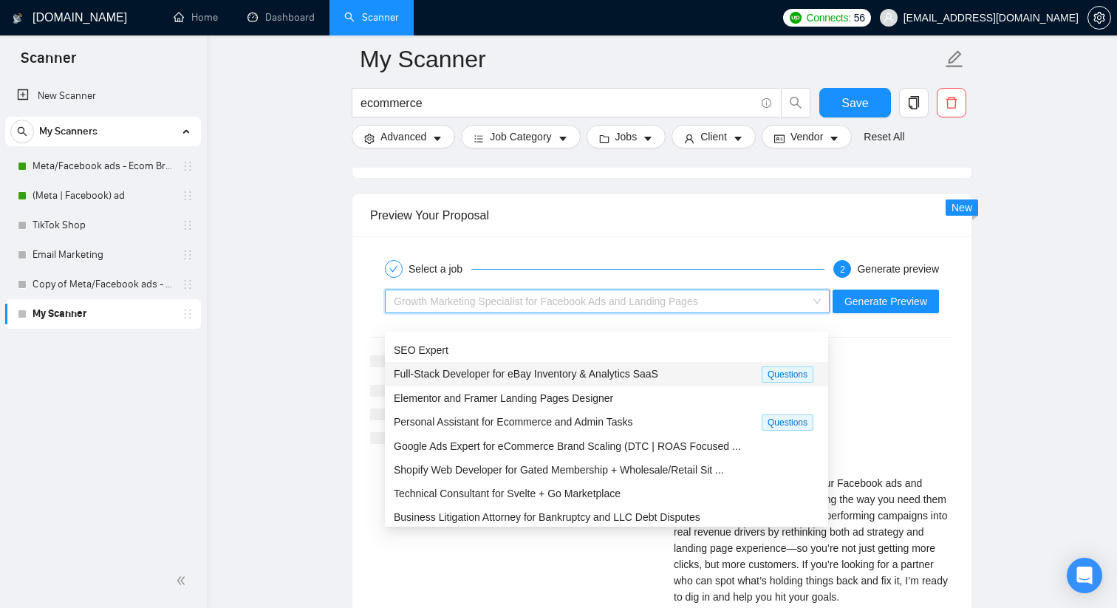
scroll to position [48, 0]
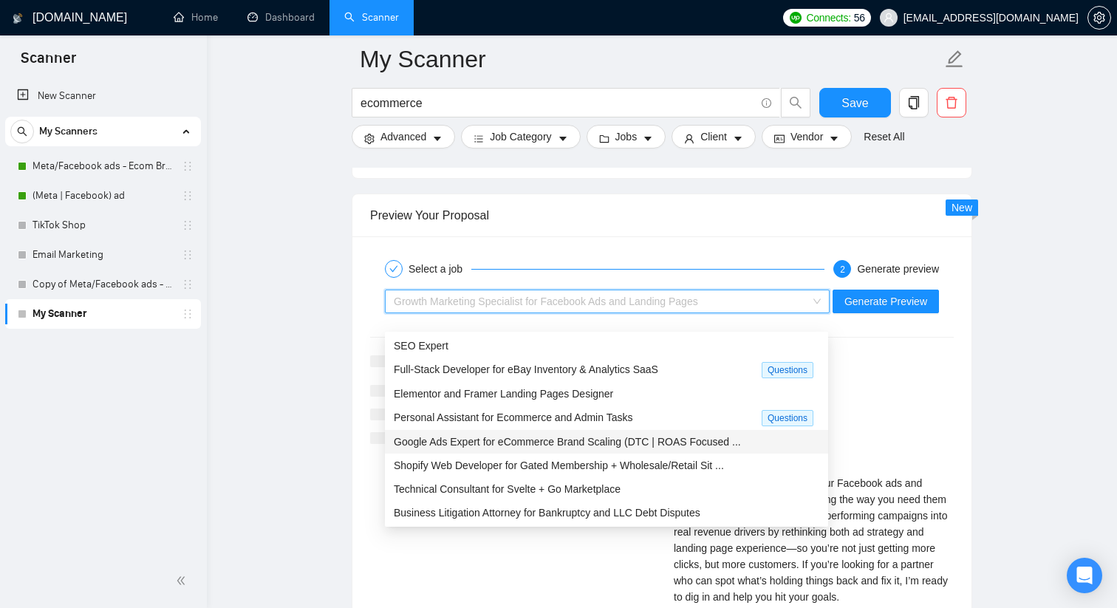
click at [719, 440] on span "Google Ads Expert for eCommerce Brand Scaling (DTC | ROAS Focused ..." at bounding box center [567, 442] width 347 height 12
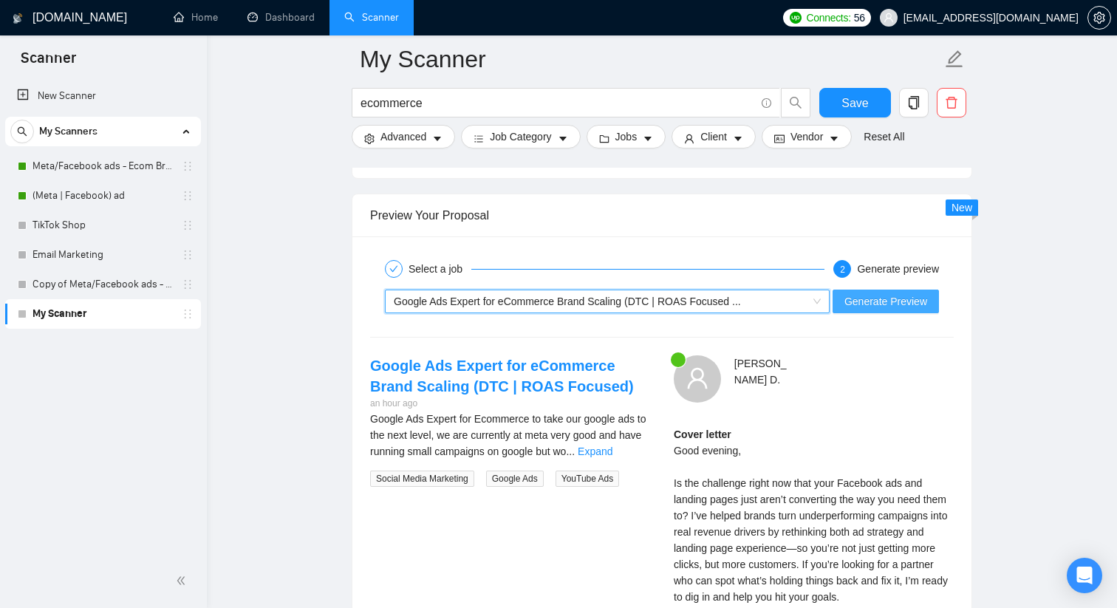
click at [870, 310] on span "Generate Preview" at bounding box center [886, 301] width 83 height 16
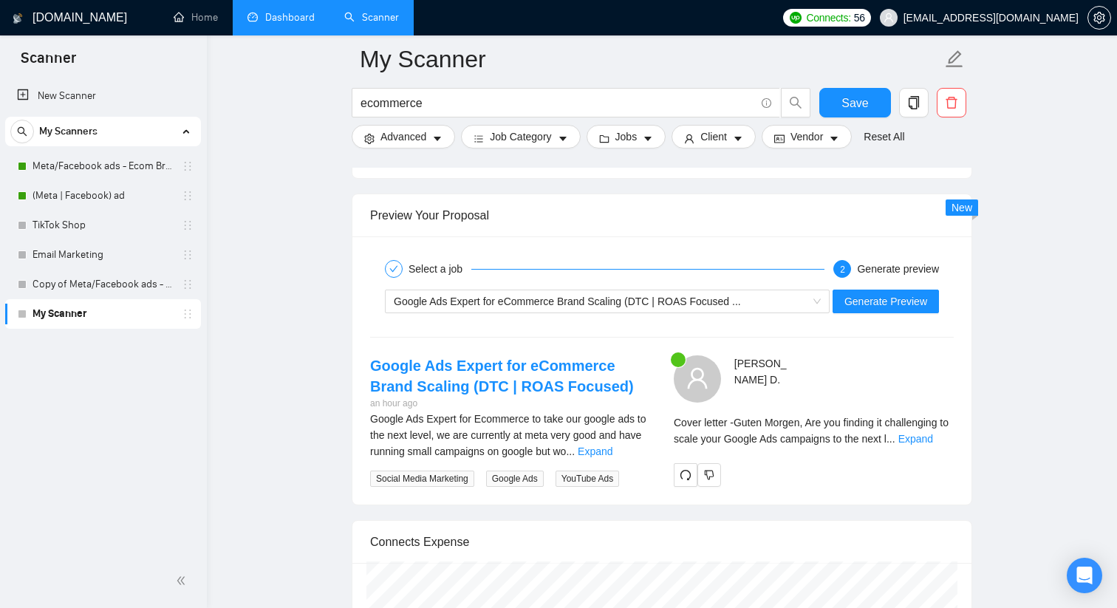
click at [269, 20] on link "Dashboard" at bounding box center [281, 17] width 67 height 13
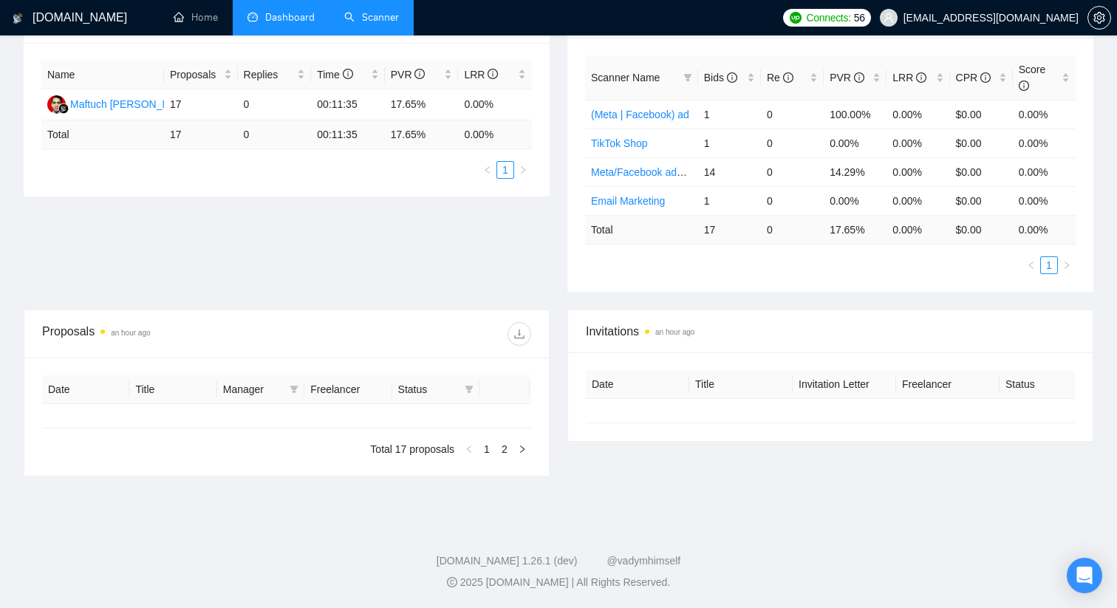
type input "[DATE]"
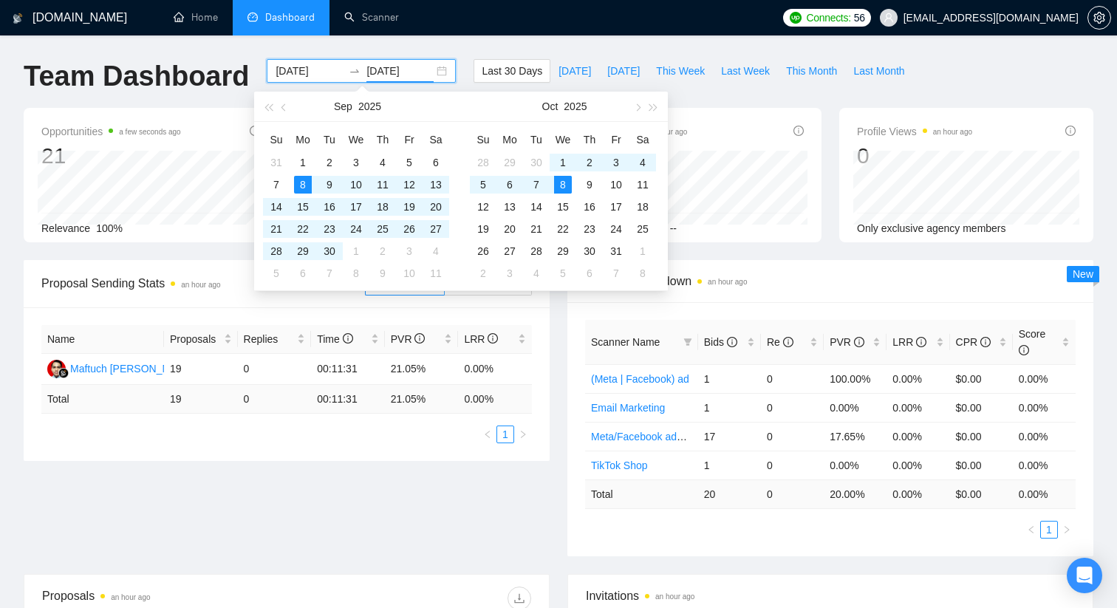
click at [388, 68] on input "[DATE]" at bounding box center [399, 71] width 67 height 16
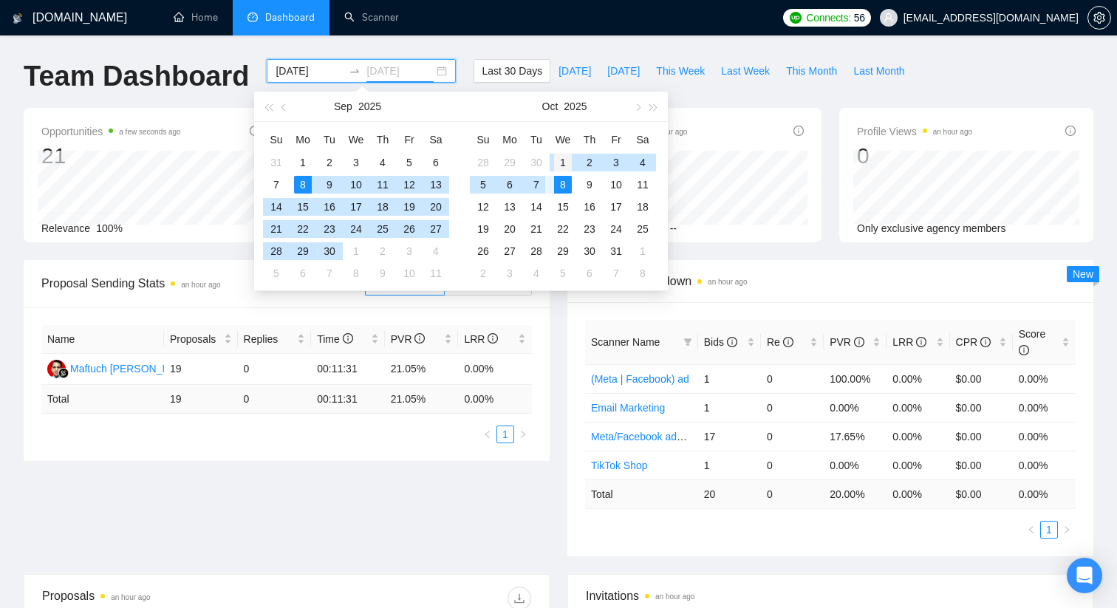
type input "[DATE]"
click at [562, 164] on div "1" at bounding box center [563, 163] width 18 height 18
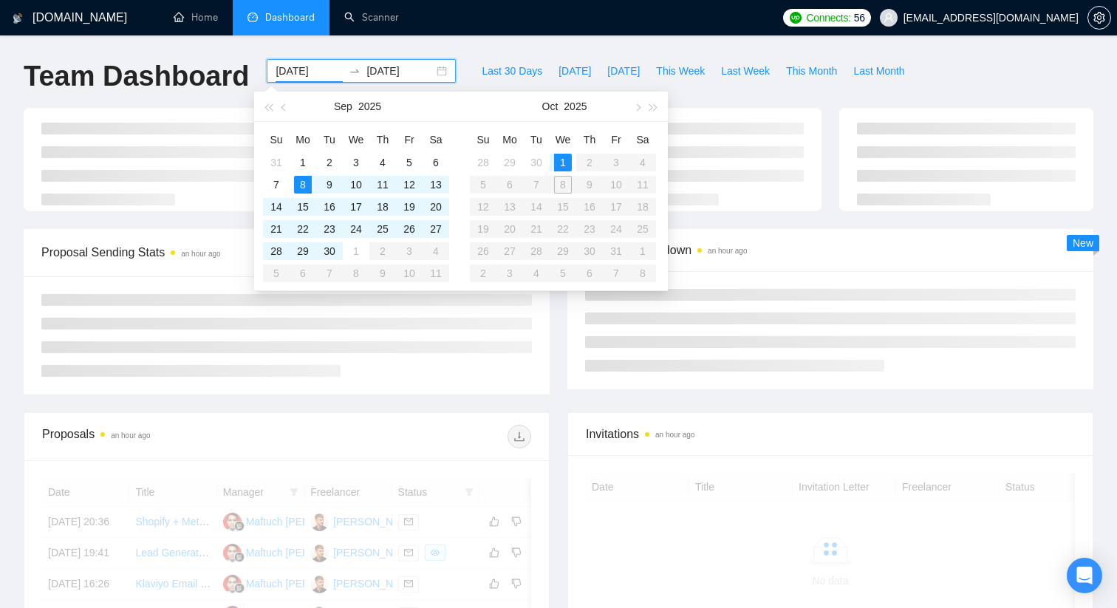
click at [560, 185] on table "Su Mo Tu We Th Fr Sa 28 29 30 1 2 3 4 5 6 7 8 9 10 11 12 13 14 15 16 17 18 19 2…" at bounding box center [563, 206] width 186 height 157
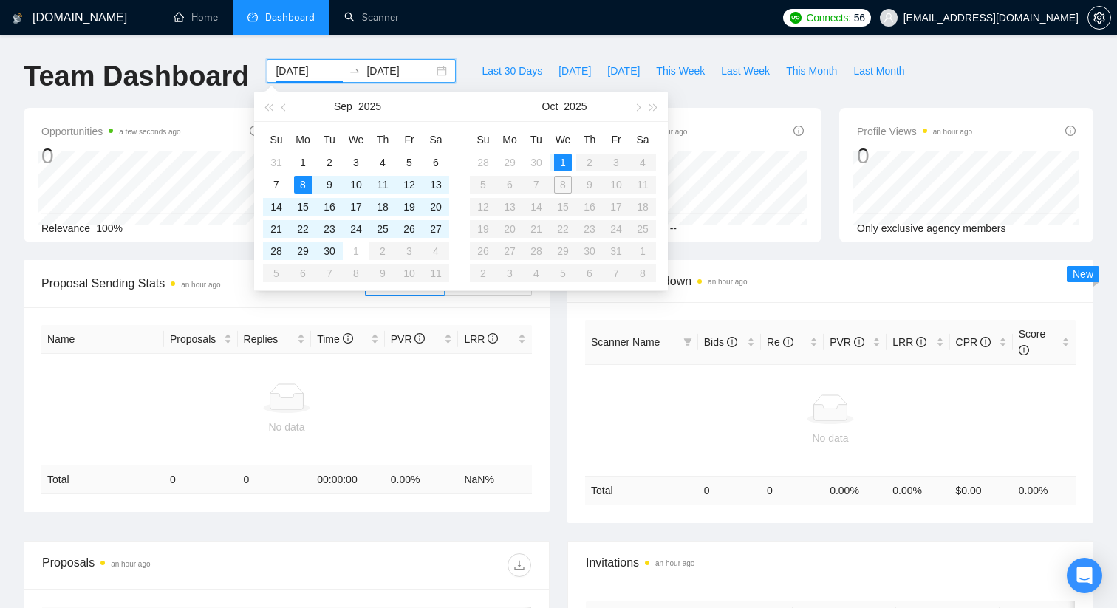
click at [560, 185] on table "Su Mo Tu We Th Fr Sa 28 29 30 1 2 3 4 5 6 7 8 9 10 11 12 13 14 15 16 17 18 19 2…" at bounding box center [563, 206] width 186 height 157
click at [556, 163] on div "1" at bounding box center [563, 163] width 18 height 18
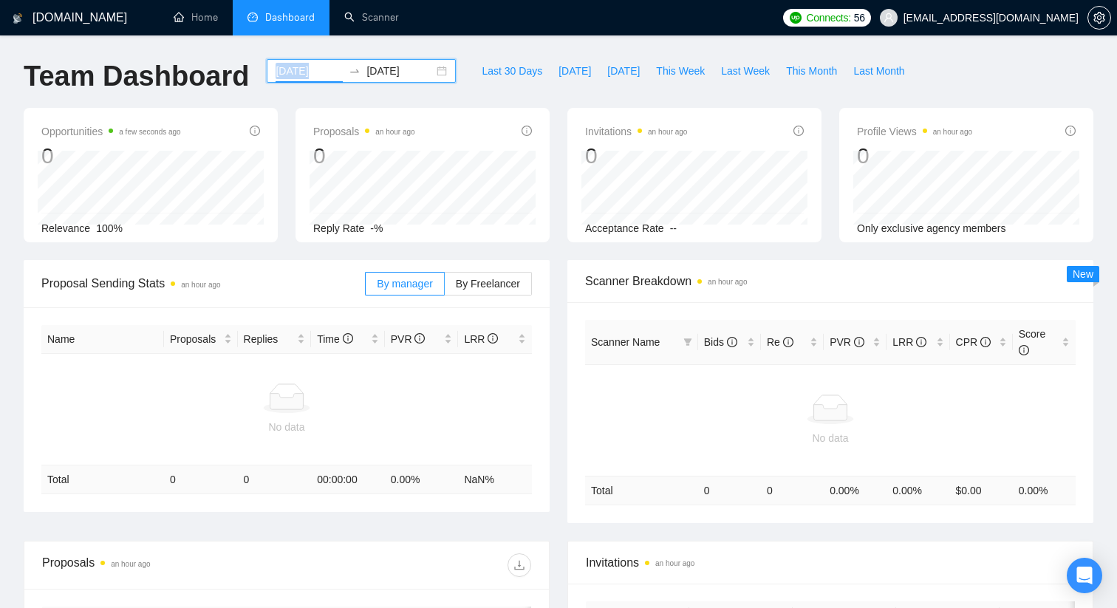
click at [404, 59] on div "[DATE] [DATE]" at bounding box center [361, 71] width 189 height 24
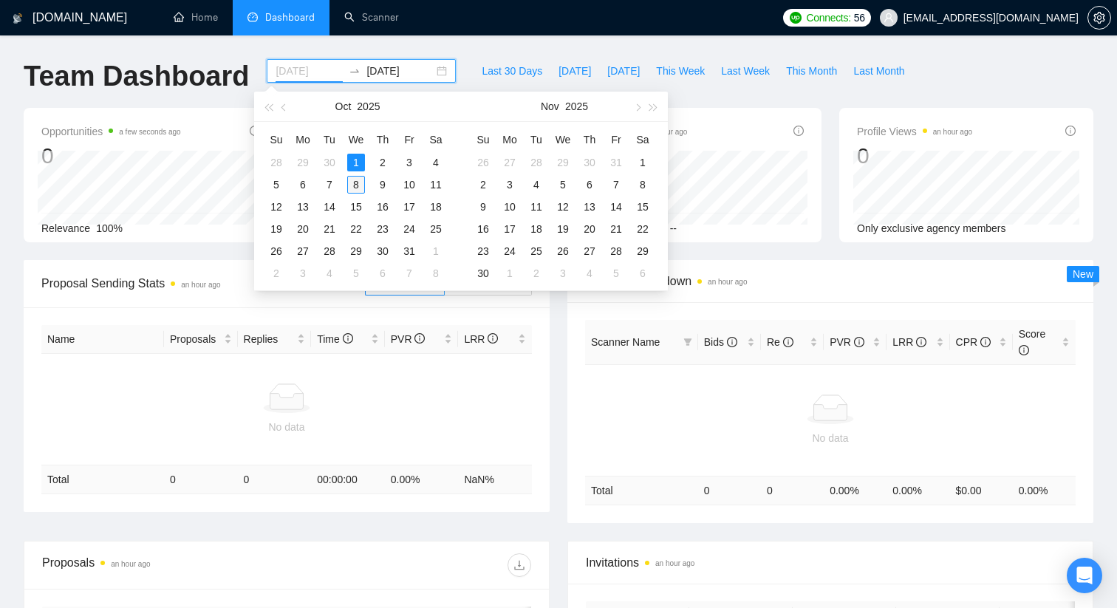
type input "[DATE]"
click at [358, 180] on div "8" at bounding box center [356, 185] width 18 height 18
type input "[DATE]"
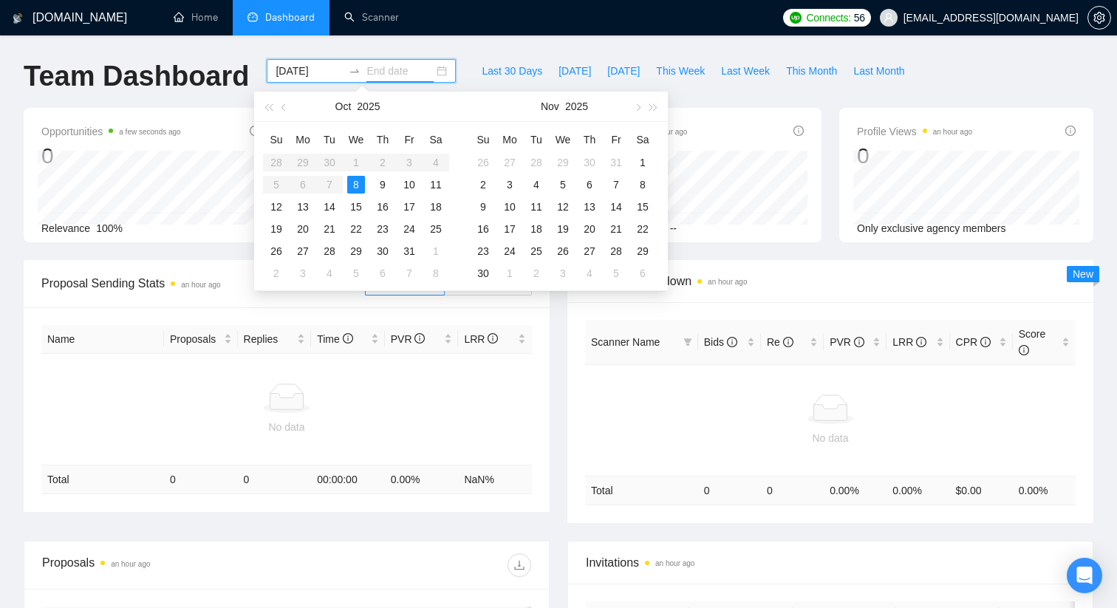
type input "[DATE]"
click at [360, 179] on div "8" at bounding box center [356, 185] width 18 height 18
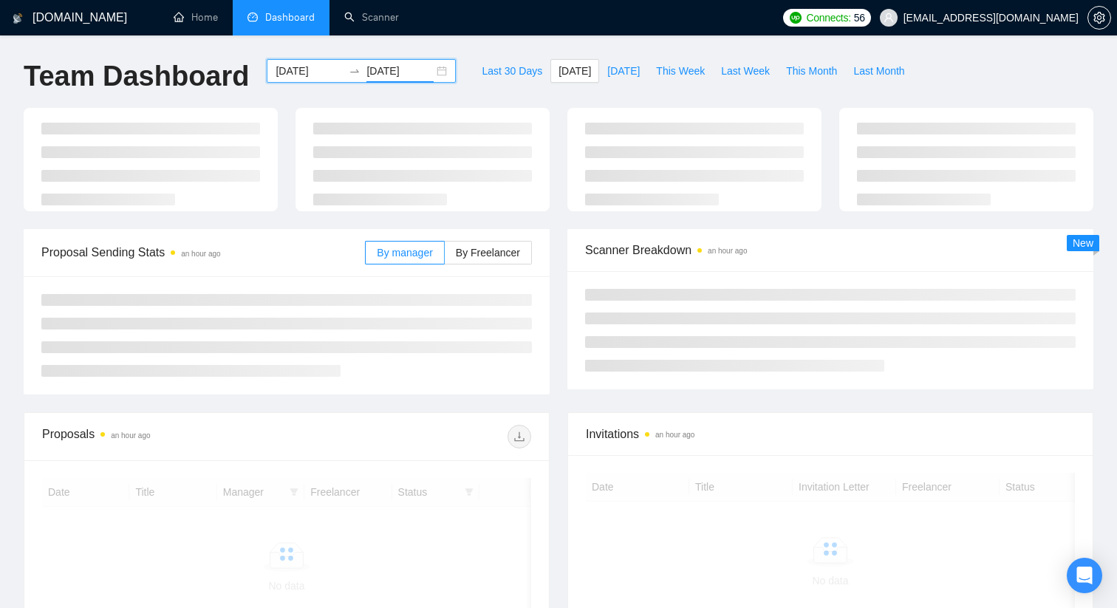
click at [306, 68] on input "[DATE]" at bounding box center [309, 71] width 67 height 16
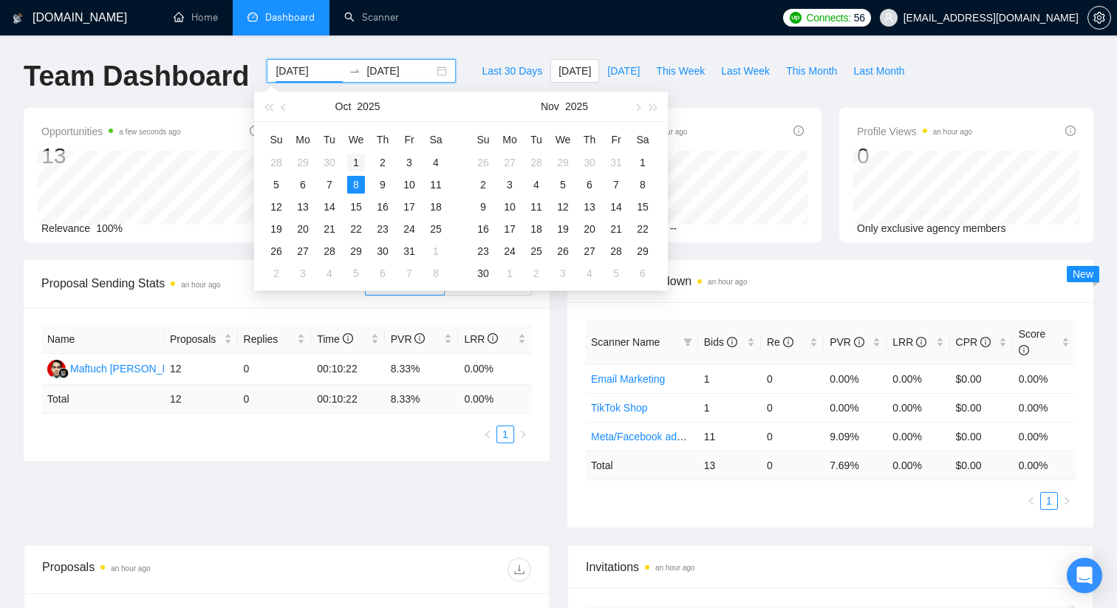
type input "[DATE]"
click at [353, 161] on div "1" at bounding box center [356, 163] width 18 height 18
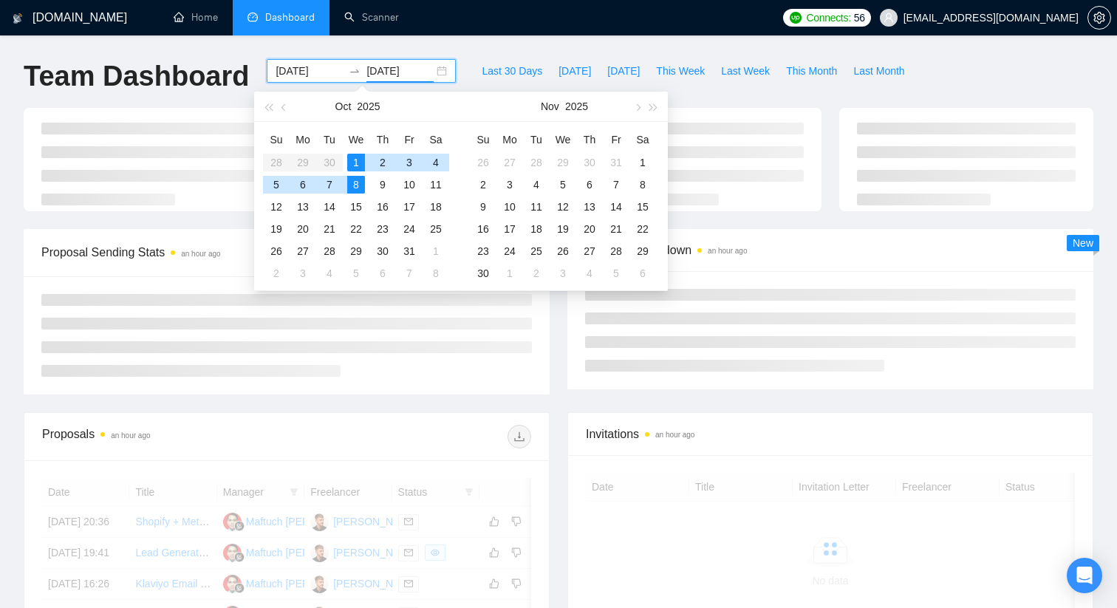
type input "[DATE]"
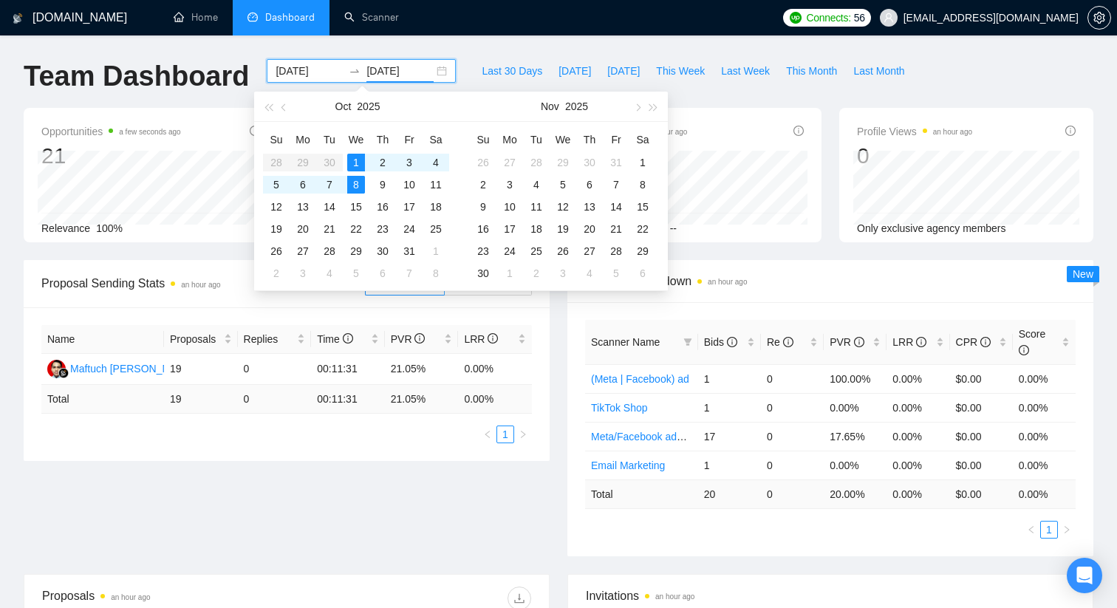
click at [460, 54] on div "[DOMAIN_NAME] Home Dashboard Scanner Connects: 56 [EMAIL_ADDRESS][DOMAIN_NAME] …" at bounding box center [558, 579] width 1117 height 1159
